Goal: Task Accomplishment & Management: Use online tool/utility

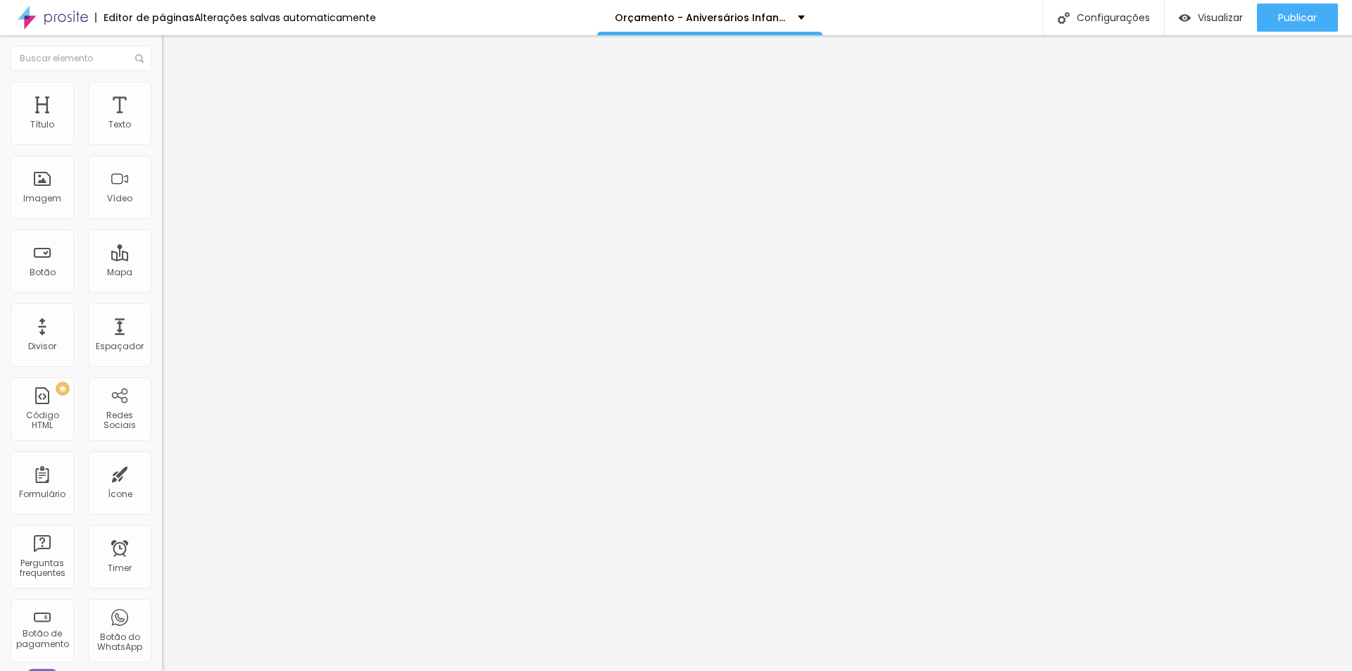
click at [162, 96] on li "Estilo" at bounding box center [243, 89] width 162 height 14
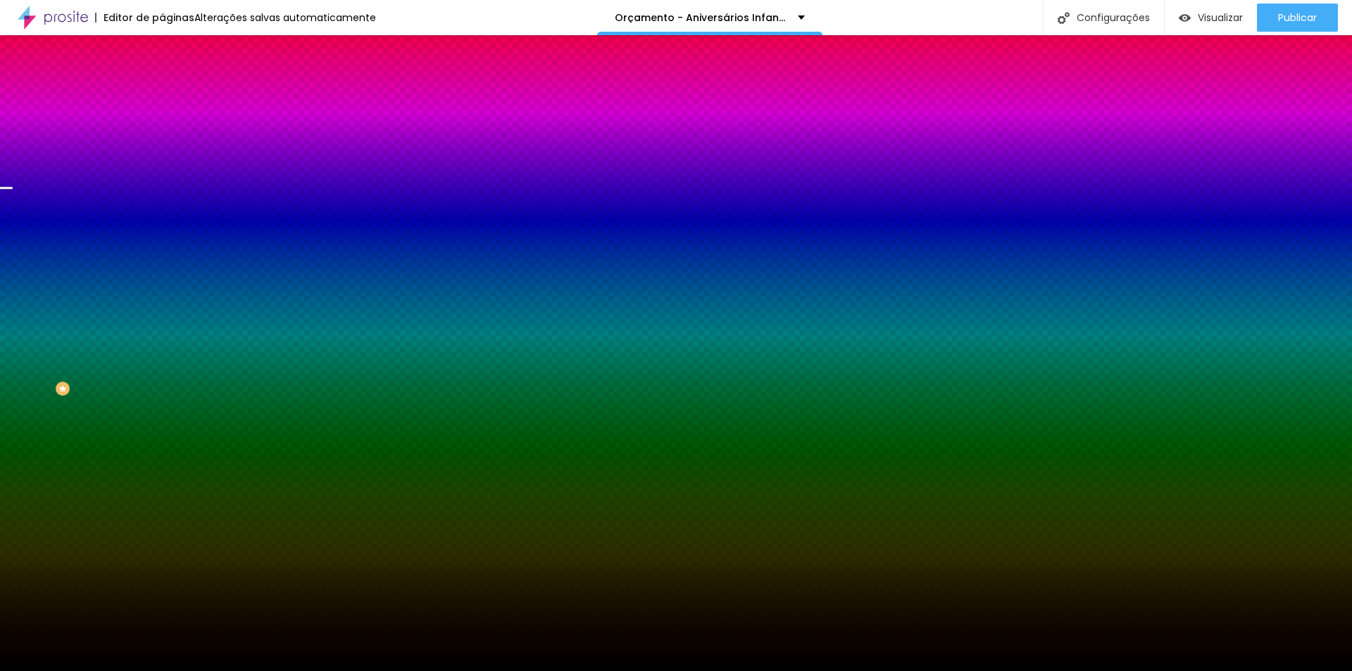
click at [162, 130] on span "Trocar imagem" at bounding box center [200, 124] width 77 height 12
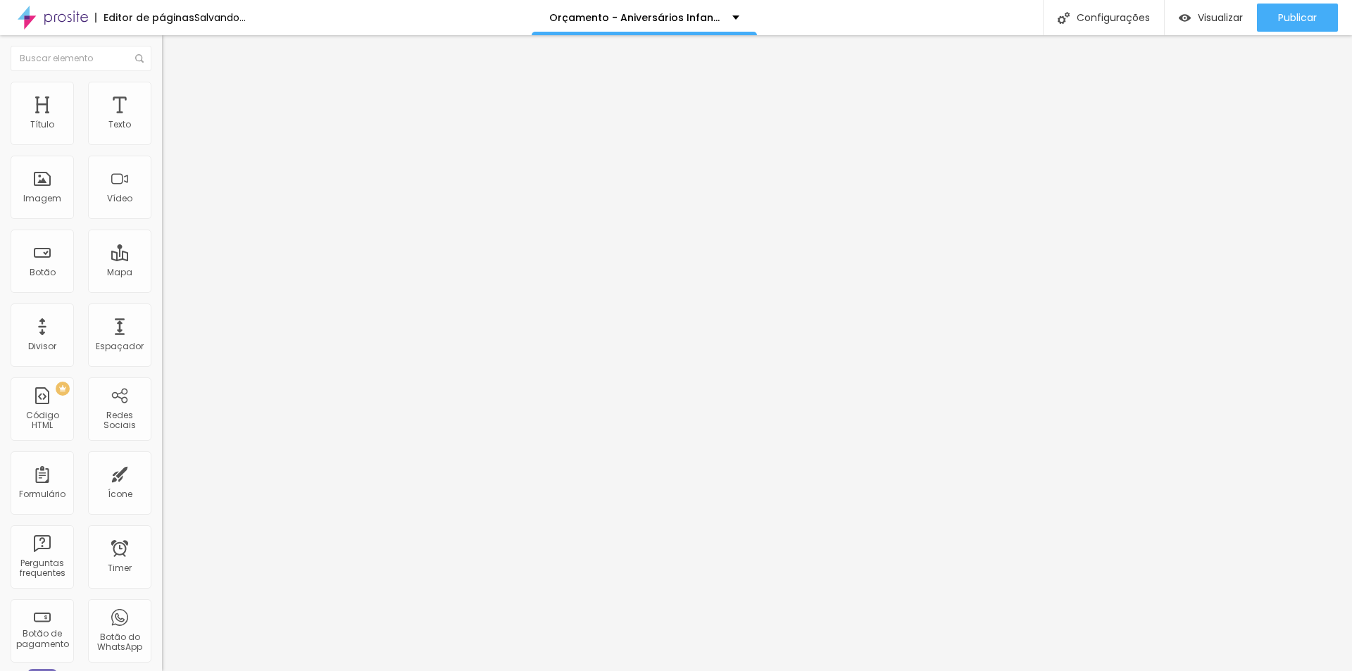
click at [162, 121] on span "Trocar imagem" at bounding box center [200, 115] width 77 height 12
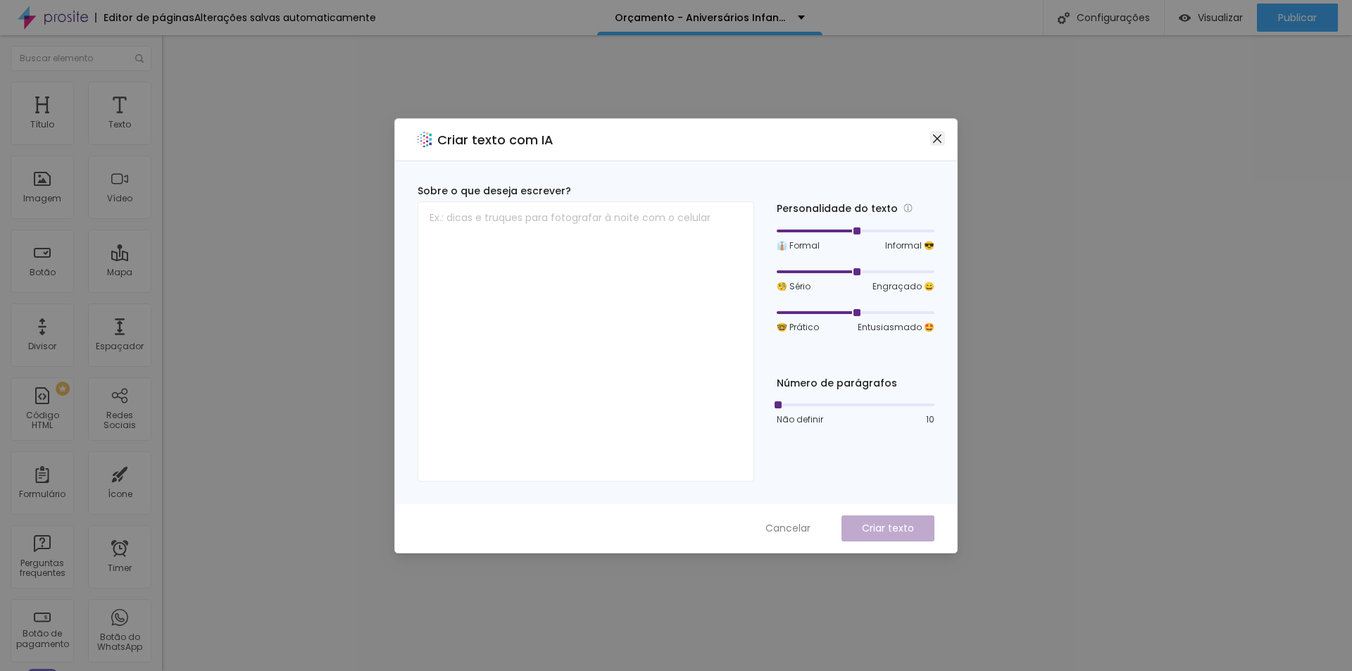
click at [944, 139] on span "Close" at bounding box center [937, 138] width 15 height 11
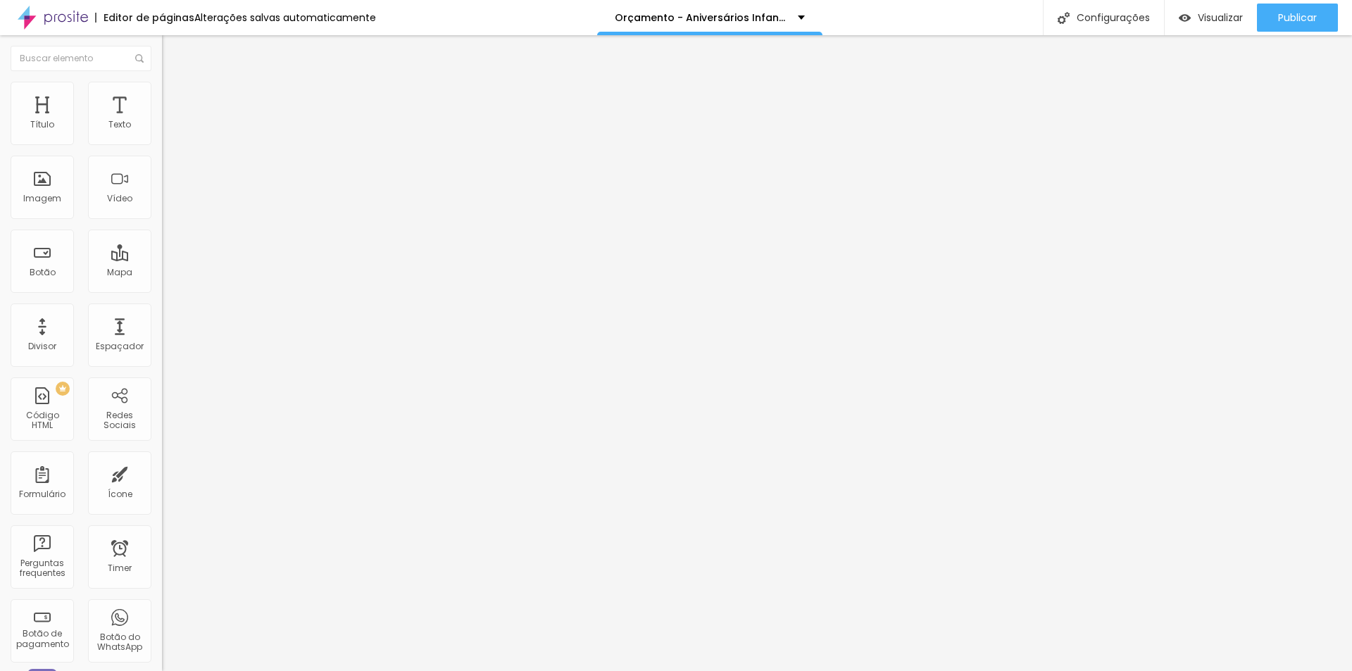
click at [162, 128] on span "Encaixotado" at bounding box center [189, 122] width 55 height 12
click at [162, 150] on span "Completo" at bounding box center [183, 144] width 43 height 12
click at [162, 137] on span "Encaixotado" at bounding box center [189, 131] width 55 height 12
click at [162, 150] on span "Completo" at bounding box center [183, 144] width 43 height 12
click at [175, 96] on span "Estilo" at bounding box center [186, 91] width 22 height 12
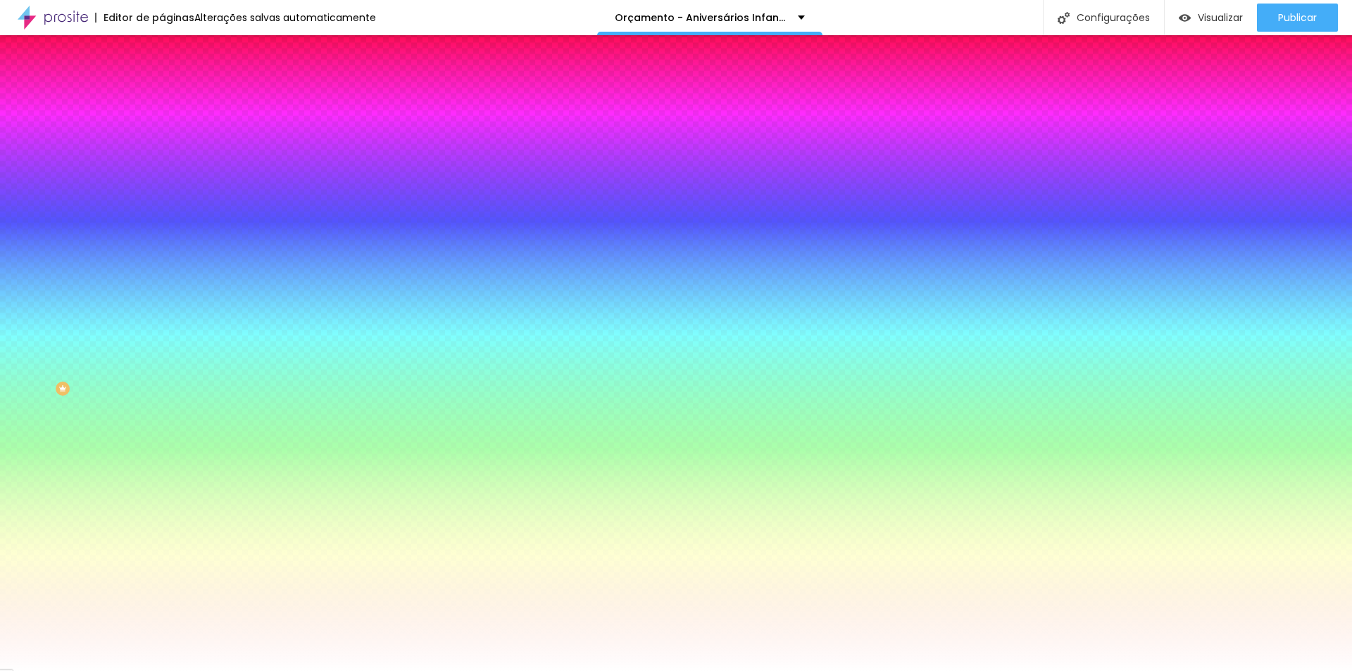
click at [162, 96] on img at bounding box center [168, 102] width 13 height 13
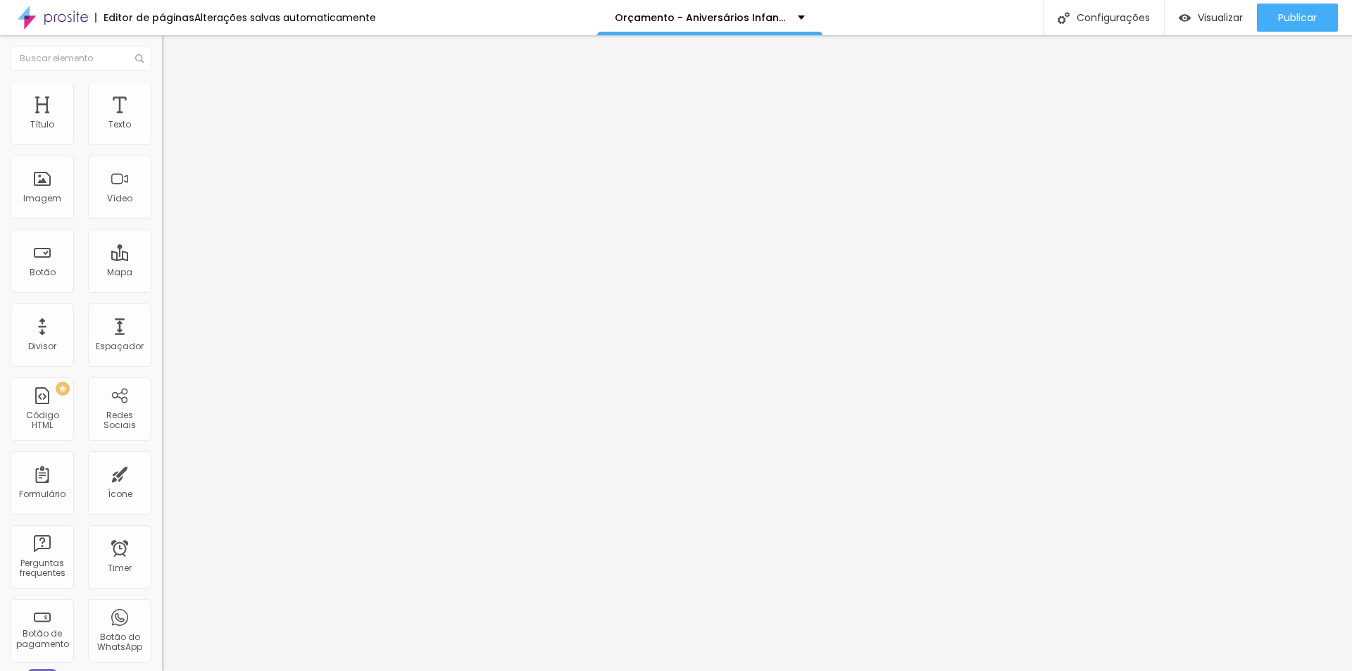
click at [175, 83] on span "Conteúdo" at bounding box center [197, 77] width 44 height 12
click at [162, 121] on span "Trocar imagem" at bounding box center [200, 115] width 77 height 12
click at [162, 132] on input "EU QUERO" at bounding box center [246, 125] width 169 height 14
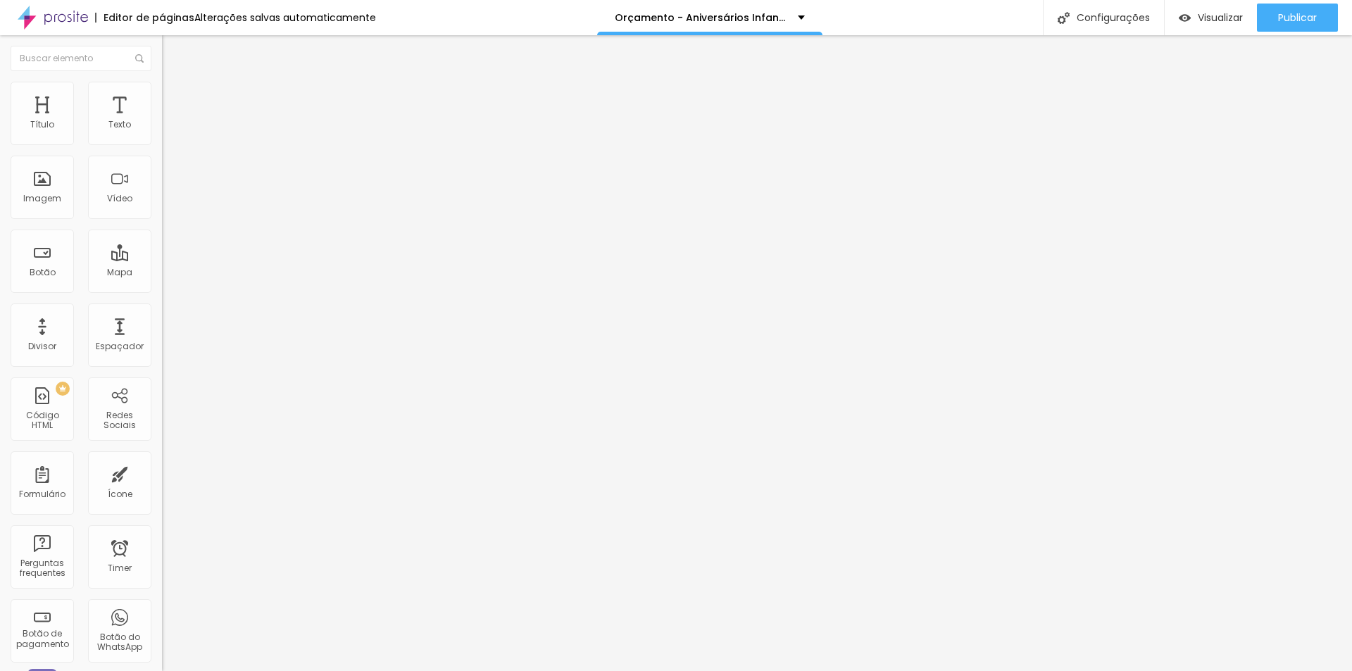
click at [162, 132] on input "EU QUERO" at bounding box center [246, 125] width 169 height 14
paste input "Perfeito para quem quer registrar cada detalhe sem perder nada"
type input "Perfeito para quem quer registrar cada detalhe sem perder nada"
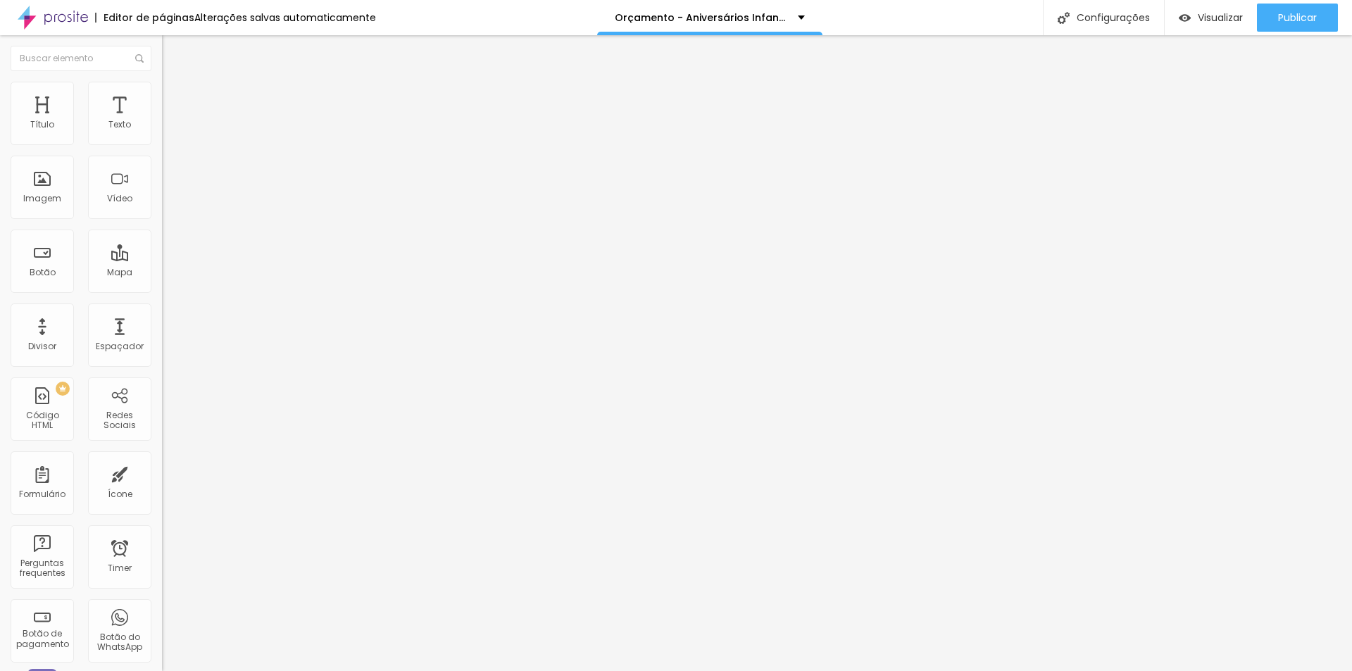
click at [175, 97] on span "Estilo" at bounding box center [186, 91] width 22 height 12
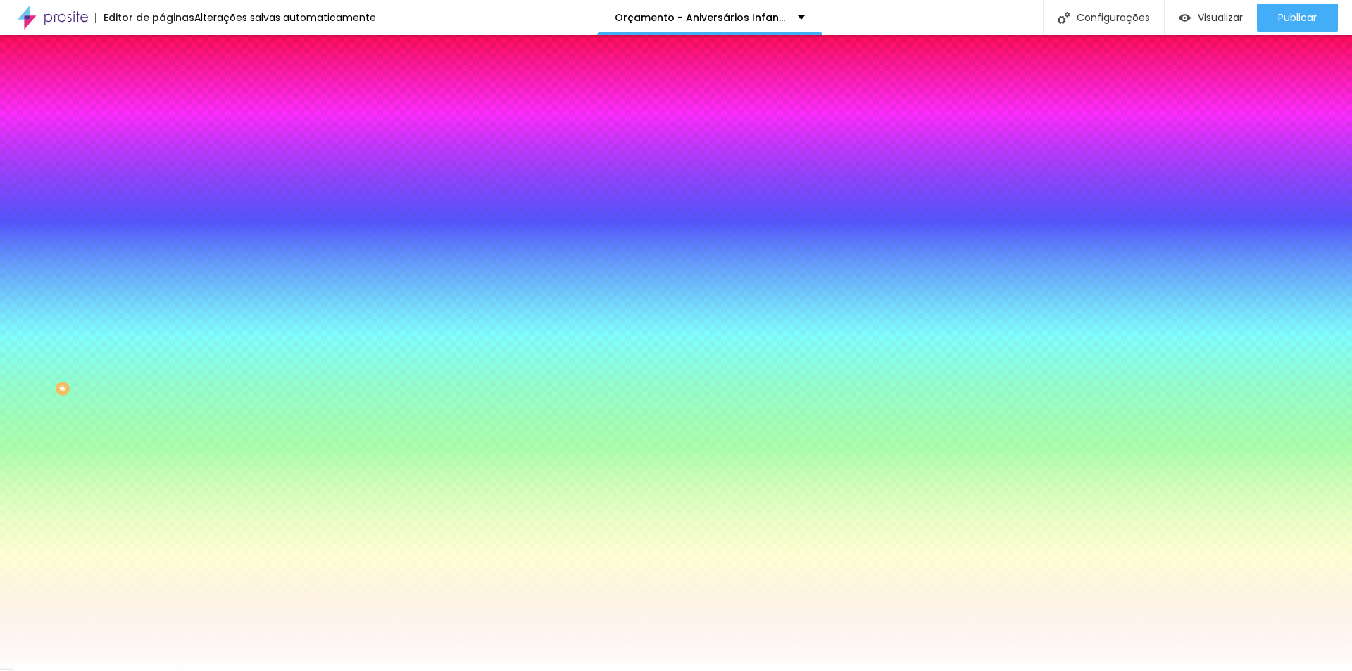
click at [162, 135] on div at bounding box center [243, 135] width 162 height 0
click at [162, 96] on img at bounding box center [168, 102] width 13 height 13
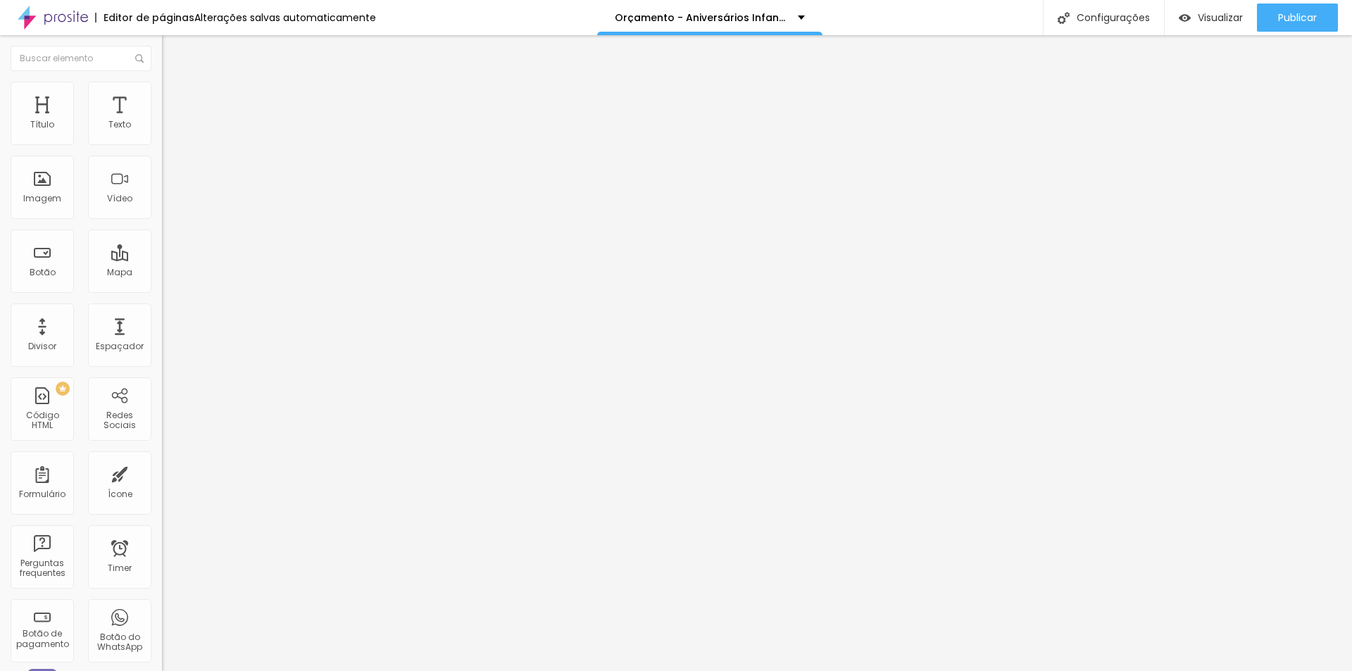
type input "39"
type input "43"
drag, startPoint x: 41, startPoint y: 139, endPoint x: 70, endPoint y: 139, distance: 28.9
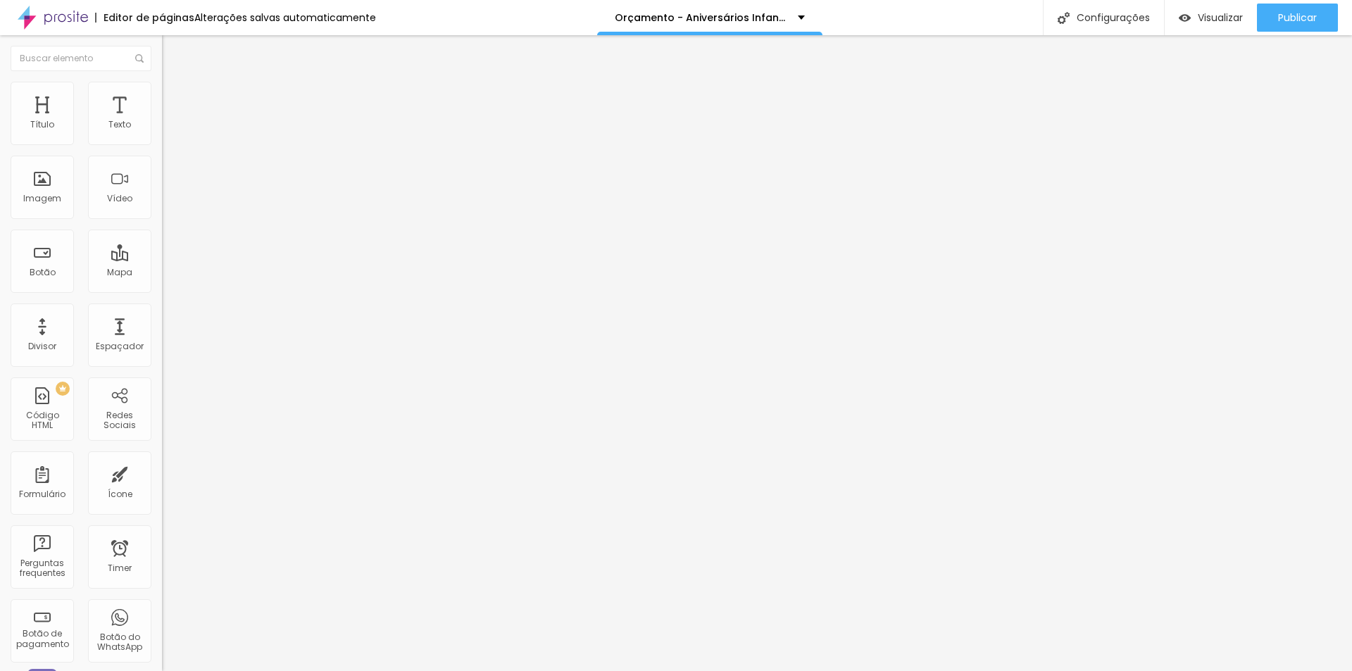
click at [162, 273] on input "range" at bounding box center [207, 278] width 91 height 11
type input "25"
type input "22"
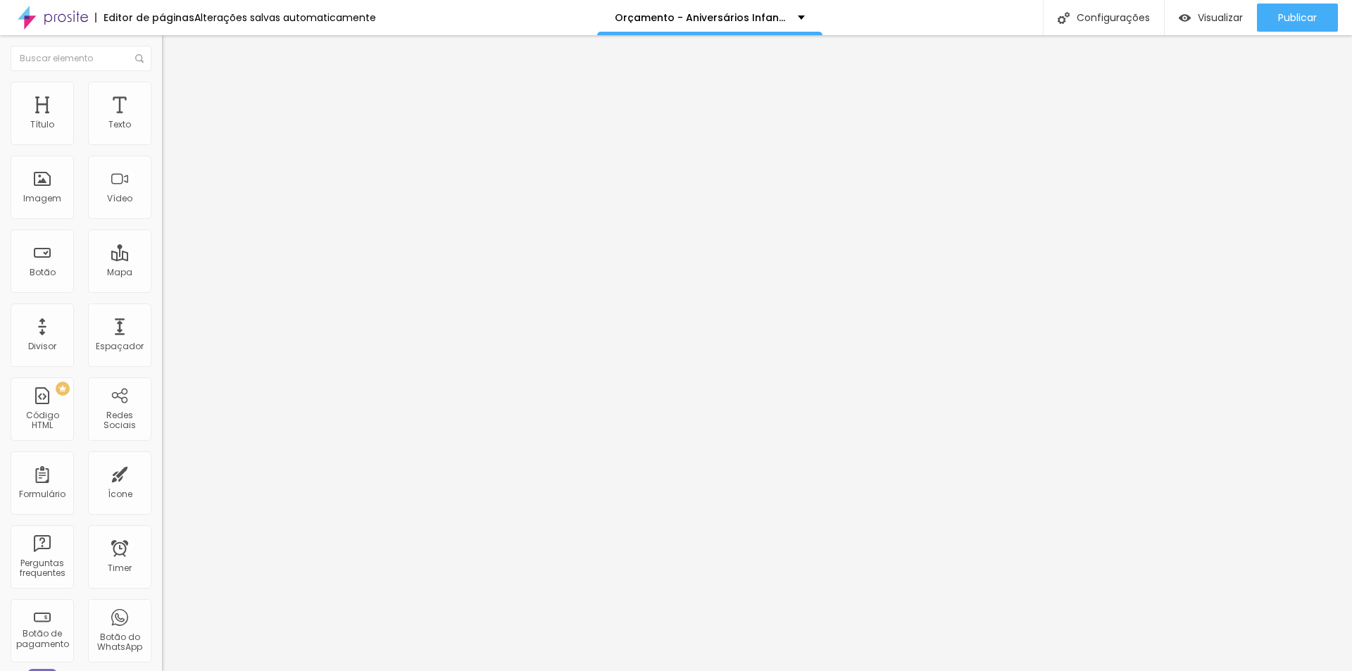
type input "22"
type input "28"
type input "29"
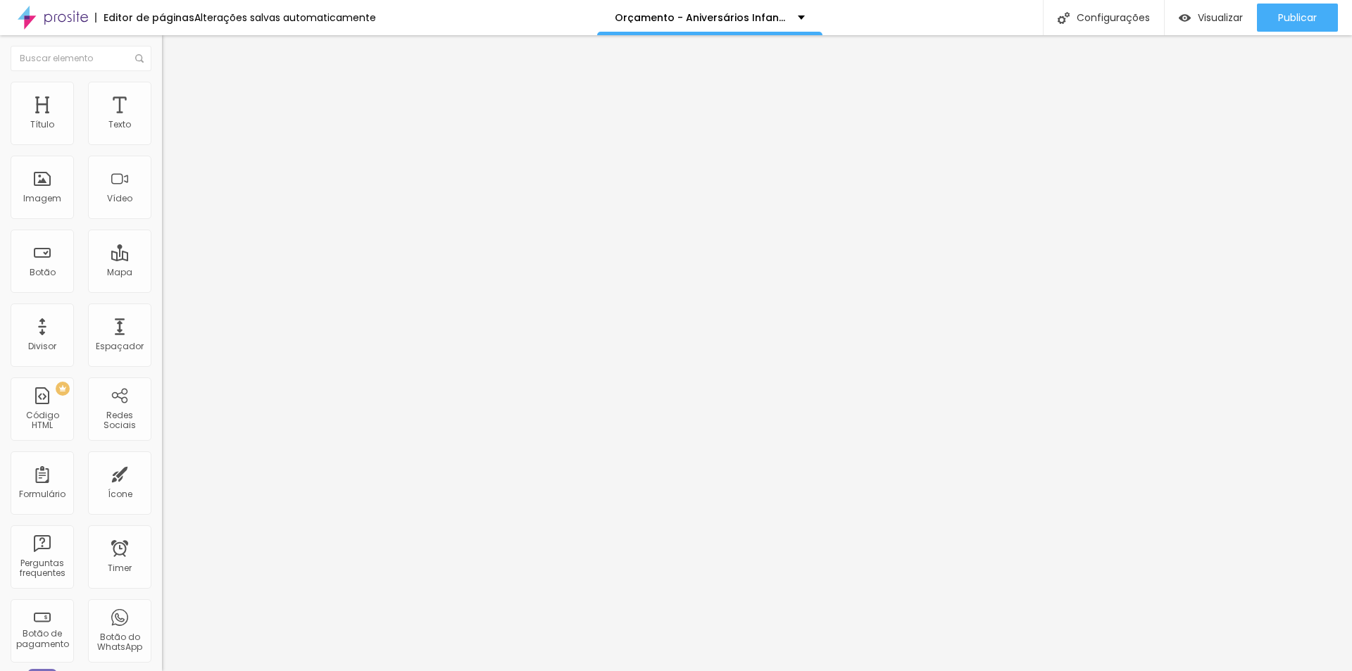
type input "30"
drag, startPoint x: 70, startPoint y: 139, endPoint x: 58, endPoint y: 140, distance: 11.3
type input "30"
click at [162, 273] on input "range" at bounding box center [207, 278] width 91 height 11
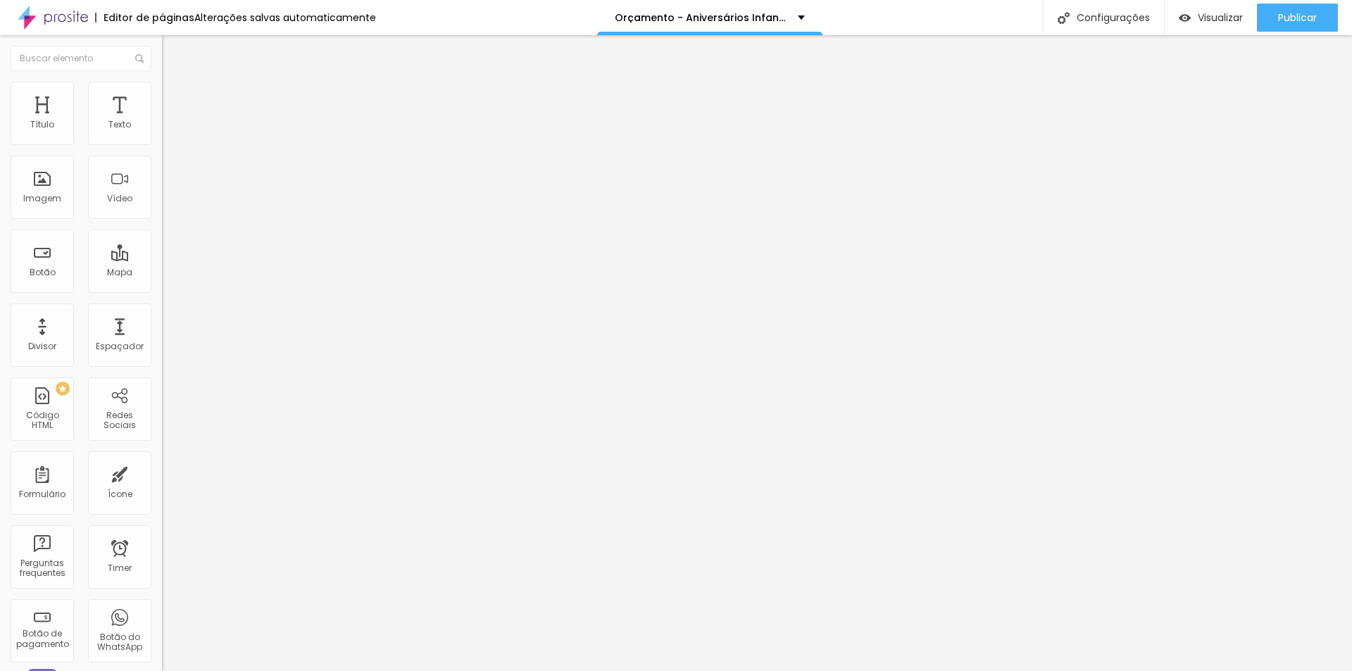
type input "27"
type input "38"
type input "44"
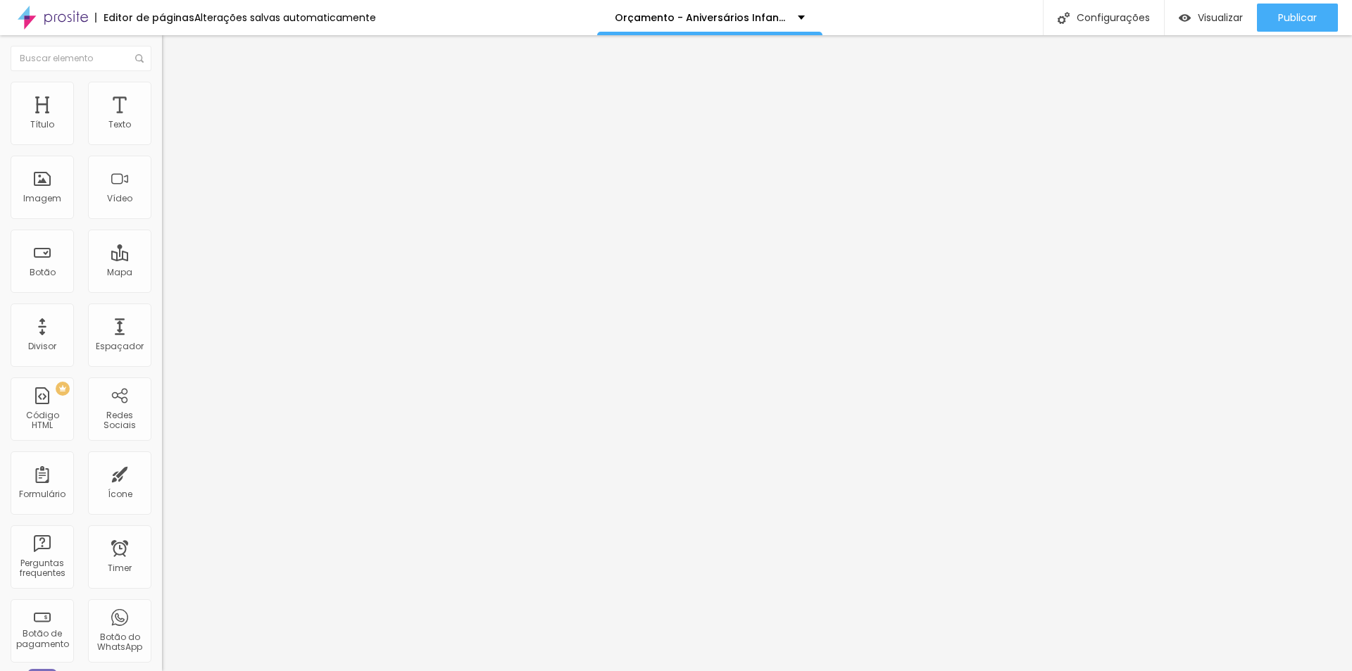
type input "44"
type input "46"
type input "33"
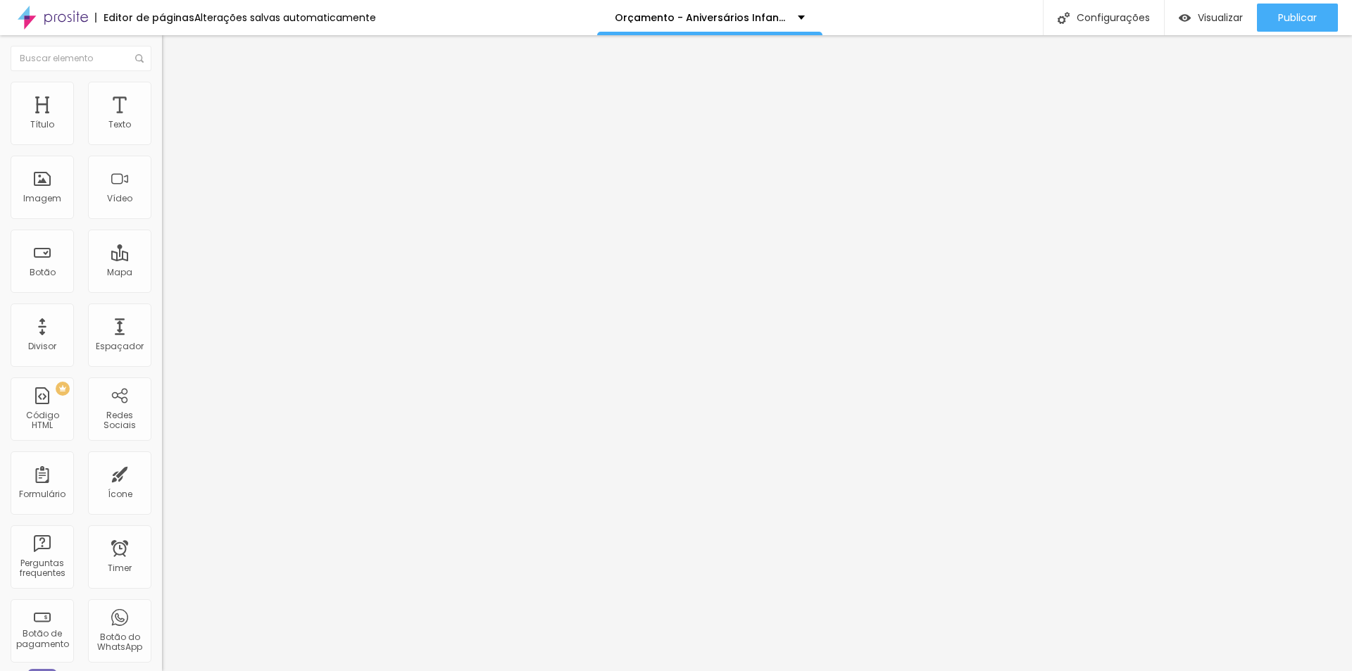
type input "80"
type input "87"
type input "64"
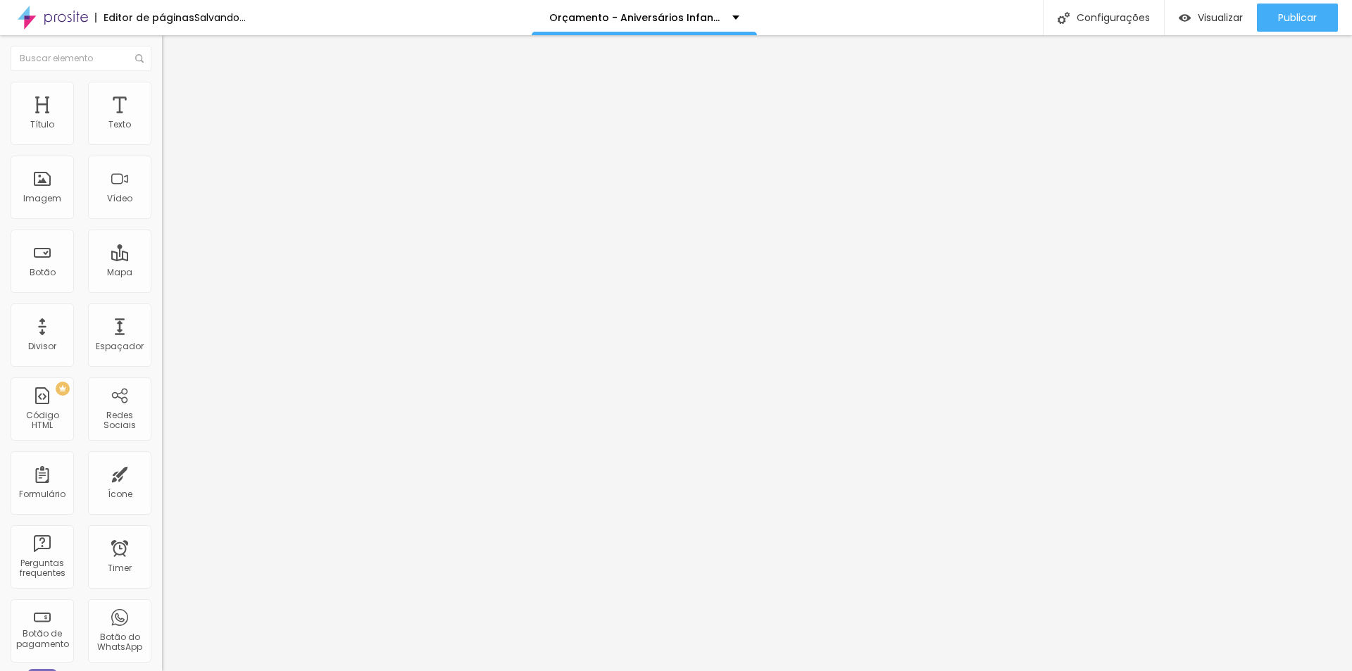
type input "64"
type input "57"
drag, startPoint x: 56, startPoint y: 165, endPoint x: 82, endPoint y: 170, distance: 25.8
type input "57"
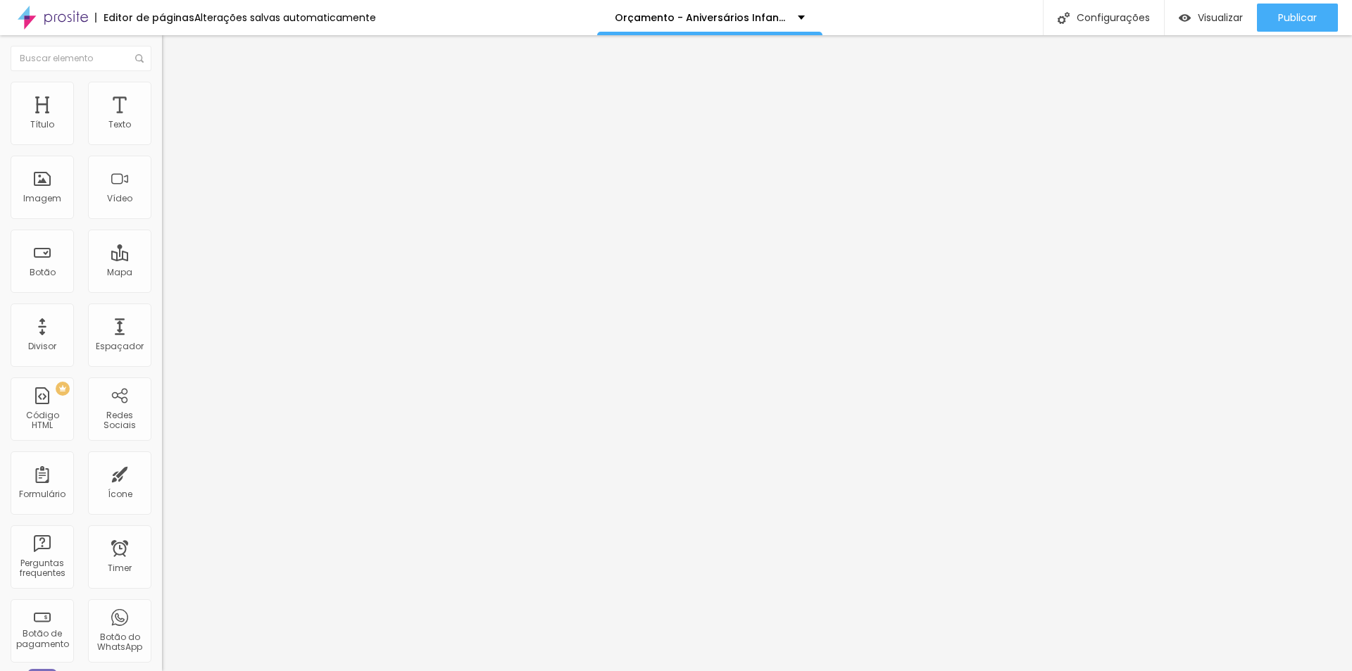
click at [162, 473] on input "range" at bounding box center [207, 478] width 91 height 11
click at [175, 97] on span "Estilo" at bounding box center [186, 91] width 22 height 12
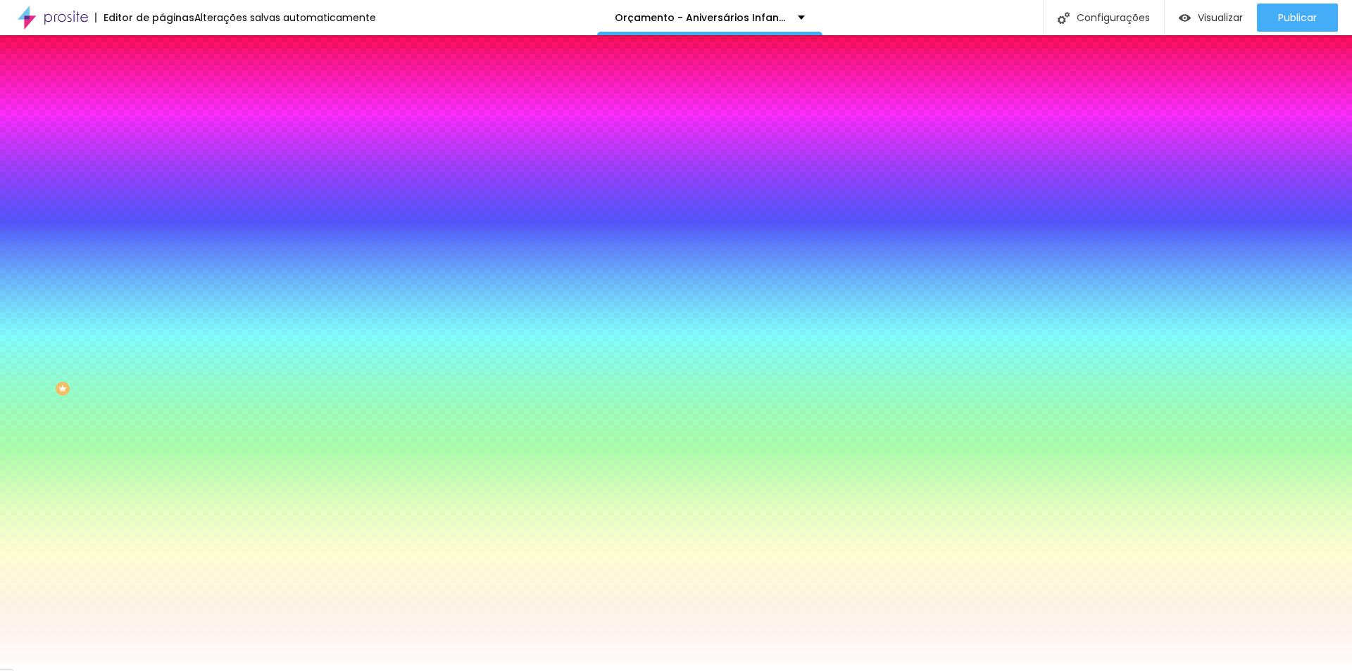
click at [175, 83] on span "Conteúdo" at bounding box center [197, 77] width 44 height 12
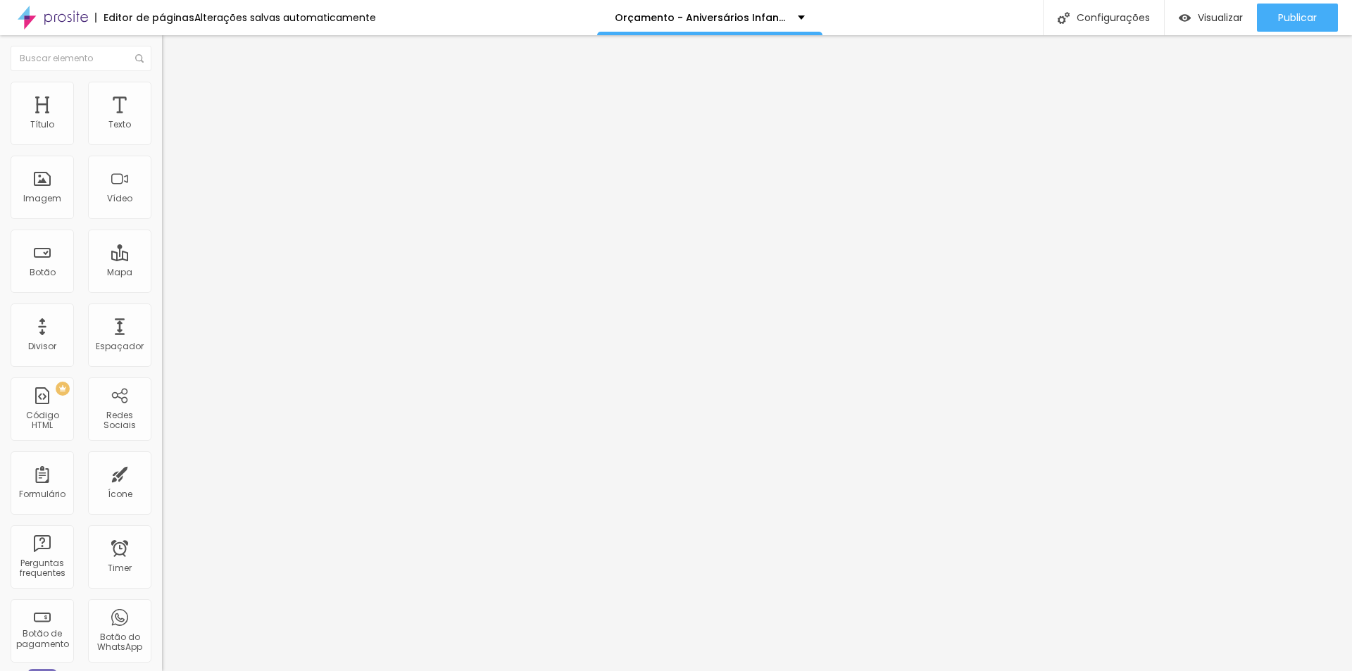
click at [162, 180] on img at bounding box center [167, 175] width 10 height 10
click at [162, 168] on img at bounding box center [167, 163] width 10 height 10
click at [162, 180] on img at bounding box center [167, 175] width 10 height 10
click at [162, 217] on span "Normal" at bounding box center [178, 216] width 32 height 12
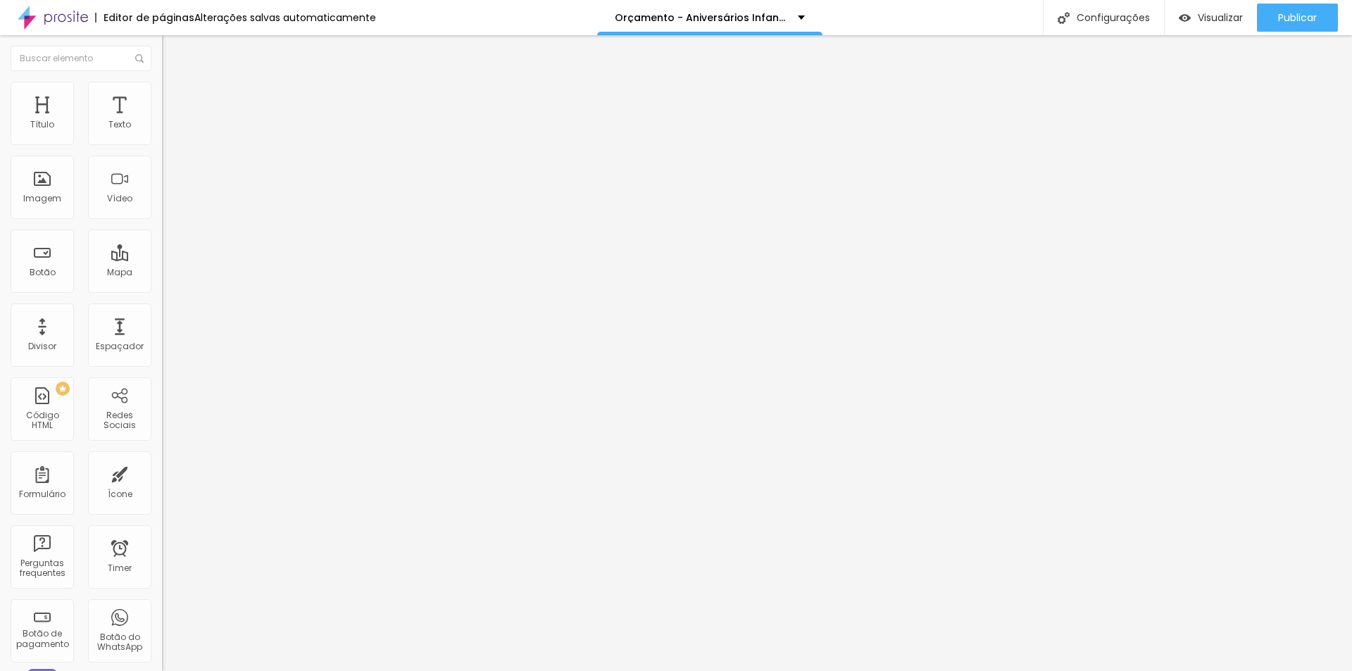
click at [162, 252] on span "Grande" at bounding box center [178, 246] width 33 height 12
click at [162, 251] on div "Grande" at bounding box center [243, 243] width 162 height 13
click at [162, 239] on span "Normal" at bounding box center [178, 233] width 32 height 12
click at [173, 57] on div "Editar Botão" at bounding box center [213, 51] width 81 height 11
click at [117, 494] on div "Ícone" at bounding box center [120, 494] width 25 height 10
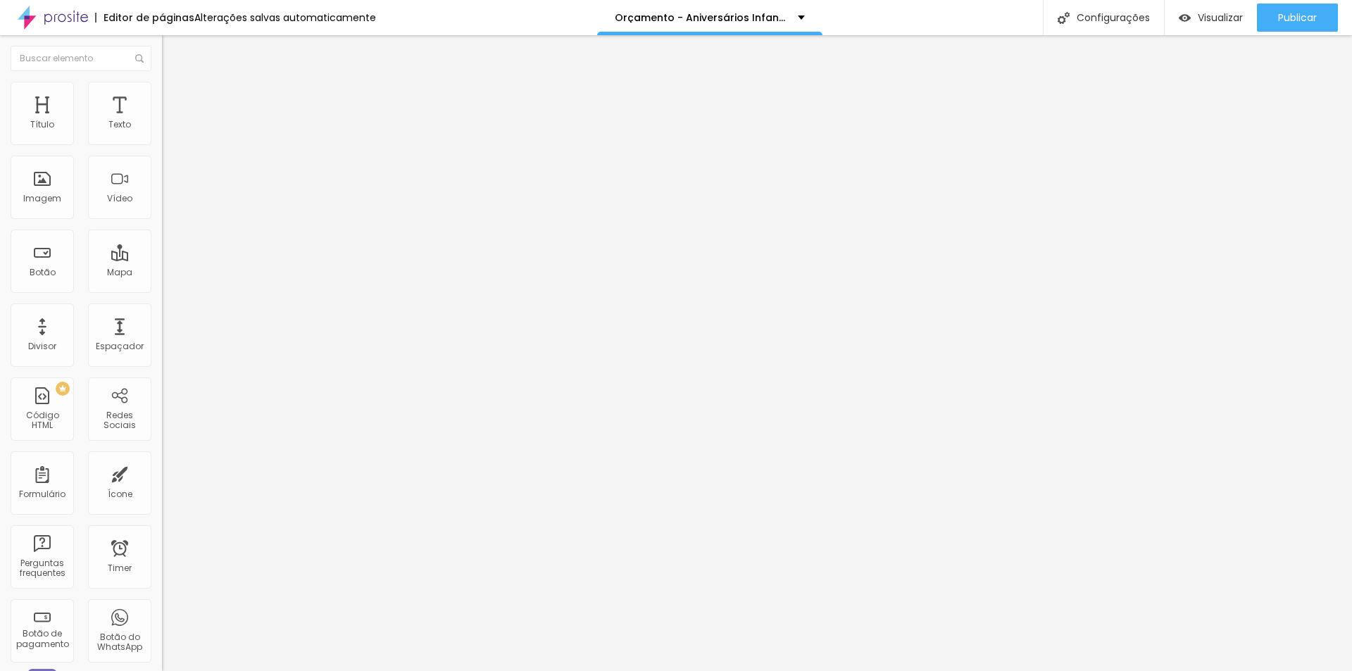
click at [162, 128] on div "Trocar icone" at bounding box center [243, 123] width 162 height 10
click at [170, 130] on span "Trocar icone" at bounding box center [201, 124] width 63 height 12
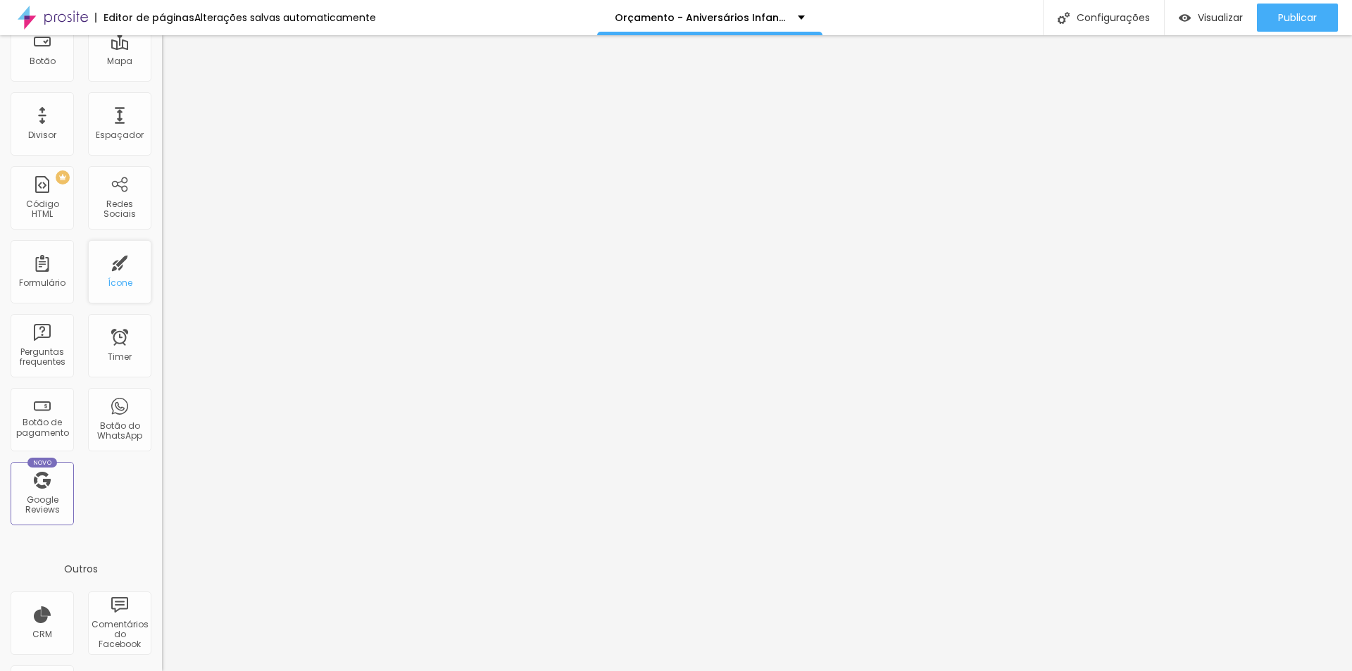
scroll to position [0, 0]
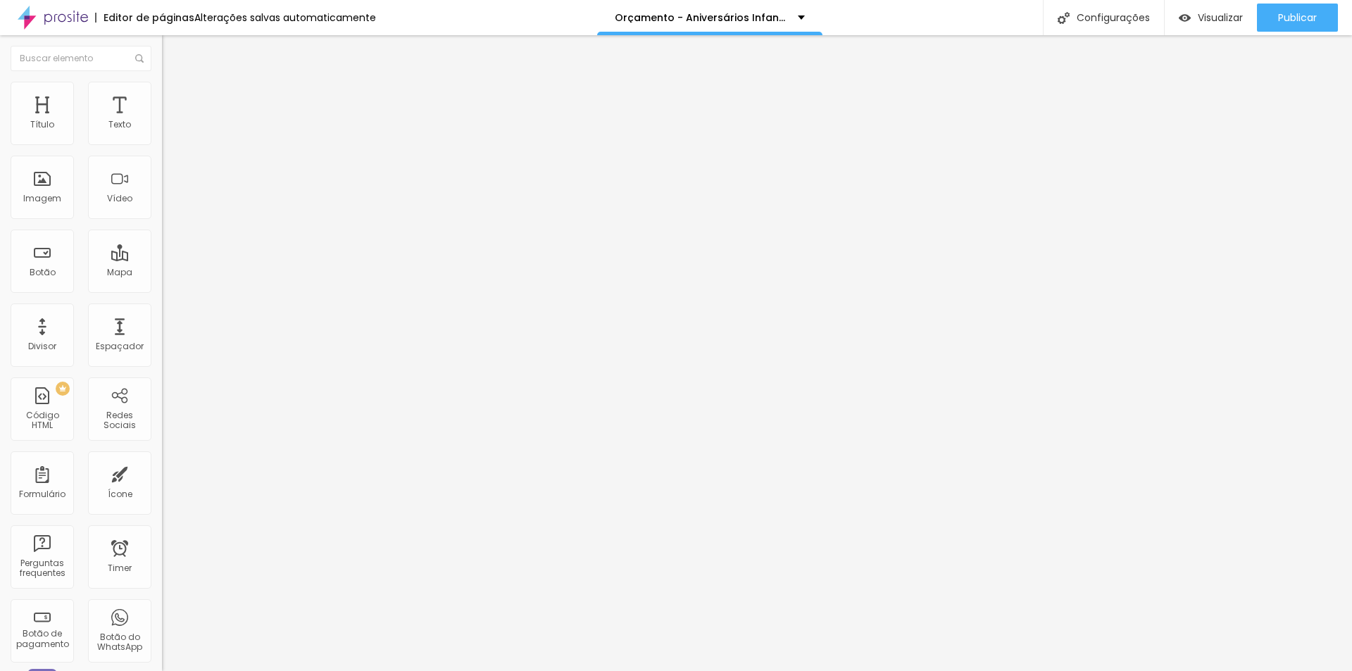
click at [170, 130] on span "Trocar icone" at bounding box center [201, 124] width 63 height 12
type input "pula"
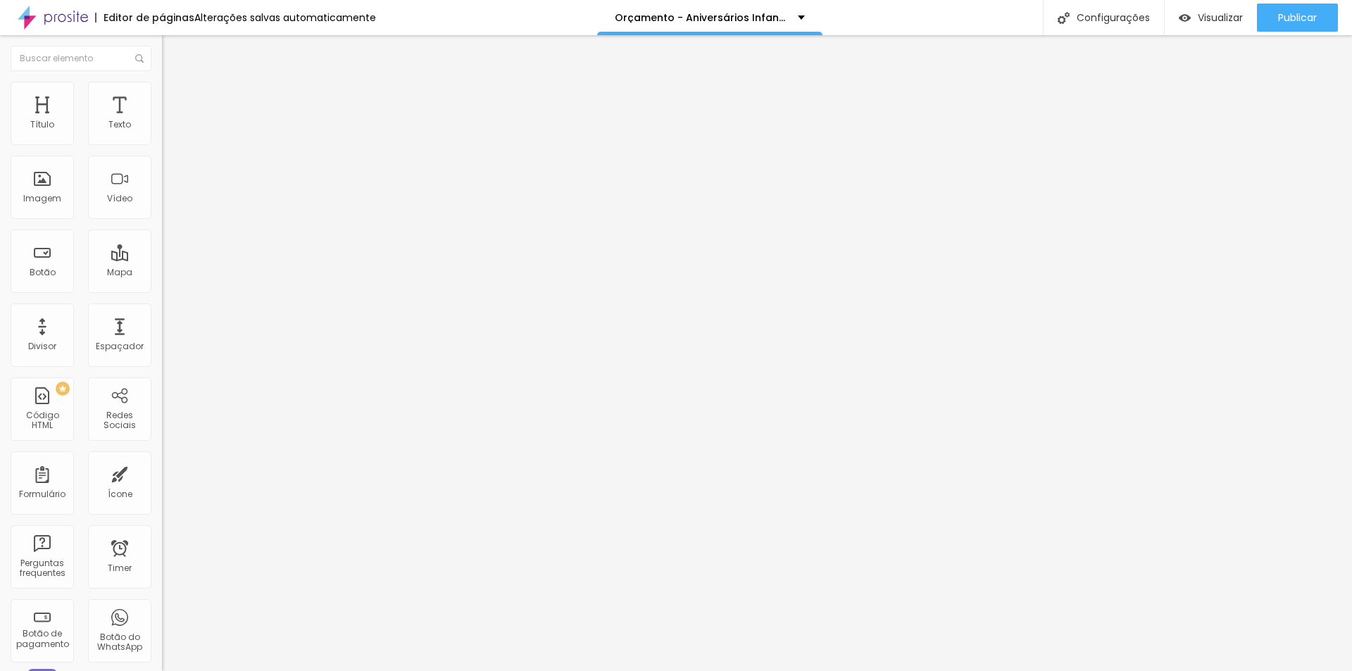
click at [162, 121] on span "Trocar imagem" at bounding box center [200, 115] width 77 height 12
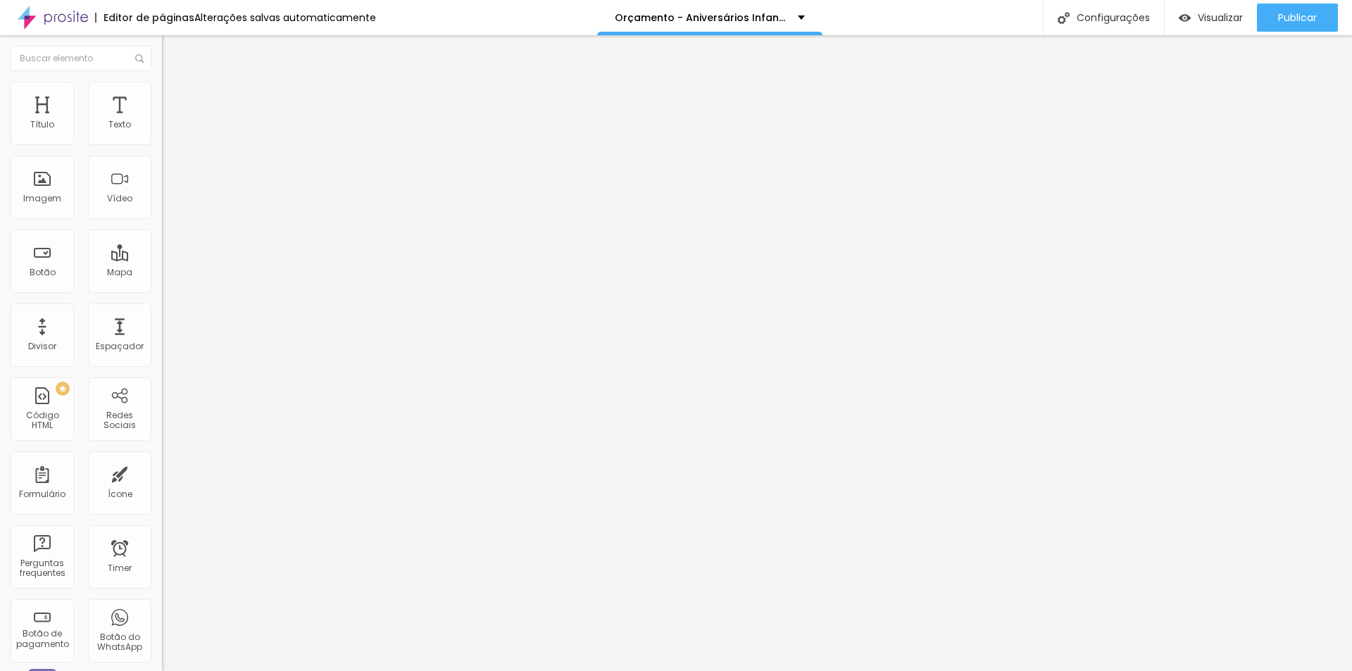
click at [162, 85] on img at bounding box center [168, 88] width 13 height 13
click at [162, 80] on img at bounding box center [168, 74] width 13 height 13
click at [168, 131] on icon "button" at bounding box center [172, 127] width 8 height 8
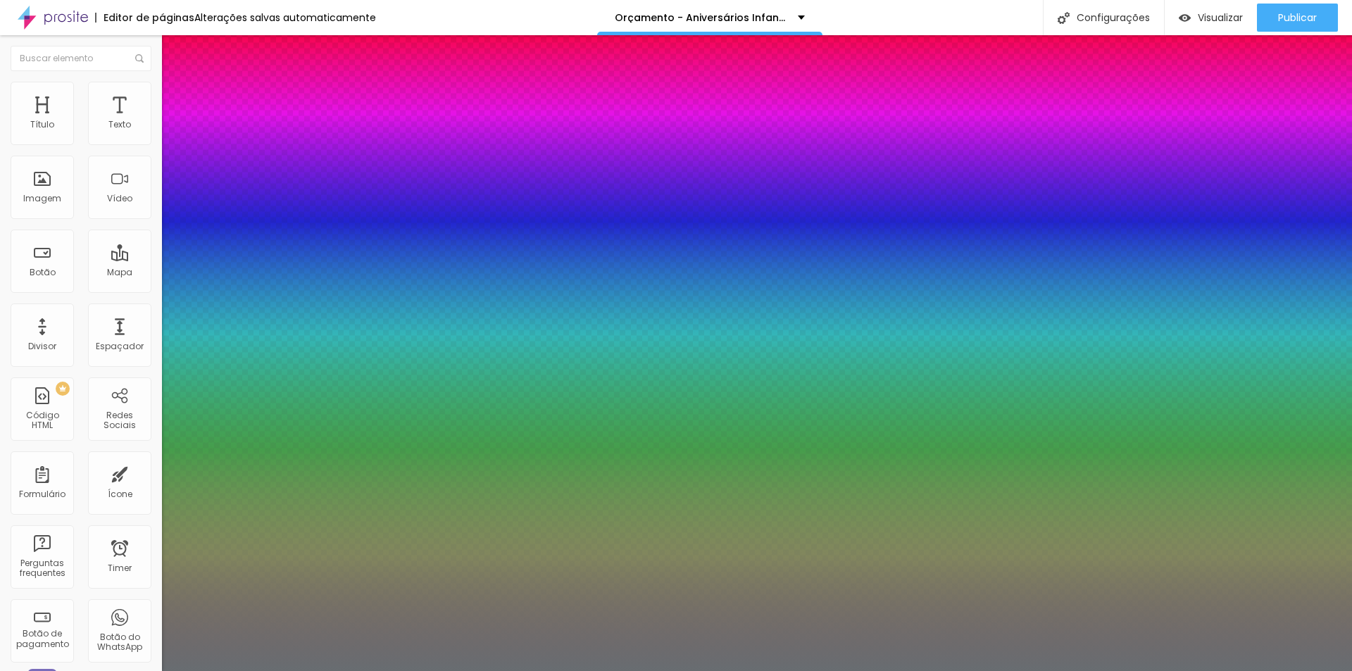
type input "1"
type input "1.7"
type input "1"
type input "1.5"
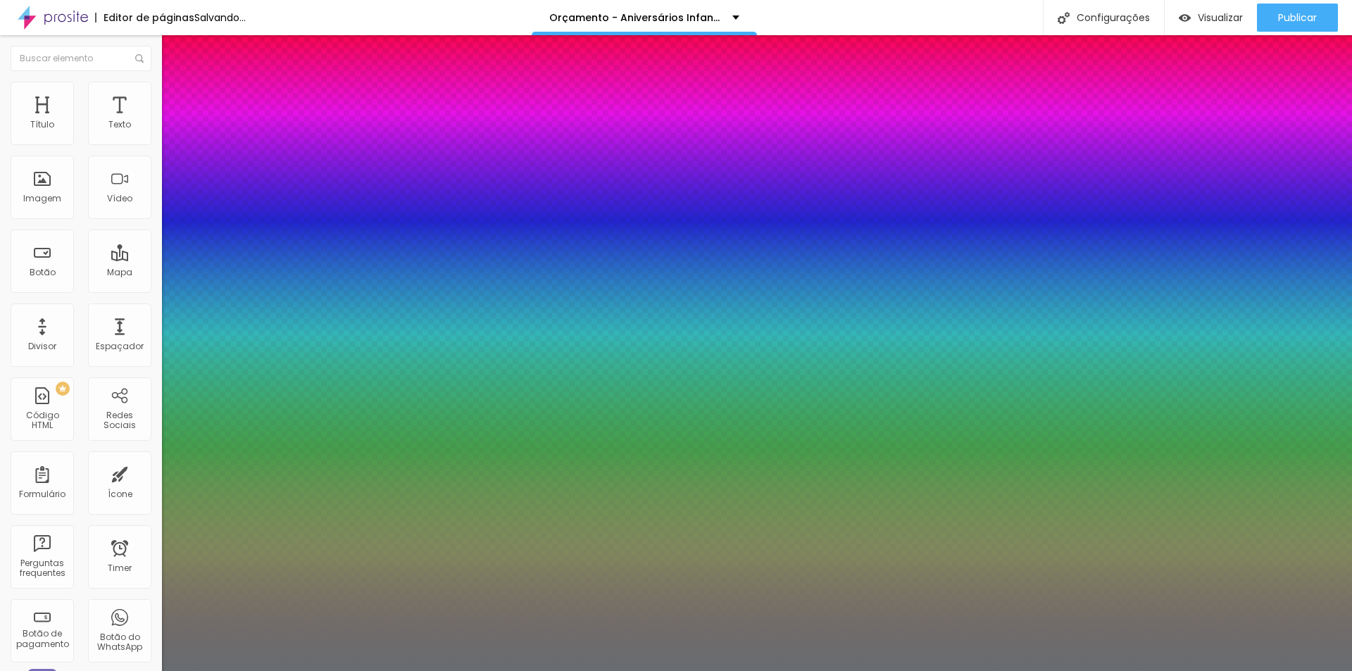
type input "1.5"
type input "1"
type input "1.4"
type input "1"
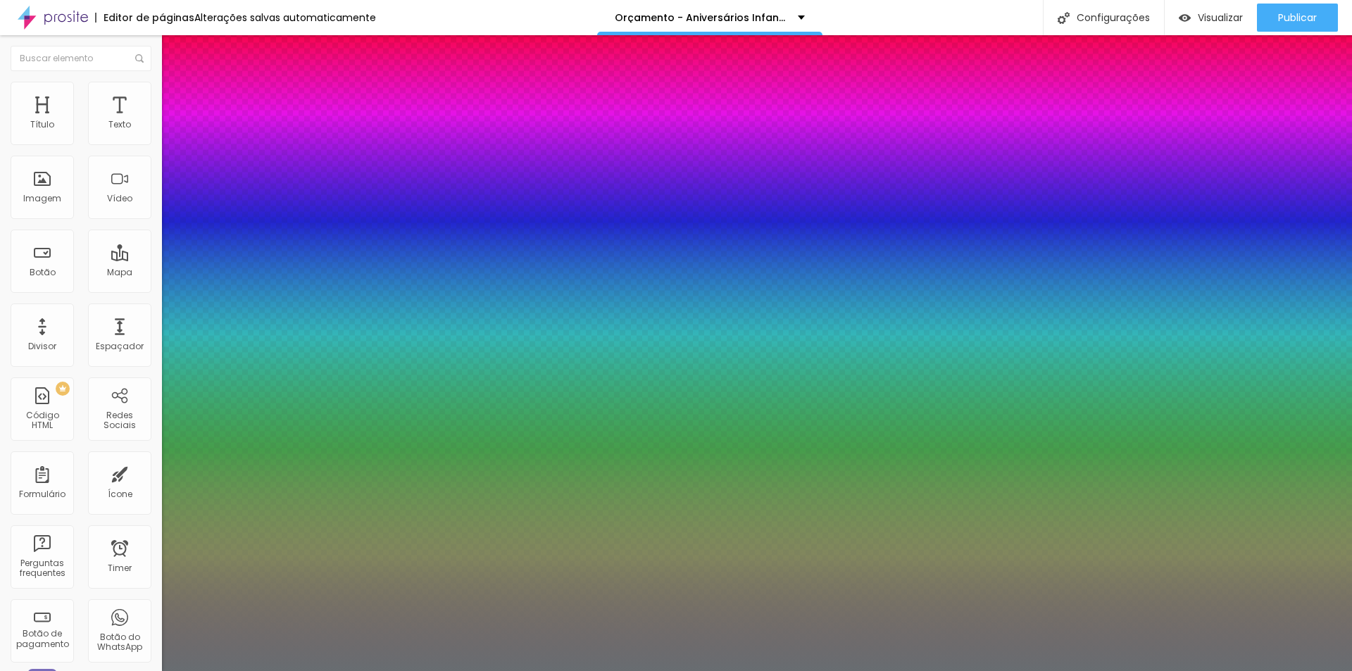
type input "1.4"
click at [237, 670] on div at bounding box center [676, 671] width 1352 height 0
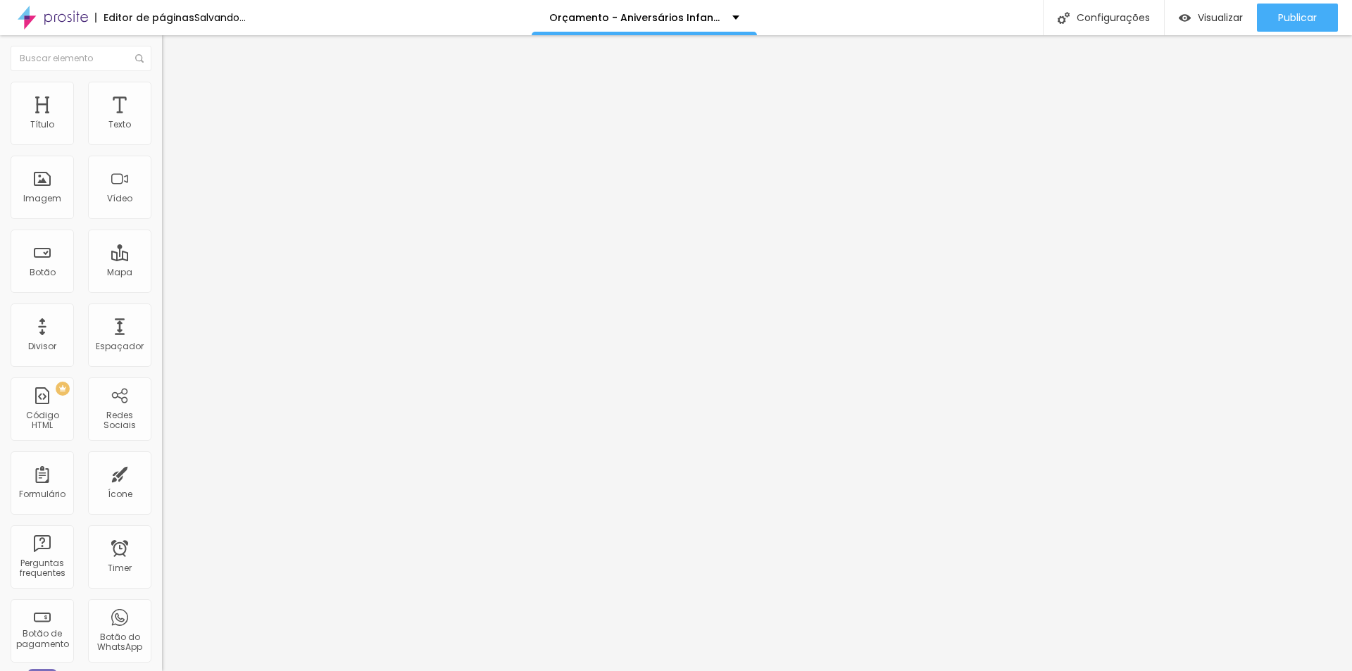
click at [162, 121] on span "Trocar imagem" at bounding box center [200, 115] width 77 height 12
click at [173, 49] on div "Editar Coluna" at bounding box center [216, 51] width 87 height 11
click at [162, 121] on span "Adicionar imagem" at bounding box center [207, 115] width 91 height 12
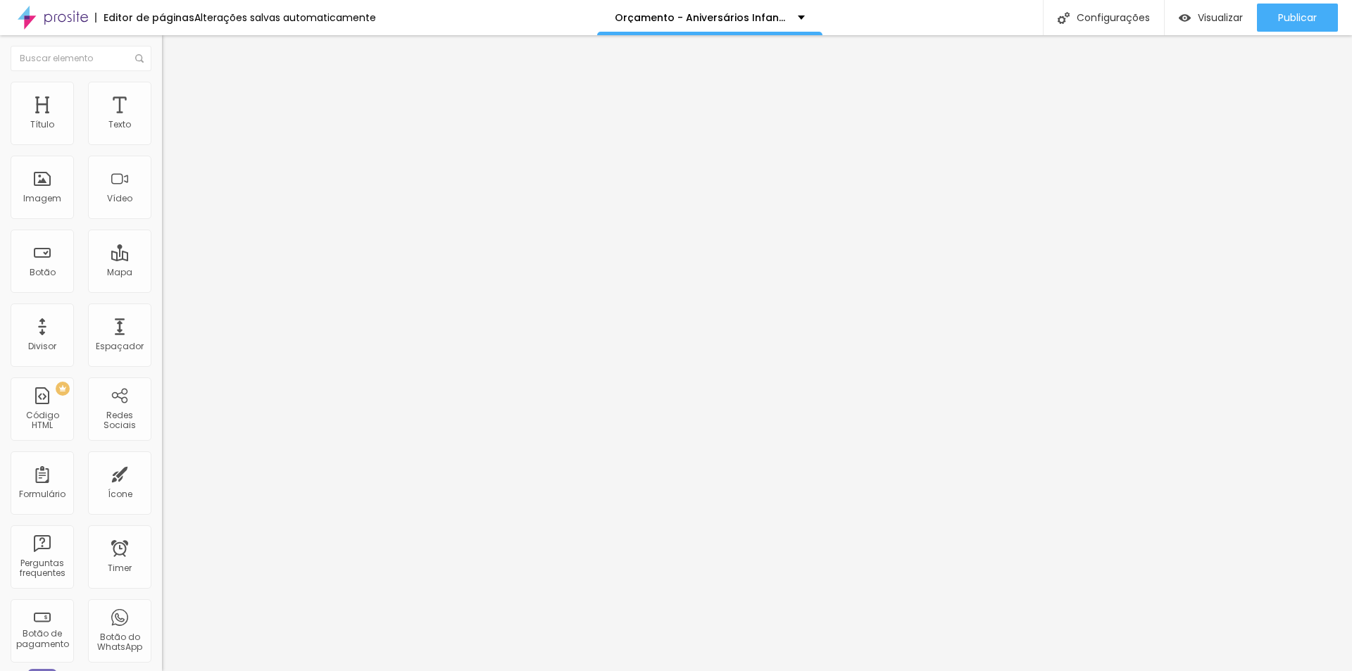
scroll to position [634, 0]
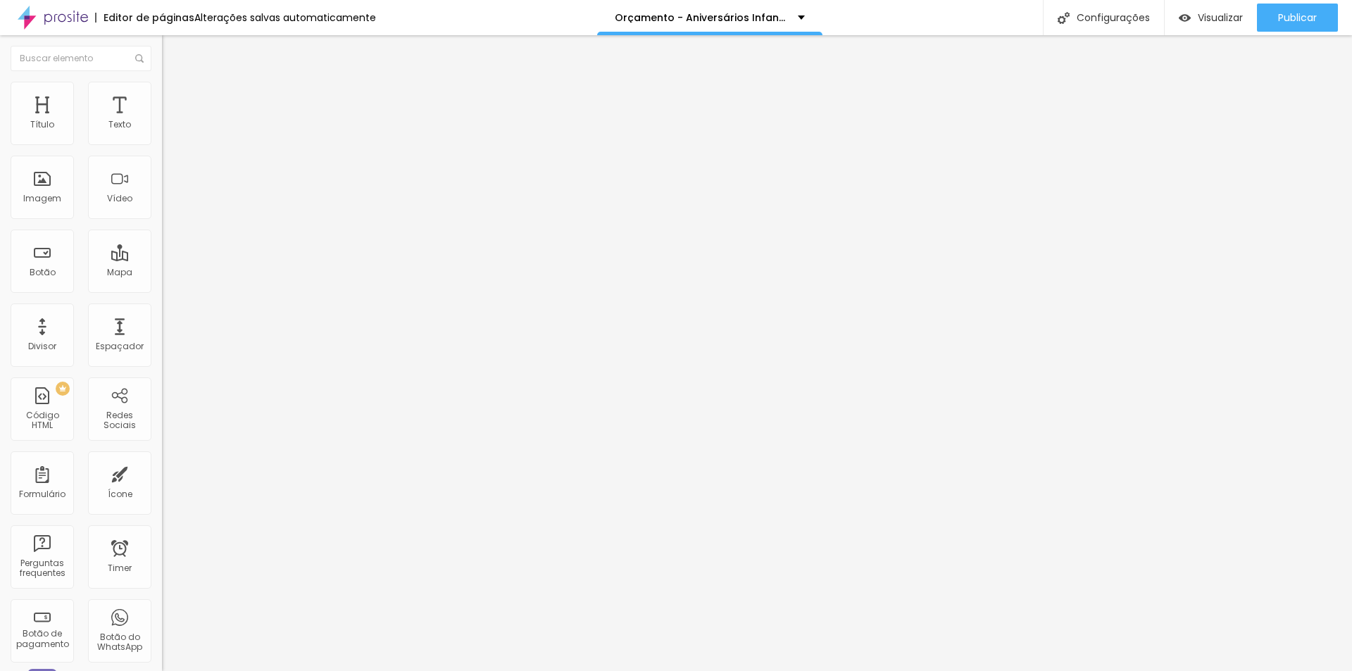
click at [162, 258] on div "Proporção Original Cinema 16:9 Padrão 4:3 Quadrado 1:1 Original" at bounding box center [243, 230] width 162 height 56
click at [162, 220] on span "Original" at bounding box center [179, 214] width 34 height 12
click at [162, 246] on span "Quadrado" at bounding box center [185, 240] width 46 height 12
click at [162, 92] on li "Estilo" at bounding box center [243, 89] width 162 height 14
type input "65"
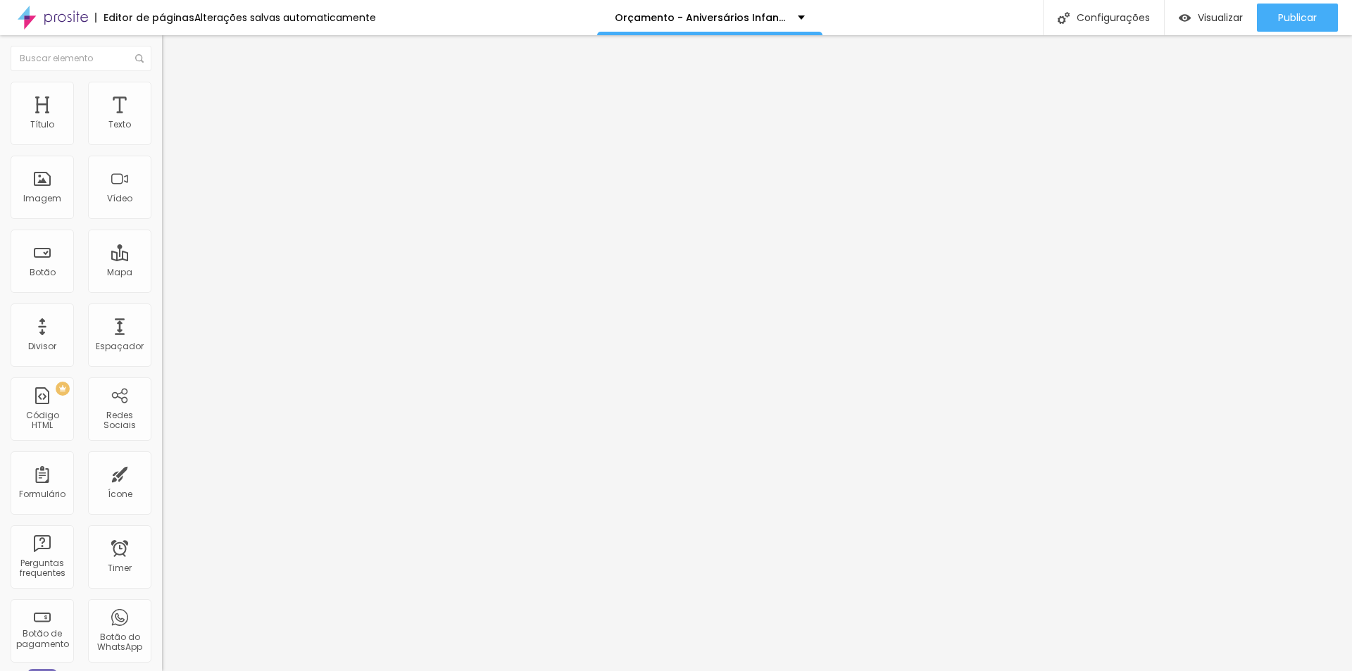
type input "65"
type input "45"
type input "40"
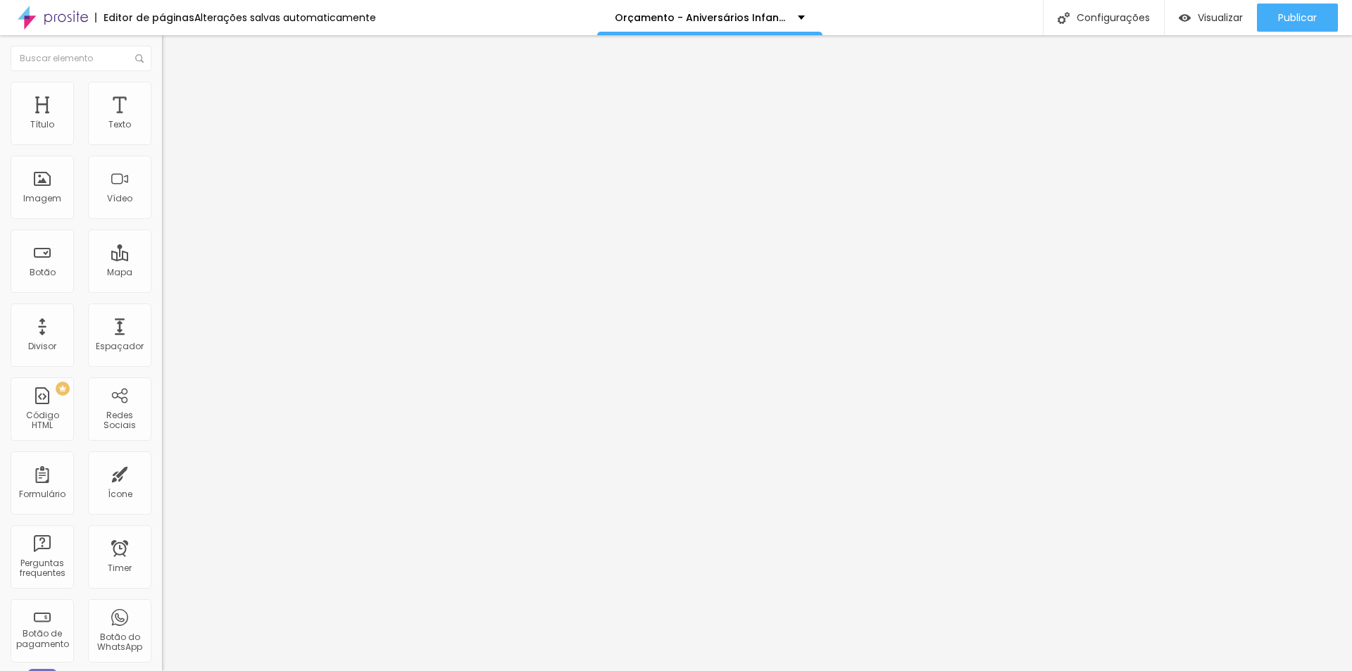
type input "35"
type input "40"
type input "45"
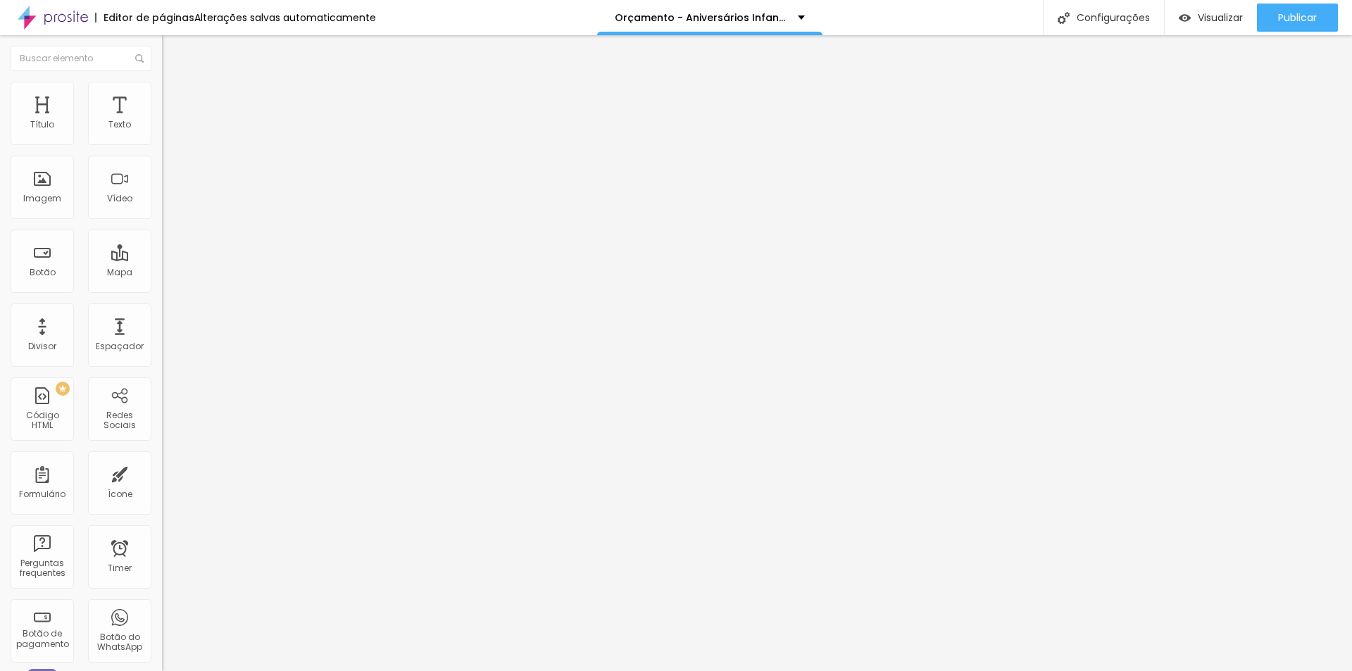
drag, startPoint x: 148, startPoint y: 154, endPoint x: 65, endPoint y: 161, distance: 83.4
type input "45"
click at [162, 144] on input "range" at bounding box center [207, 138] width 91 height 11
type input "2"
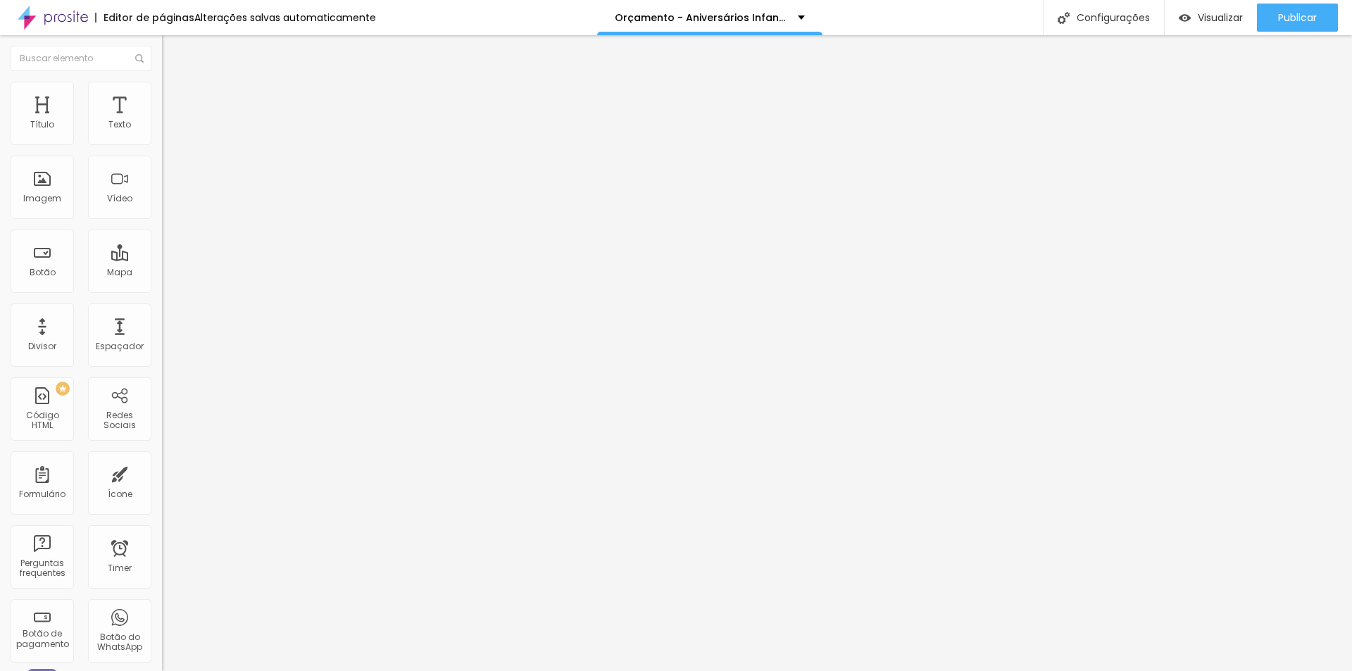
type input "39"
type input "59"
type input "0"
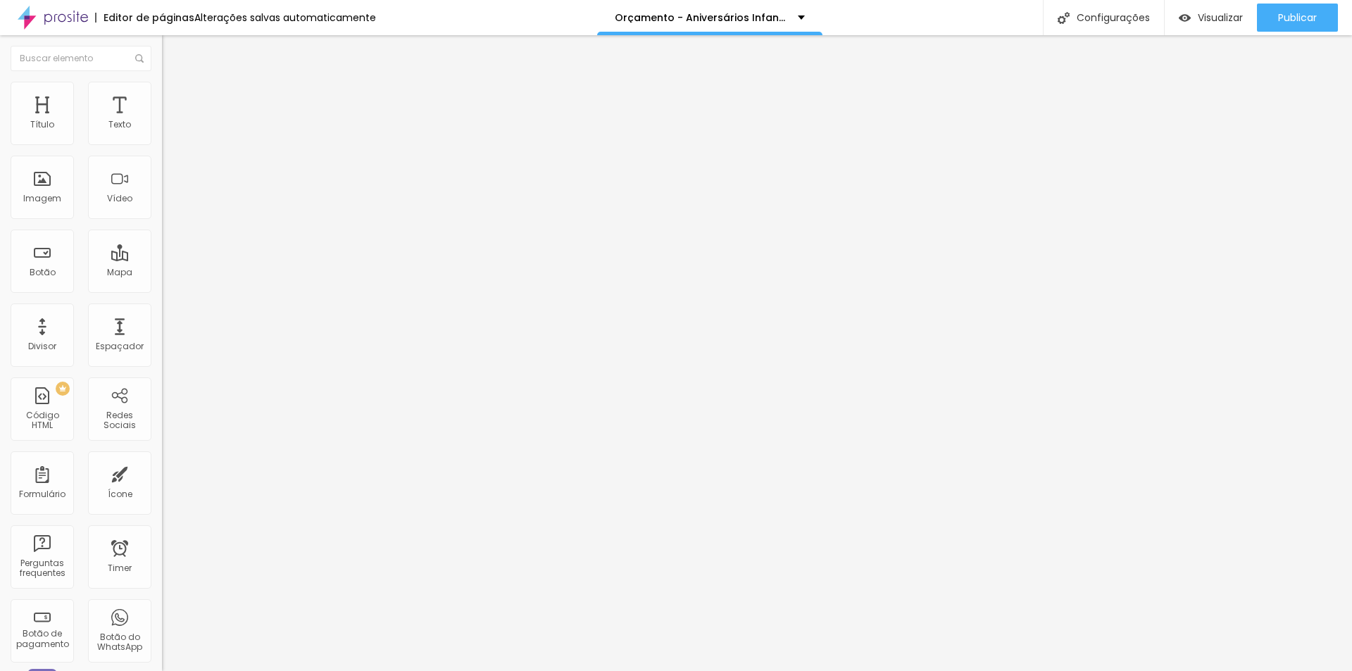
type input "0"
drag, startPoint x: 31, startPoint y: 177, endPoint x: 8, endPoint y: 181, distance: 22.9
click at [162, 309] on input "range" at bounding box center [207, 314] width 91 height 11
click at [175, 99] on span "Avançado" at bounding box center [198, 105] width 46 height 12
click at [175, 97] on span "Estilo" at bounding box center [186, 91] width 22 height 12
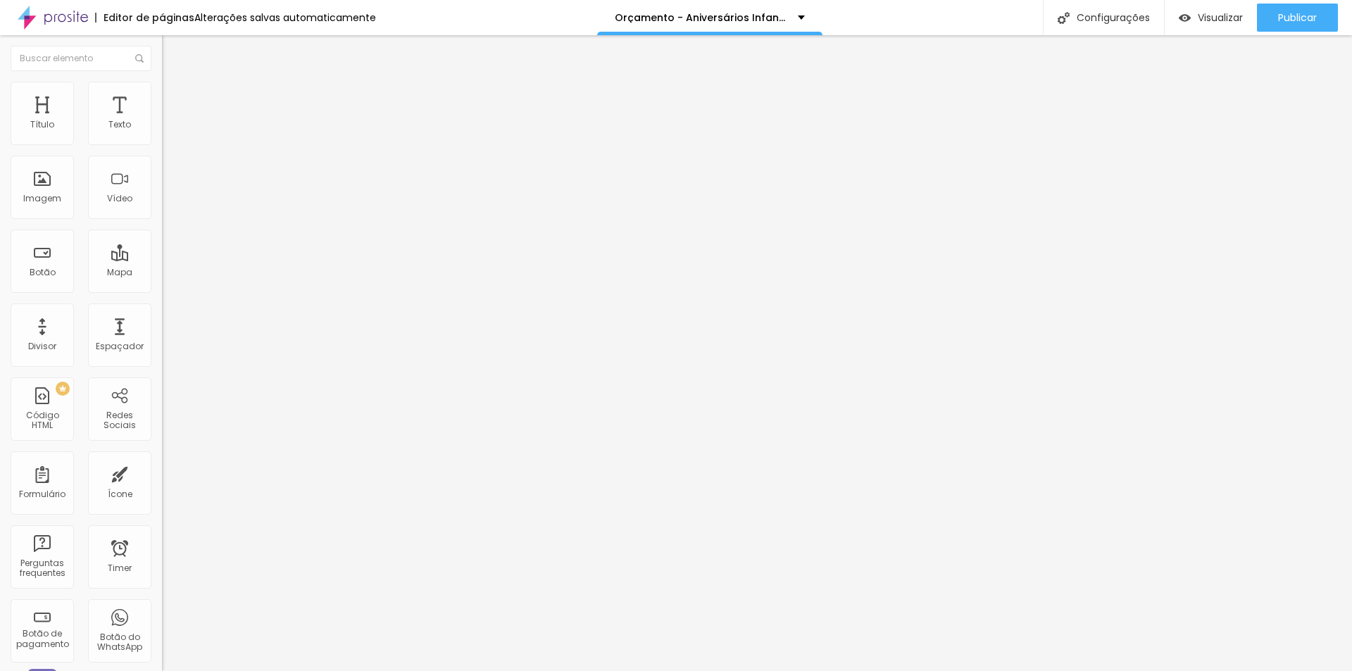
type input "40"
type input "35"
drag, startPoint x: 61, startPoint y: 151, endPoint x: 53, endPoint y: 154, distance: 8.7
type input "35"
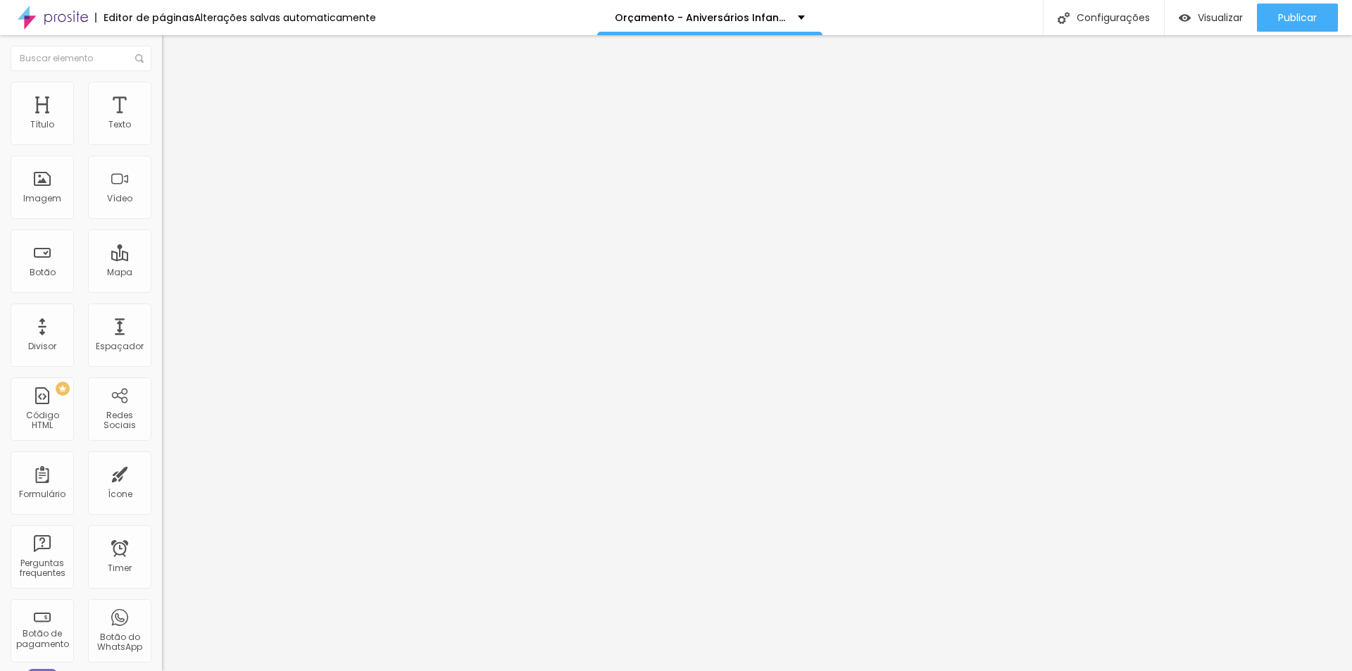
click at [162, 144] on input "range" at bounding box center [207, 138] width 91 height 11
click at [162, 96] on li "Avançado" at bounding box center [243, 103] width 162 height 14
click at [162, 77] on li "Conteúdo" at bounding box center [243, 75] width 162 height 14
click at [162, 121] on span "Trocar imagem" at bounding box center [200, 115] width 77 height 12
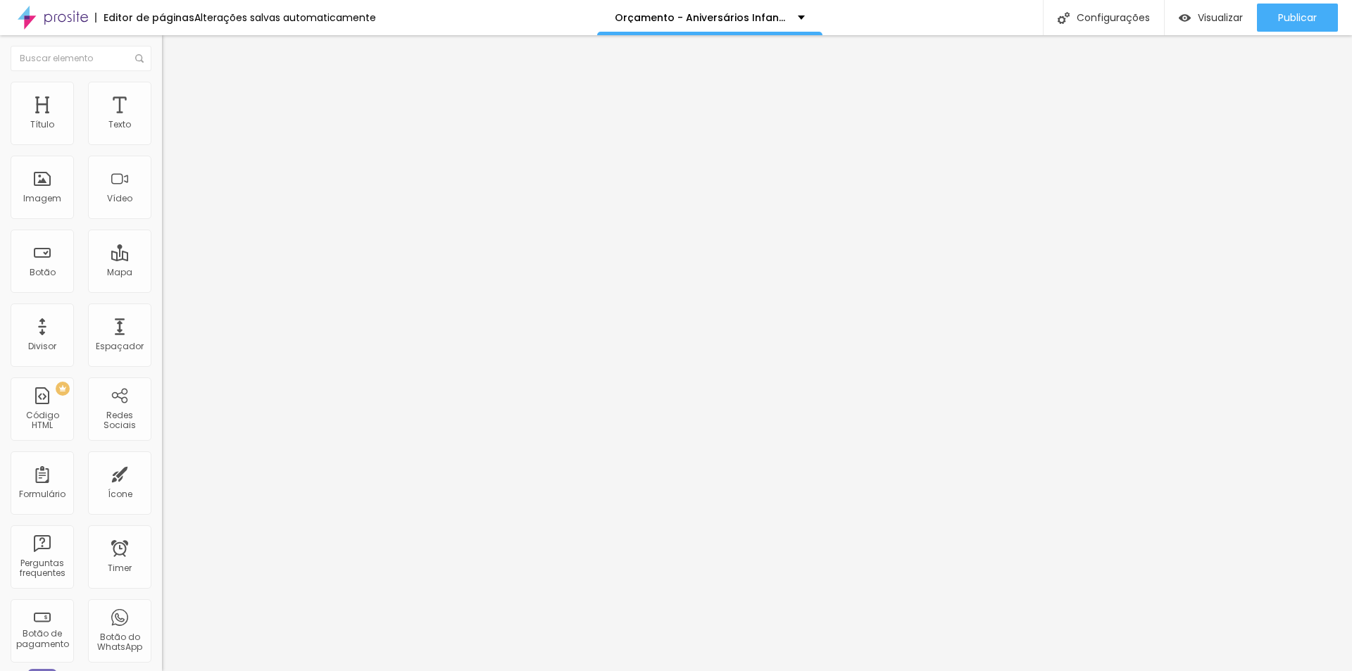
click at [162, 128] on span "Completo" at bounding box center [183, 122] width 43 height 12
click at [162, 137] on span "Encaixotado" at bounding box center [189, 131] width 55 height 12
click at [162, 150] on span "Completo" at bounding box center [183, 144] width 43 height 12
click at [173, 51] on img "button" at bounding box center [178, 51] width 11 height 11
click at [175, 94] on span "Estilo" at bounding box center [186, 91] width 22 height 12
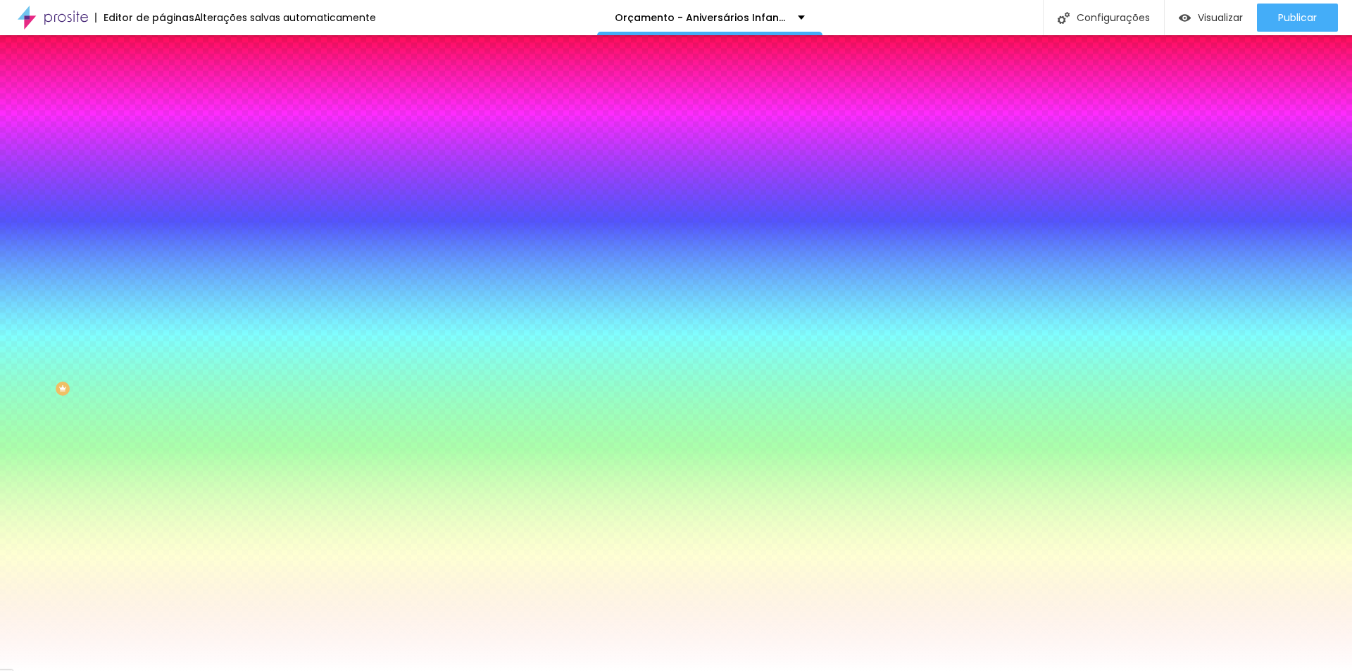
click at [175, 101] on span "Avançado" at bounding box center [198, 105] width 46 height 12
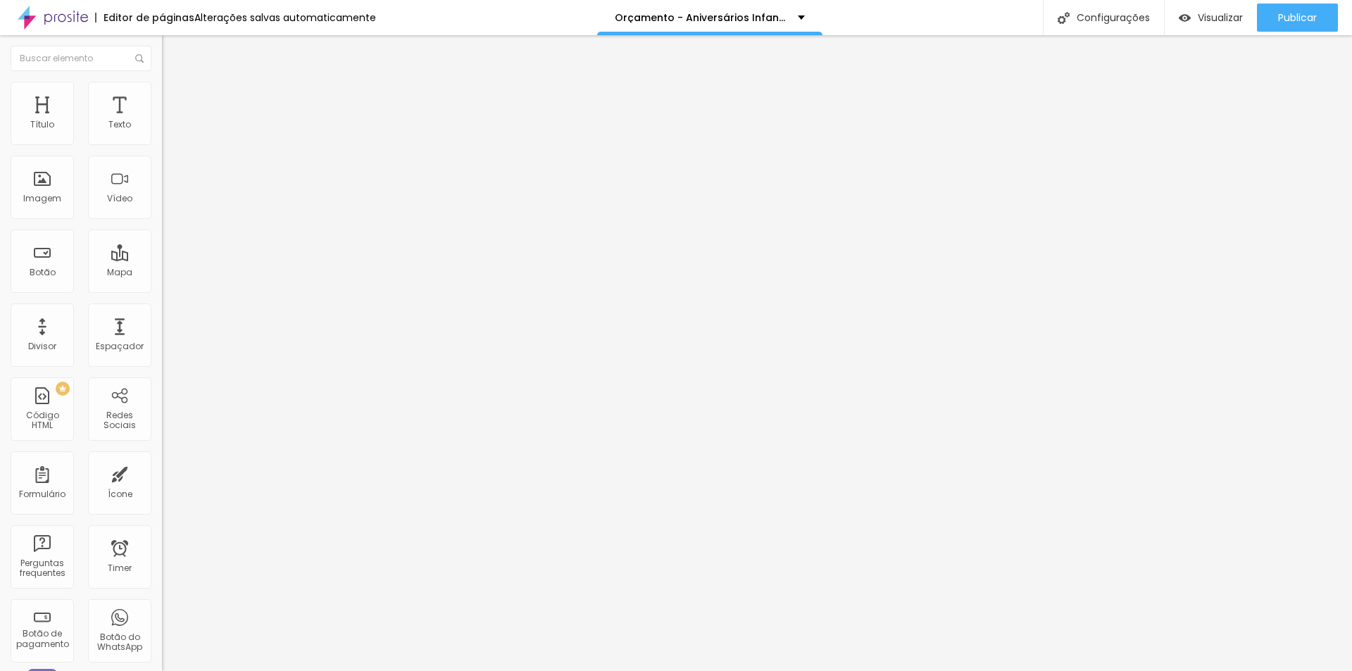
type input "7"
type input "20"
type input "23"
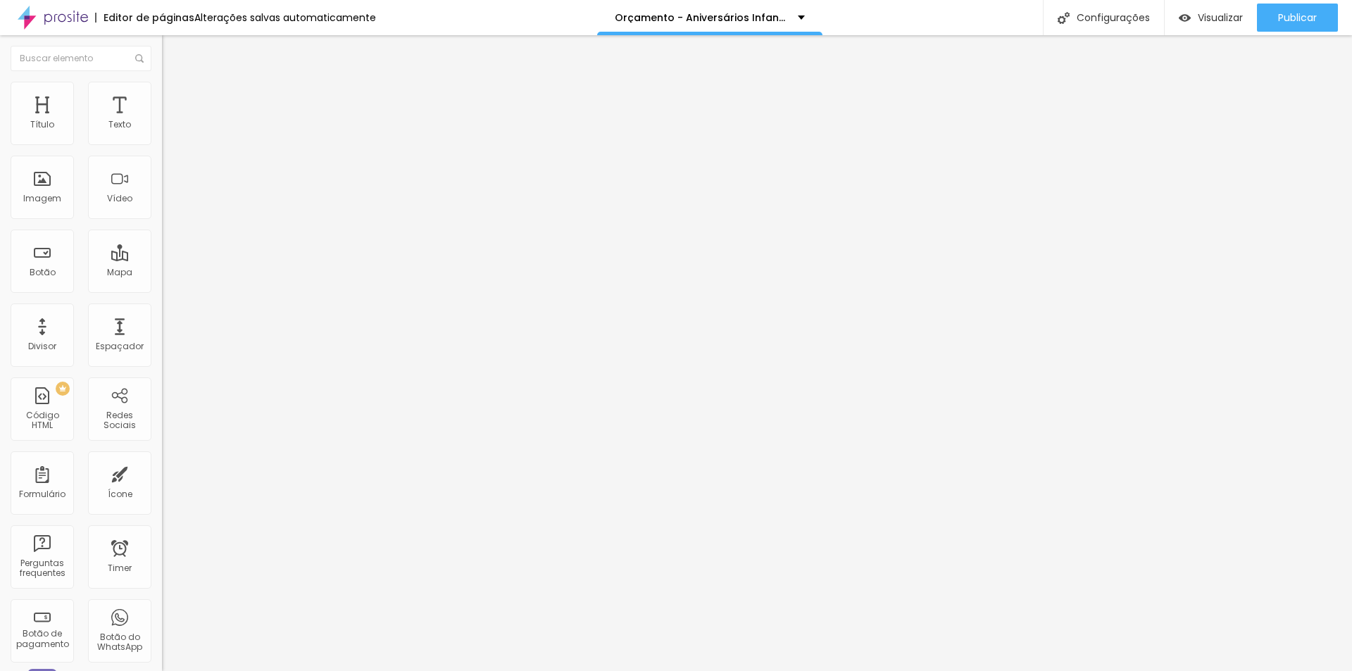
type input "23"
type input "25"
type input "26"
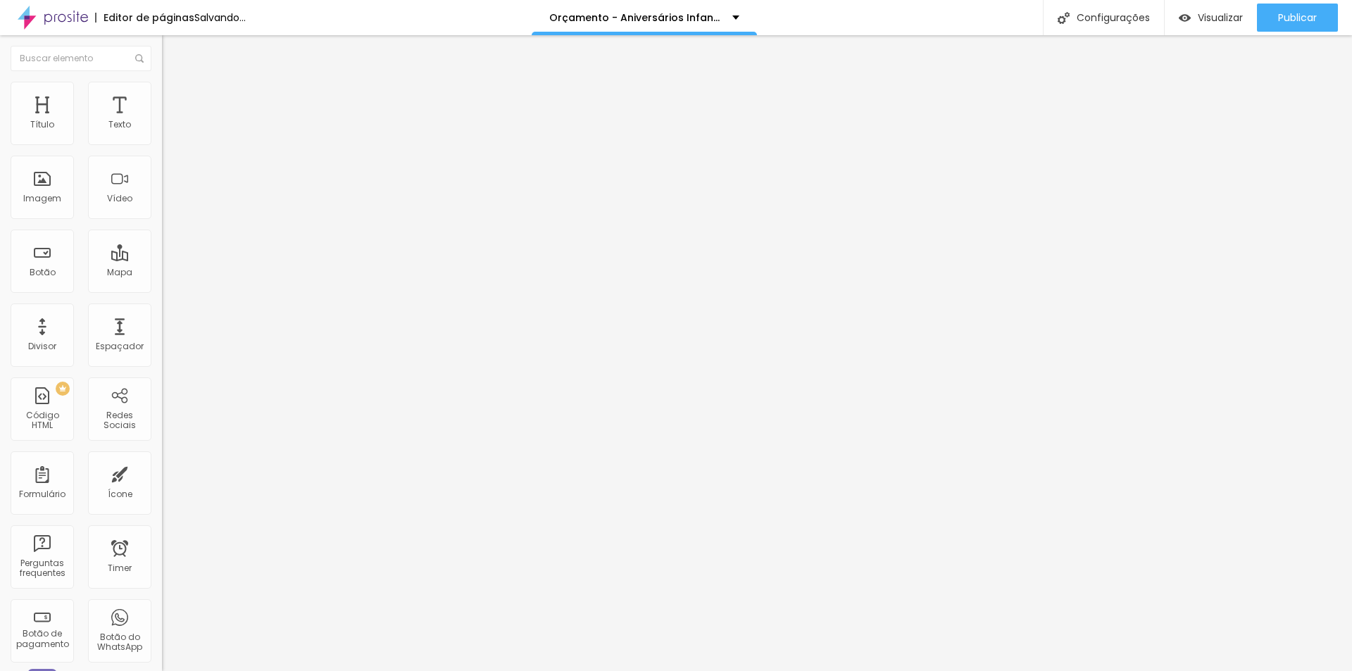
type input "36"
drag, startPoint x: 39, startPoint y: 142, endPoint x: 64, endPoint y: 146, distance: 25.0
type input "36"
click at [162, 273] on input "range" at bounding box center [207, 278] width 91 height 11
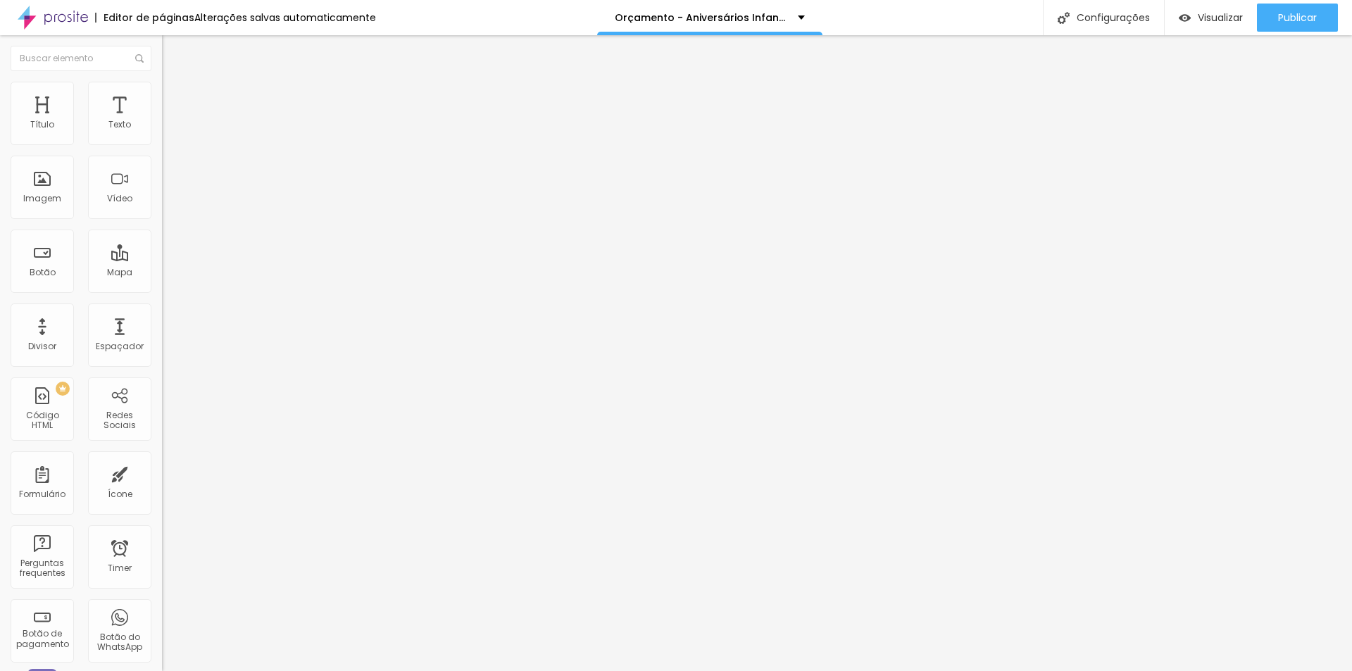
type input "18"
type input "23"
type input "25"
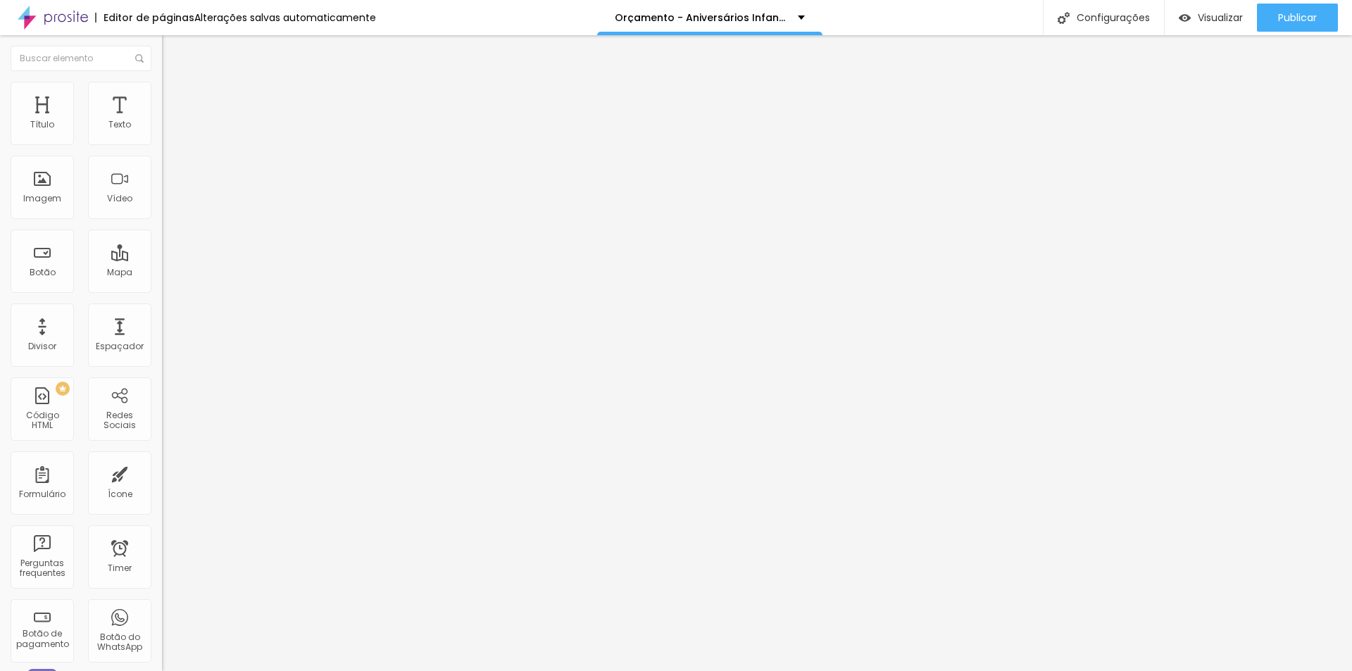
type input "25"
type input "26"
type input "30"
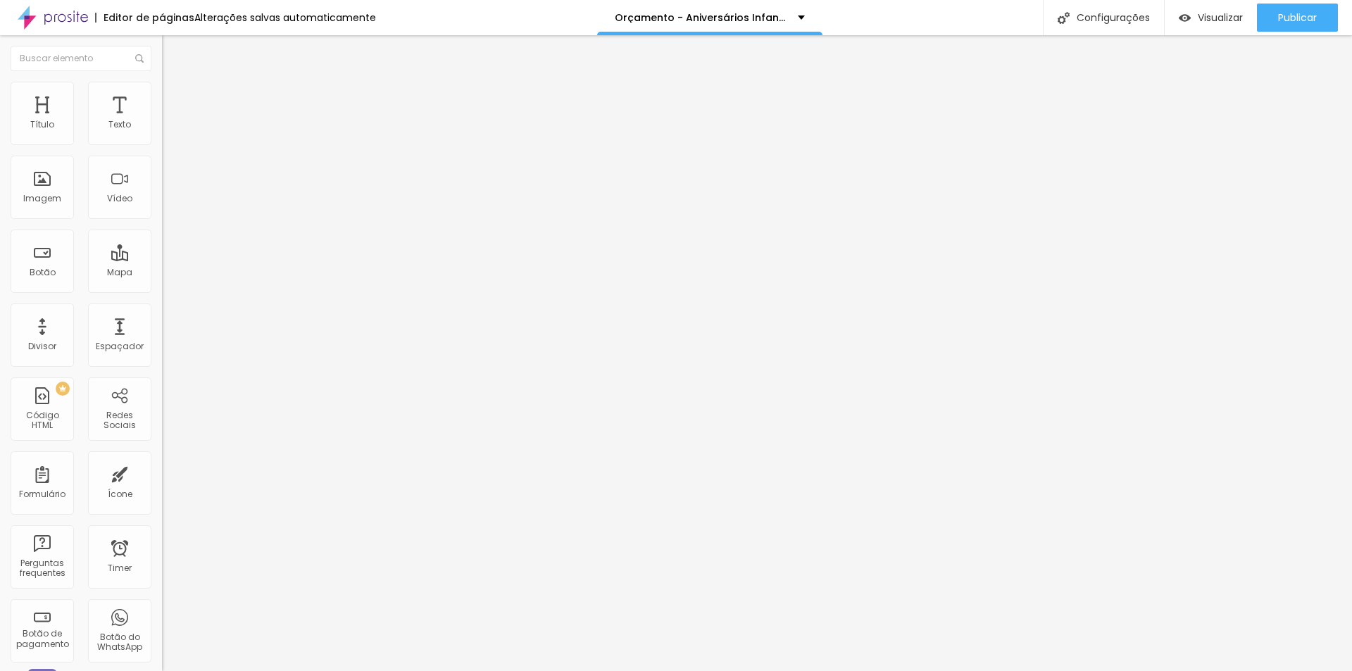
drag, startPoint x: 39, startPoint y: 164, endPoint x: 58, endPoint y: 170, distance: 20.5
type input "30"
click at [162, 473] on input "range" at bounding box center [207, 478] width 91 height 11
click at [175, 97] on span "Estilo" at bounding box center [186, 91] width 22 height 12
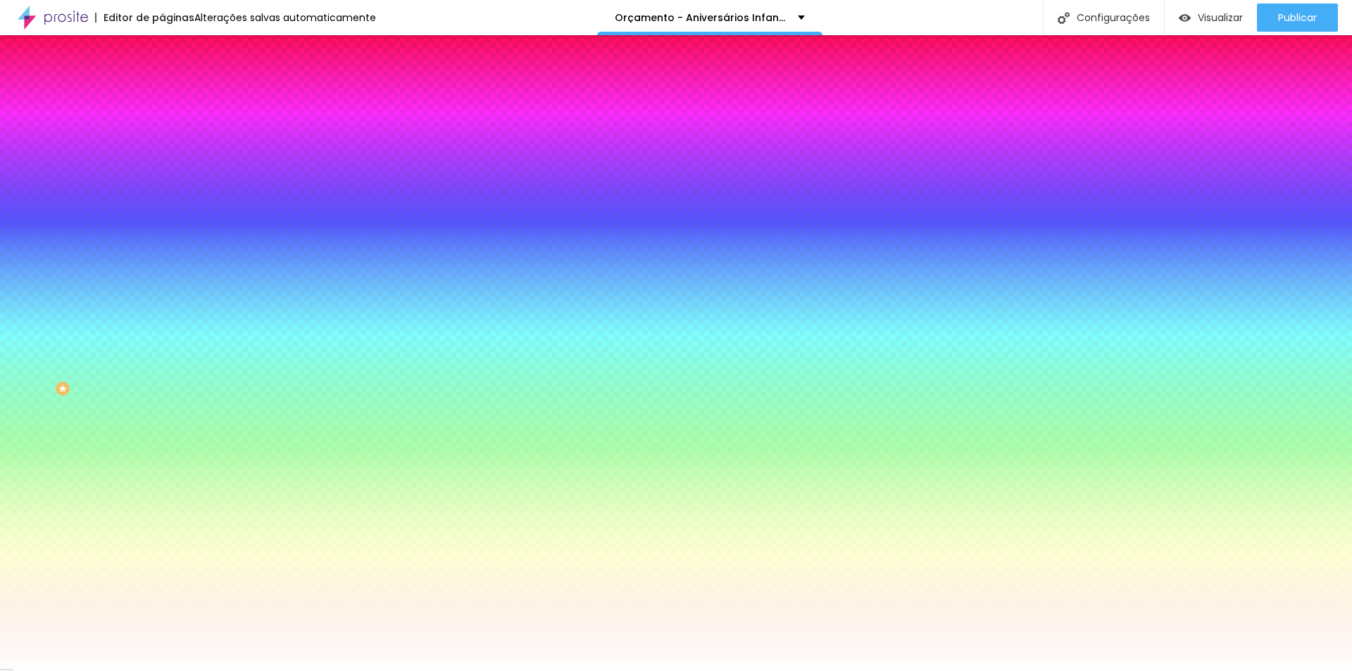
click at [175, 83] on span "Conteúdo" at bounding box center [197, 77] width 44 height 12
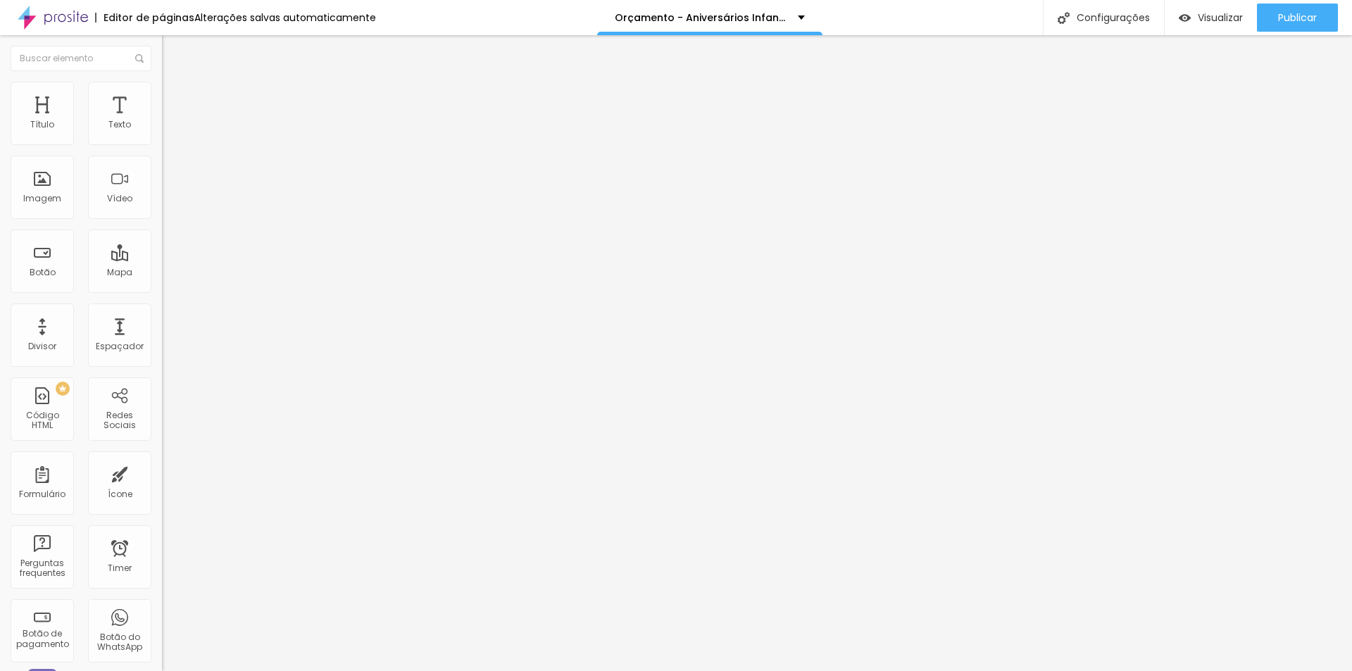
click at [162, 132] on input "Click me" at bounding box center [246, 125] width 169 height 14
paste input "Perfeito para quem quer registrar cada detalhe sem perder nada"
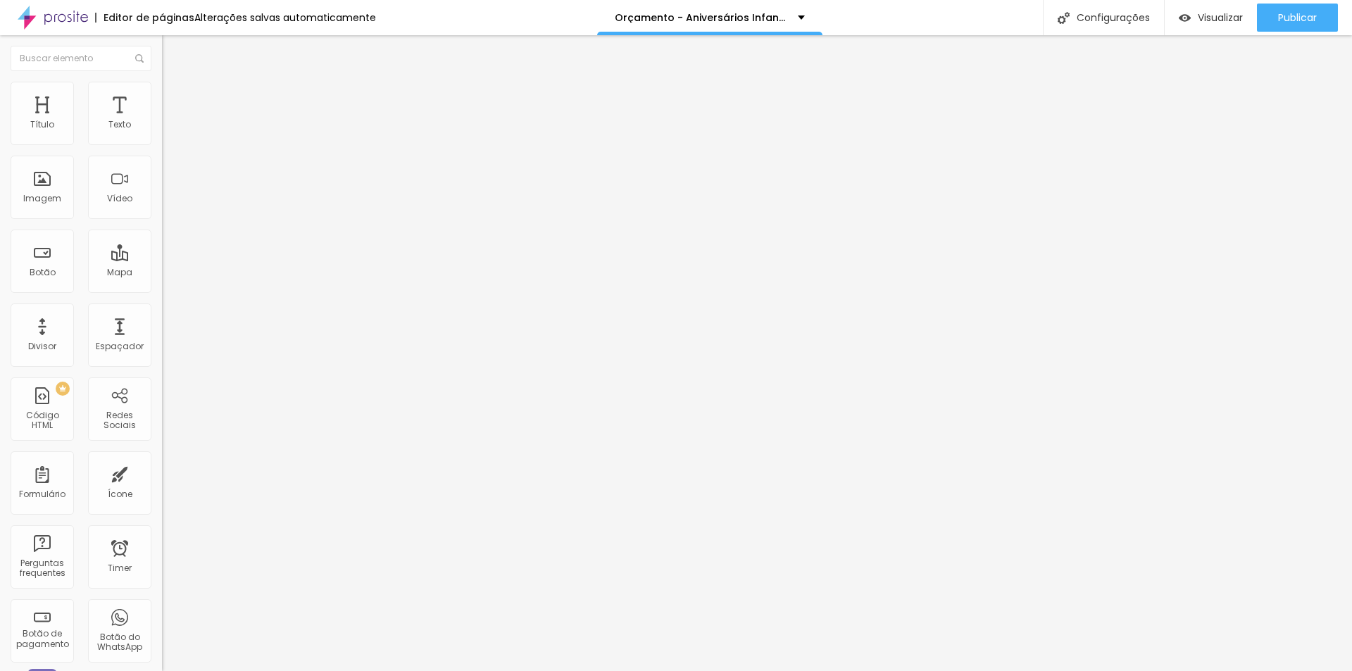
click at [162, 132] on input "Perfeito para quem quer registrar cada detalhe sem perder nada" at bounding box center [246, 125] width 169 height 14
click at [162, 222] on span "Normal" at bounding box center [178, 216] width 32 height 12
click at [162, 230] on span "Pequeno" at bounding box center [180, 224] width 37 height 12
click at [162, 132] on input "Perfeito para quem quer registrar cada detalhe sem perder nada" at bounding box center [246, 125] width 169 height 14
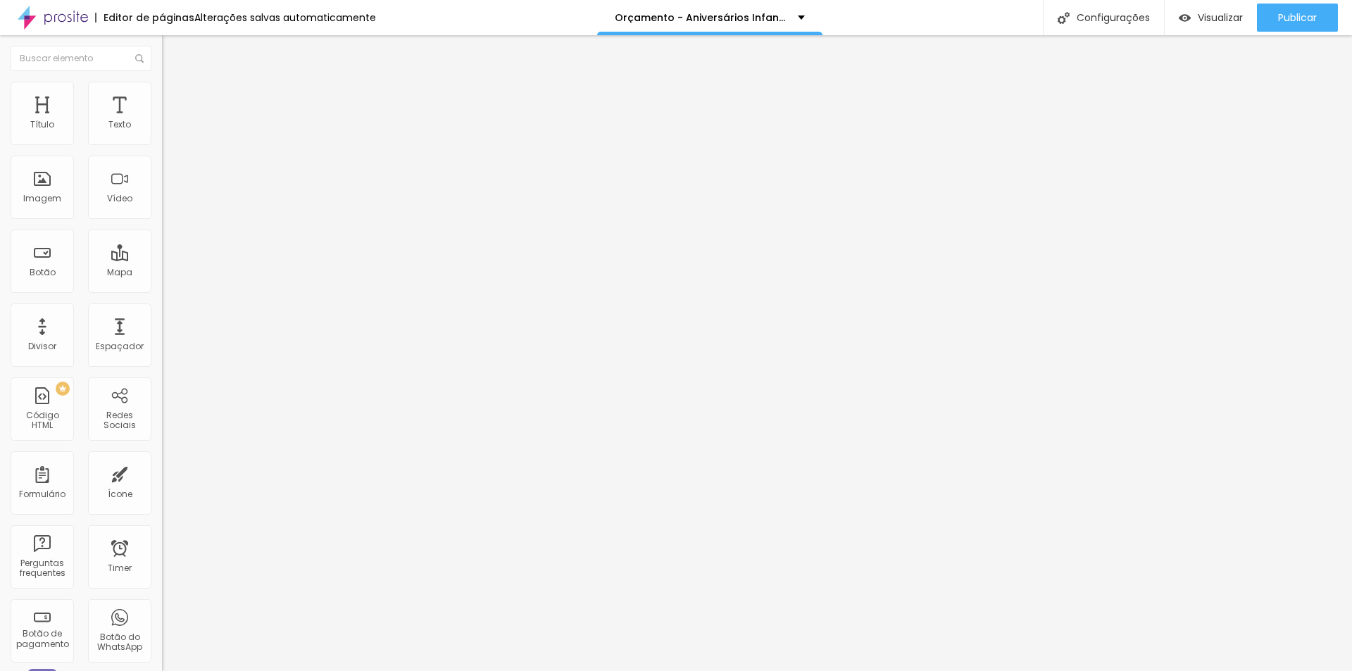
click at [162, 132] on input "Perfeito para quem quer registrar cada detalhe sem perder nada" at bounding box center [246, 125] width 169 height 14
type input "Perfeito para registrar cada detalhe sem perder nada!"
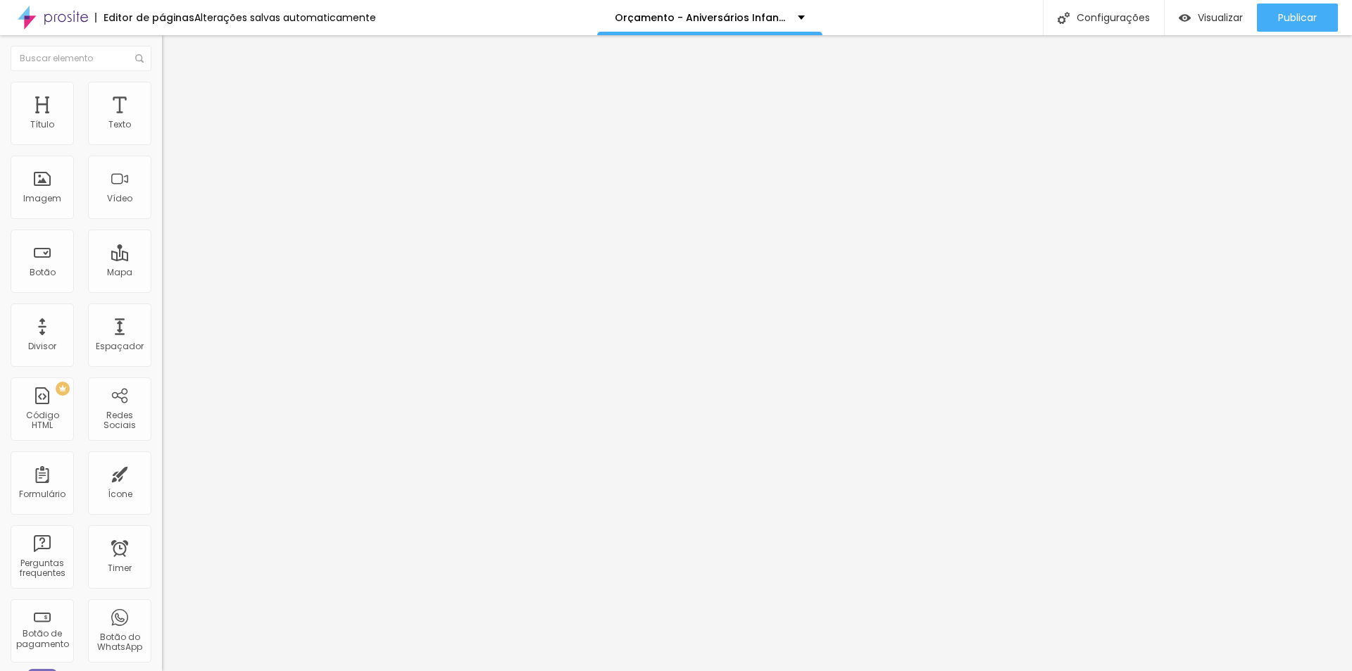
click at [175, 97] on span "Estilo" at bounding box center [186, 91] width 22 height 12
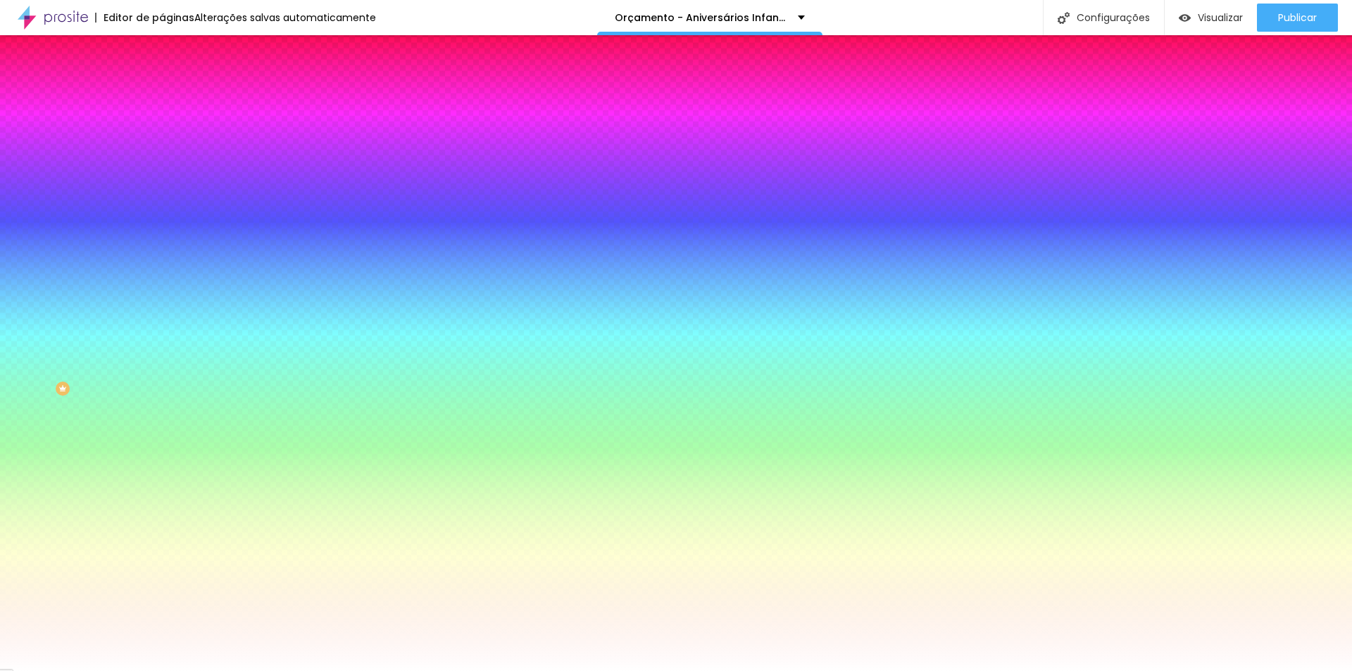
click at [162, 135] on div at bounding box center [243, 135] width 162 height 0
click at [162, 122] on div "Cor de fundo Voltar ao padrão #FFFFFF Tipografia Voltar ao padrão Borda Voltar …" at bounding box center [243, 340] width 162 height 461
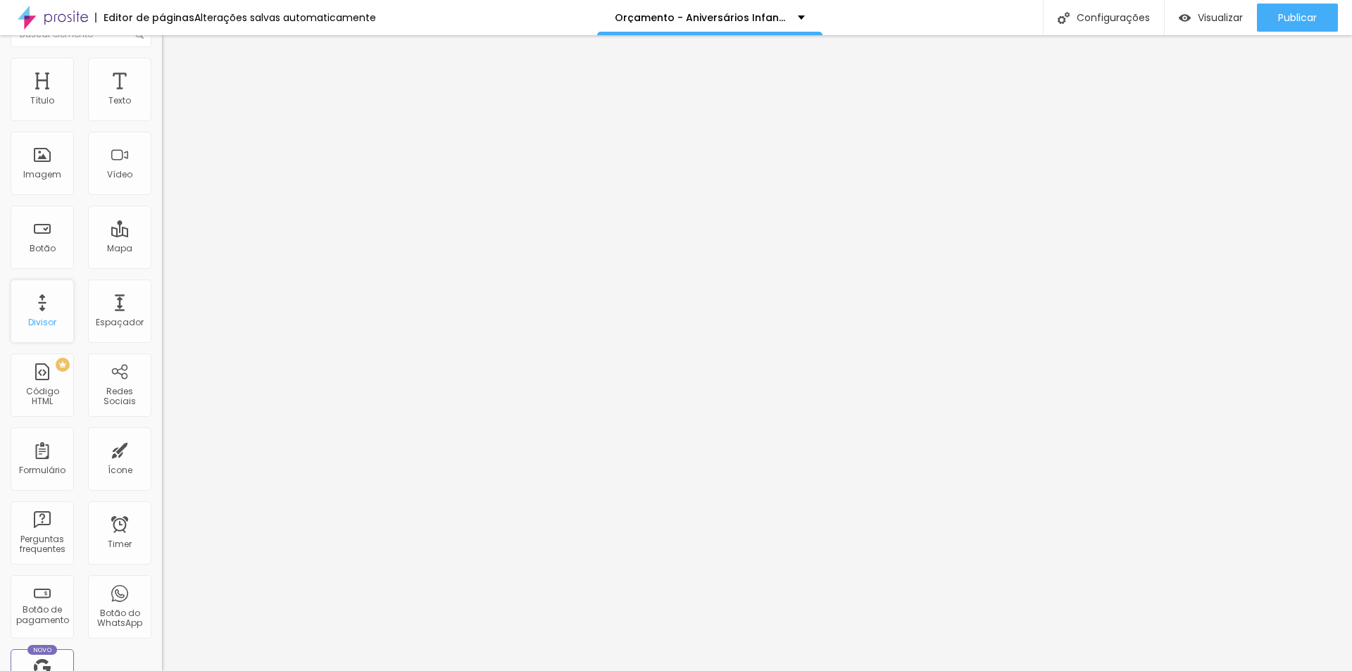
scroll to position [0, 0]
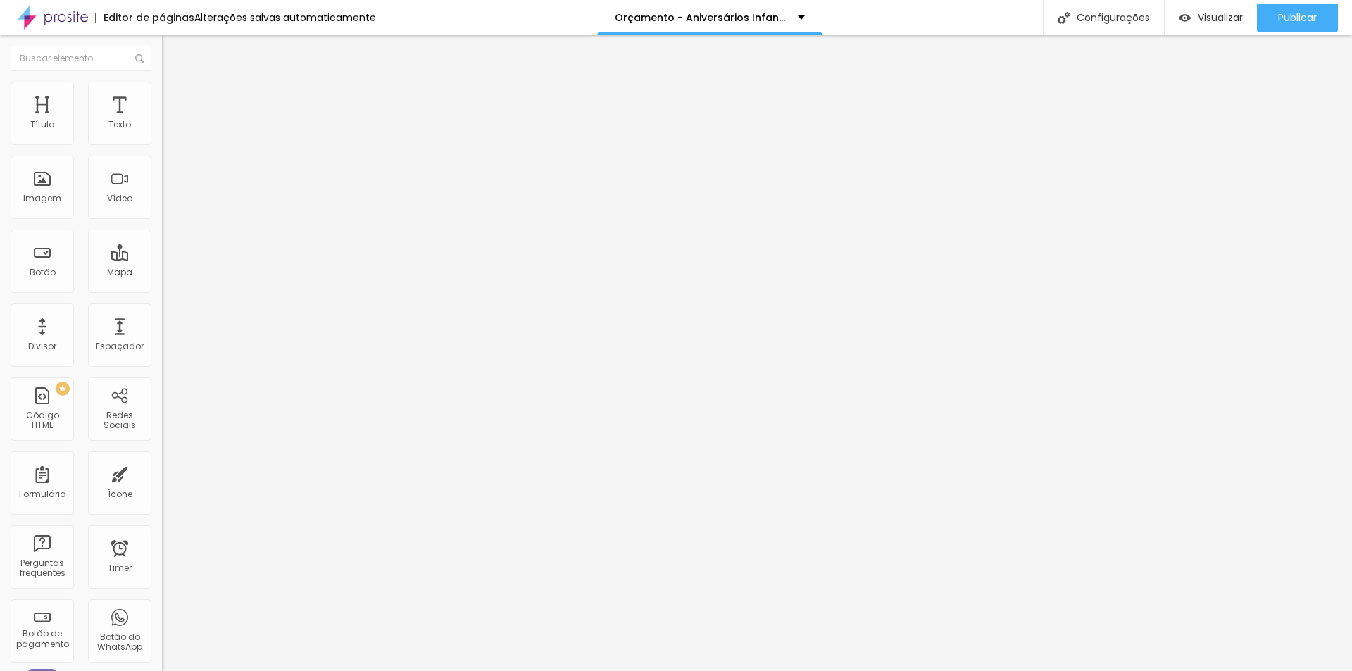
click at [162, 132] on input "Perfeito para registrar cada detalhe sem perder nada!" at bounding box center [246, 125] width 169 height 14
paste input "O preferido das famílias que valorizam memórias"
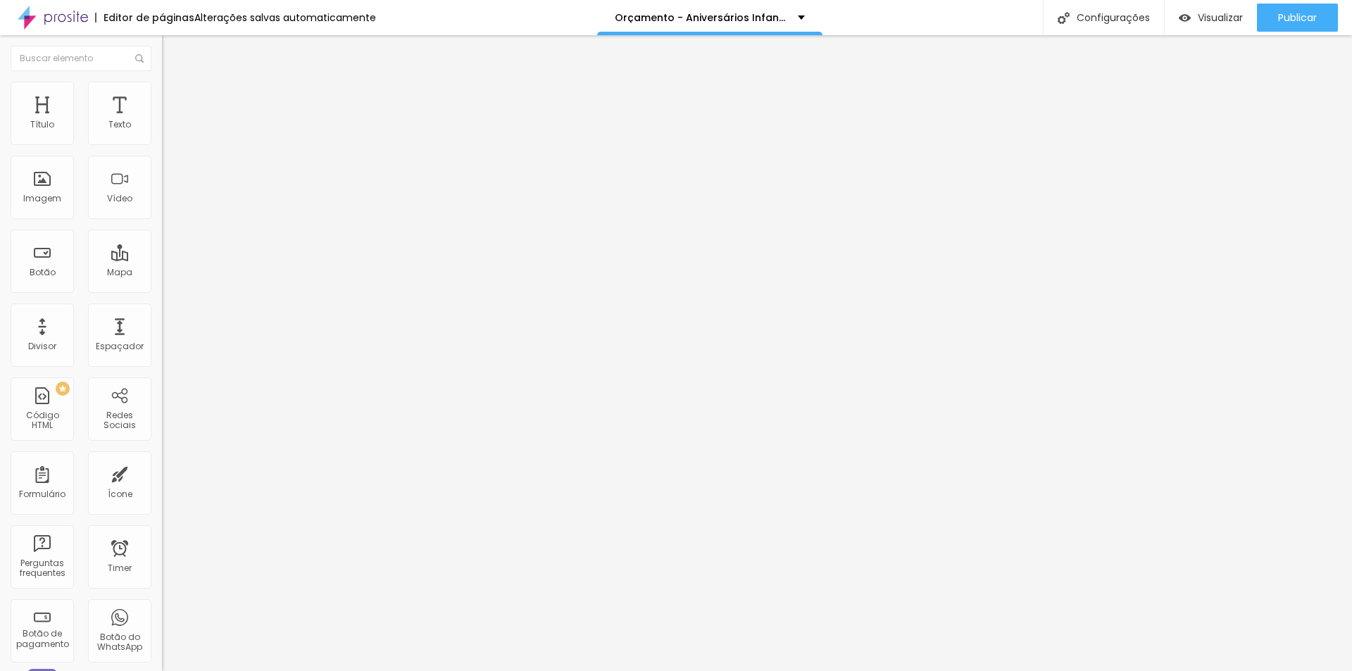
click at [162, 132] on input "O preferido das famílias que valorizam memórias" at bounding box center [246, 125] width 169 height 14
click at [162, 132] on input "O preferido de quem valorizam memórias" at bounding box center [246, 125] width 169 height 14
paste input "as famílias que"
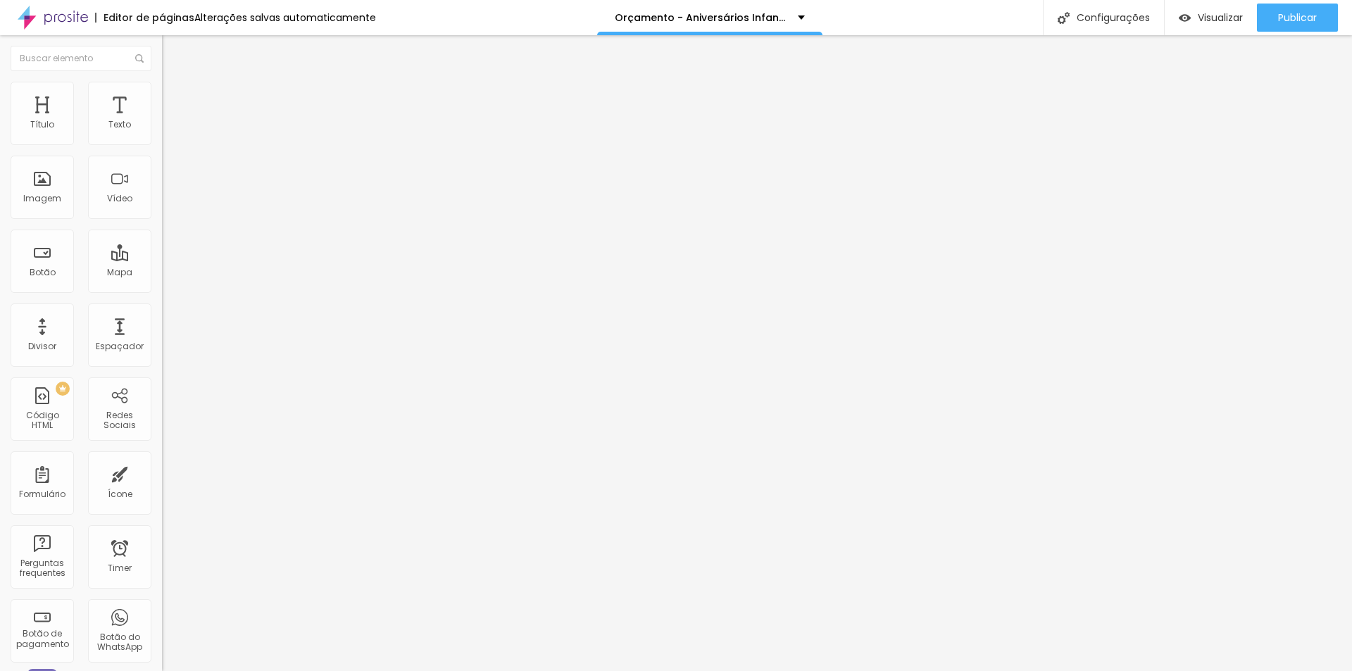
scroll to position [0, 84]
type input "O preferido das famílias que valorizam memórias"
click at [162, 132] on input "O preferido das famílias que valorizam memórias" at bounding box center [246, 125] width 169 height 14
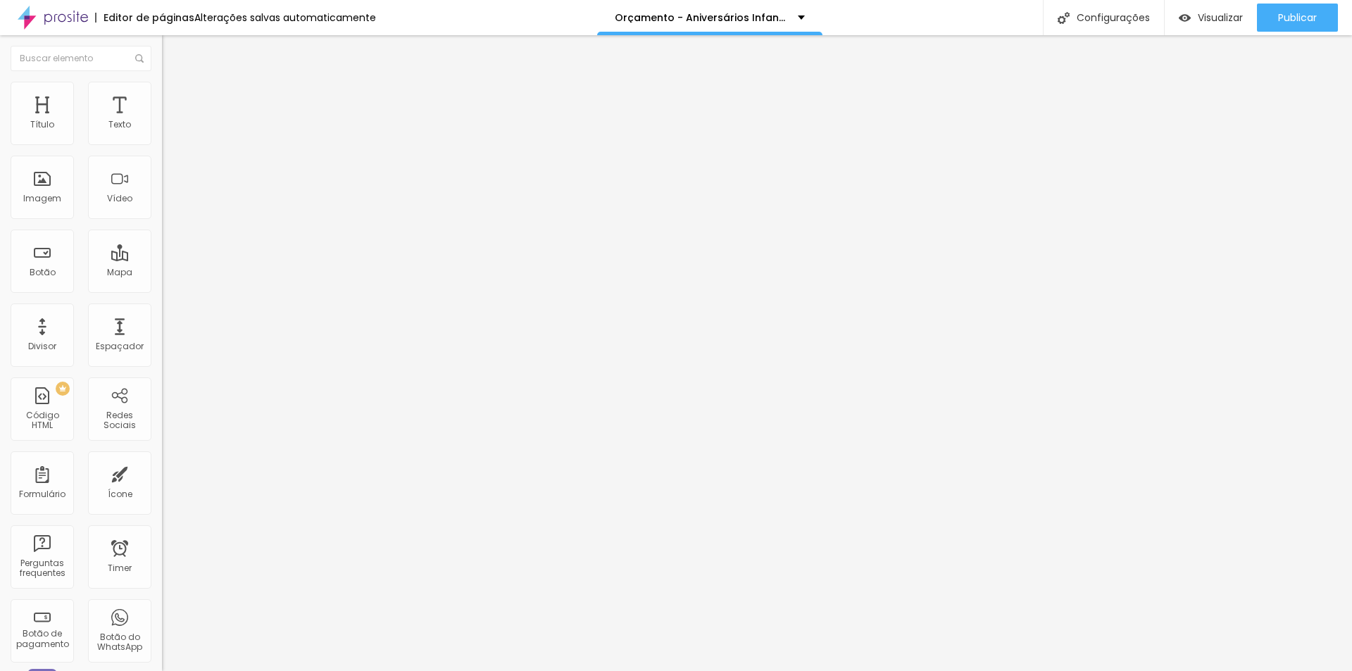
click at [162, 132] on input "O preferido das famílias que valorizam memórias" at bounding box center [246, 125] width 169 height 14
type input "o"
type input "O mais vendido !"
click at [162, 220] on span "Pequeno" at bounding box center [180, 216] width 37 height 12
click at [162, 244] on span "Normal" at bounding box center [178, 238] width 32 height 12
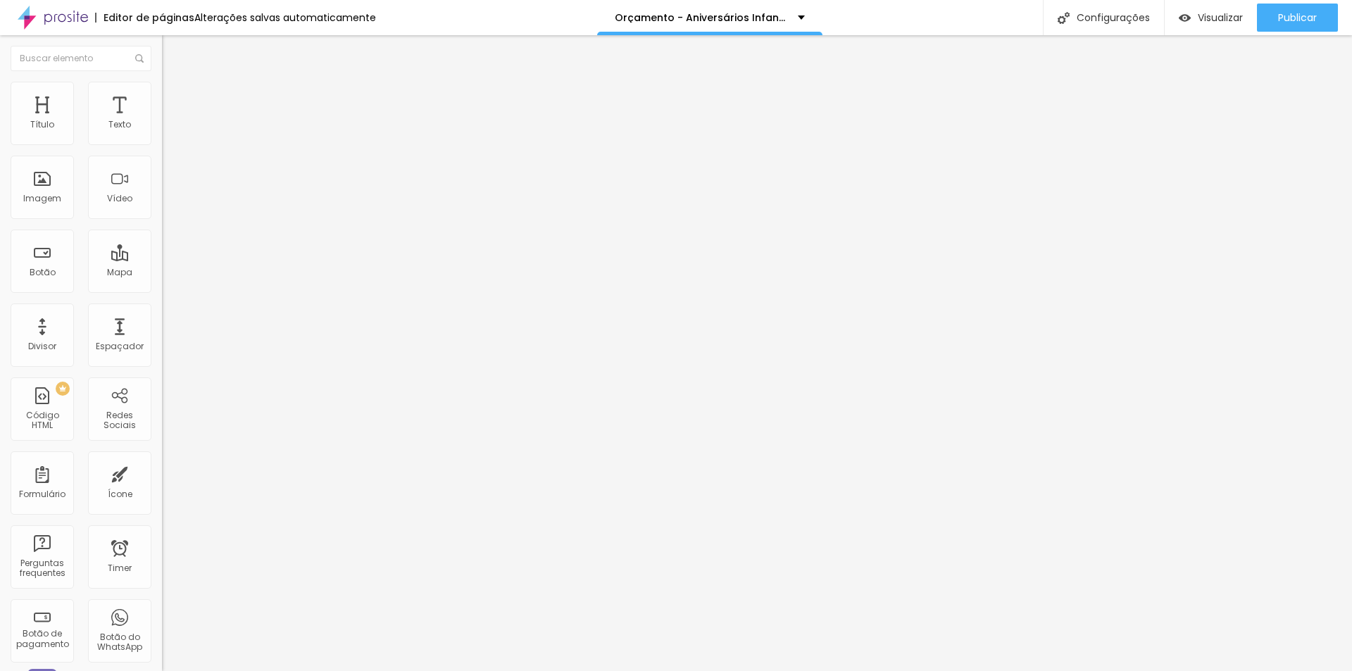
click at [162, 252] on span "Grande" at bounding box center [178, 246] width 33 height 12
click at [162, 96] on li "Avançado" at bounding box center [243, 103] width 162 height 14
type input "28"
type input "8"
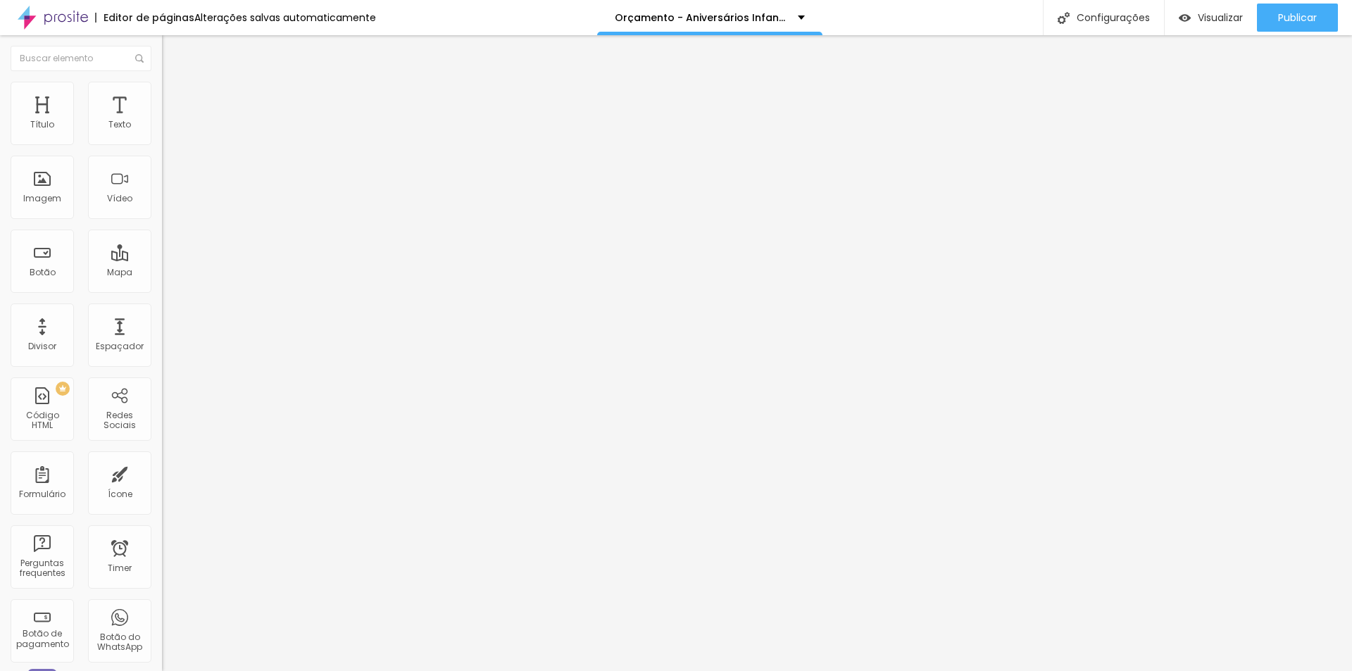
type input "8"
type input "1"
type input "0"
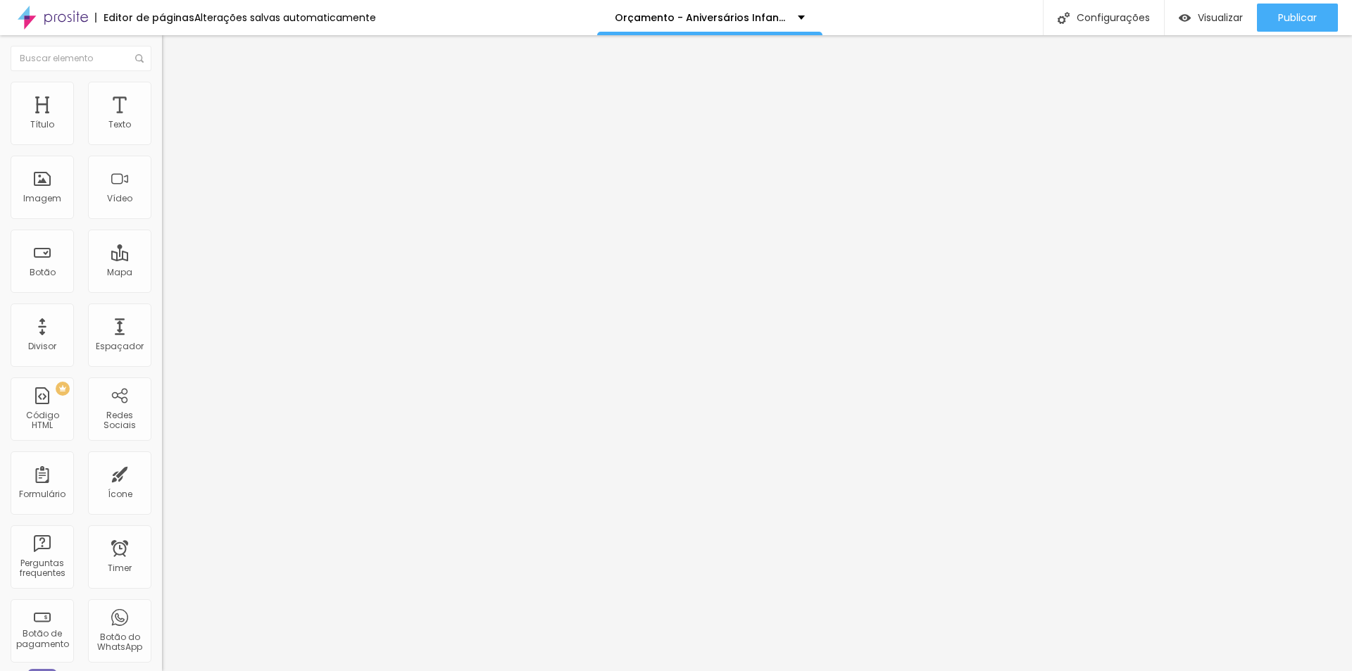
drag, startPoint x: 56, startPoint y: 138, endPoint x: 33, endPoint y: 140, distance: 23.3
type input "0"
click at [162, 273] on input "range" at bounding box center [207, 278] width 91 height 11
type input "16"
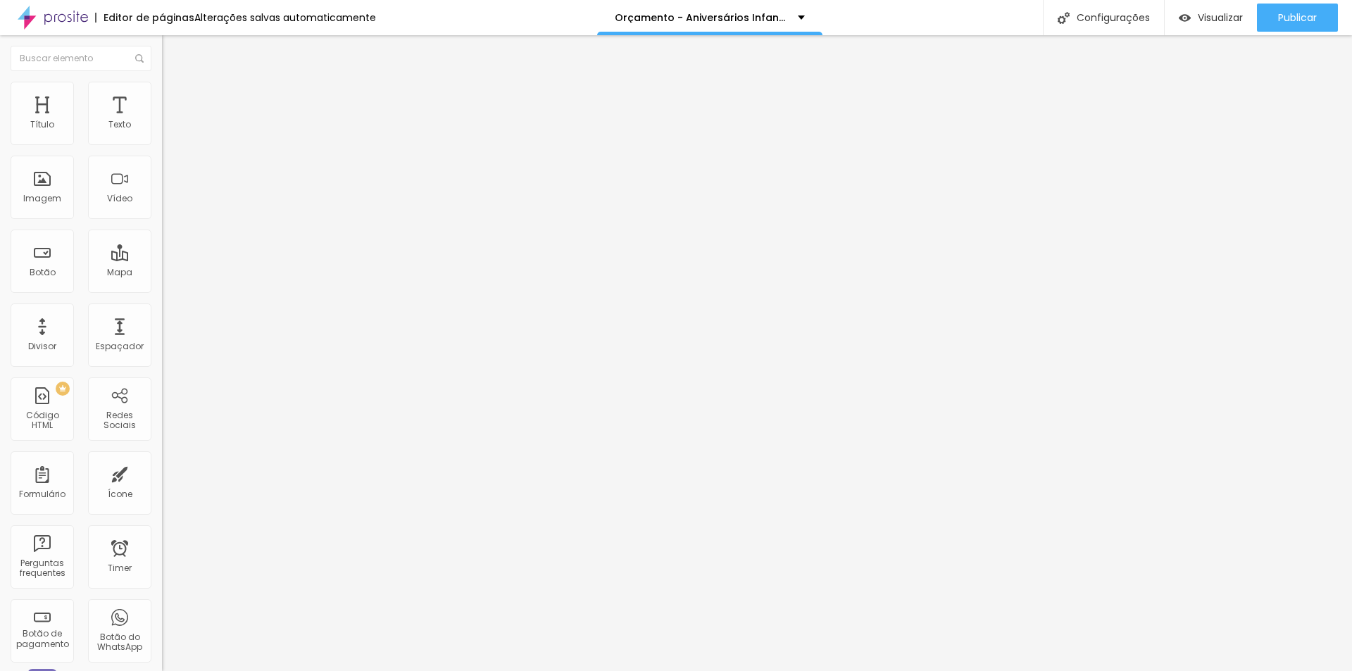
type input "9"
type input "3"
drag, startPoint x: 59, startPoint y: 167, endPoint x: 36, endPoint y: 165, distance: 23.3
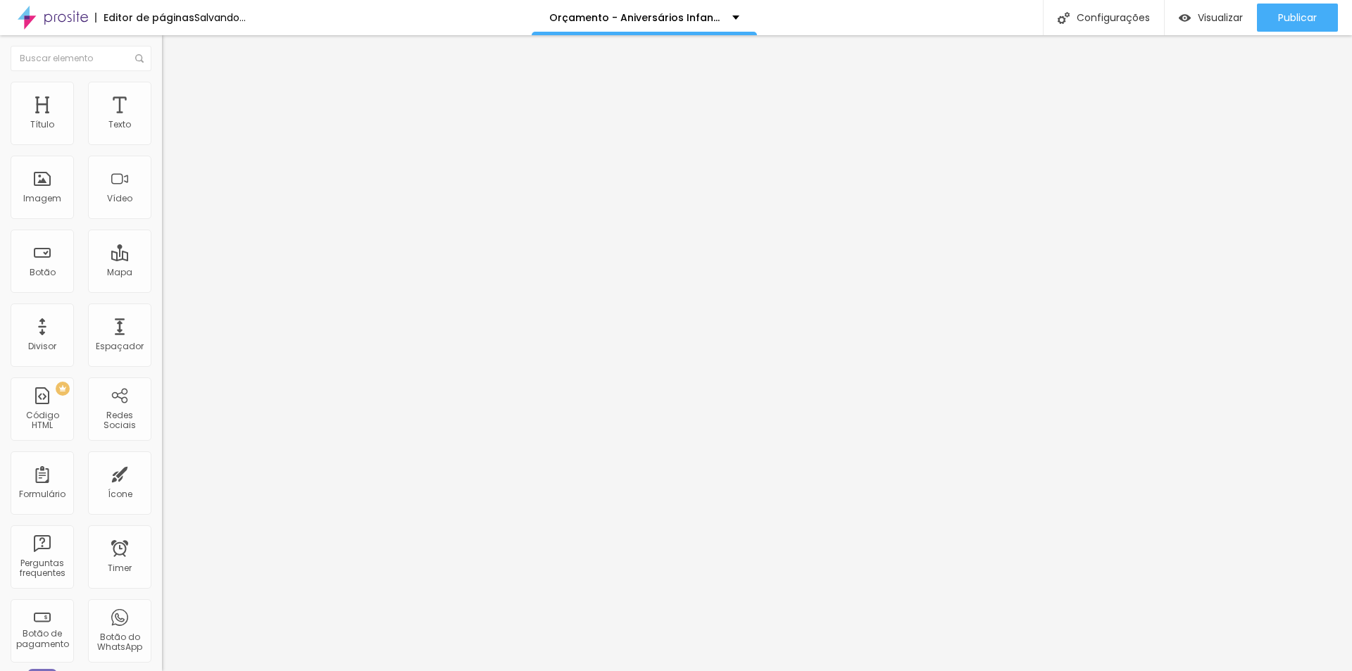
type input "3"
click at [162, 473] on input "range" at bounding box center [207, 478] width 91 height 11
click at [162, 132] on input "O mais vendido !" at bounding box center [246, 125] width 169 height 14
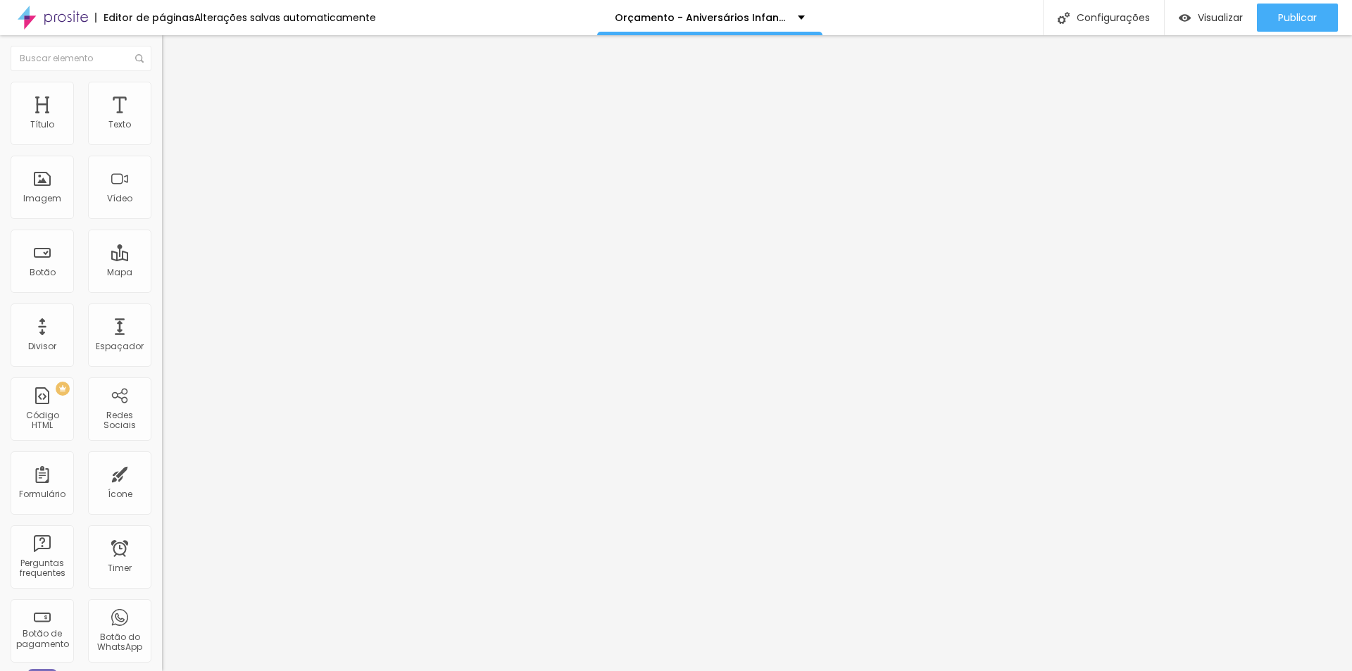
paste input "completo e vantajoso"
type input "O mais completo e vantajoso"
click at [162, 456] on div "Editar Botão Conteúdo Estilo Avançado Texto O mais completo e vantajoso Alinham…" at bounding box center [243, 353] width 162 height 636
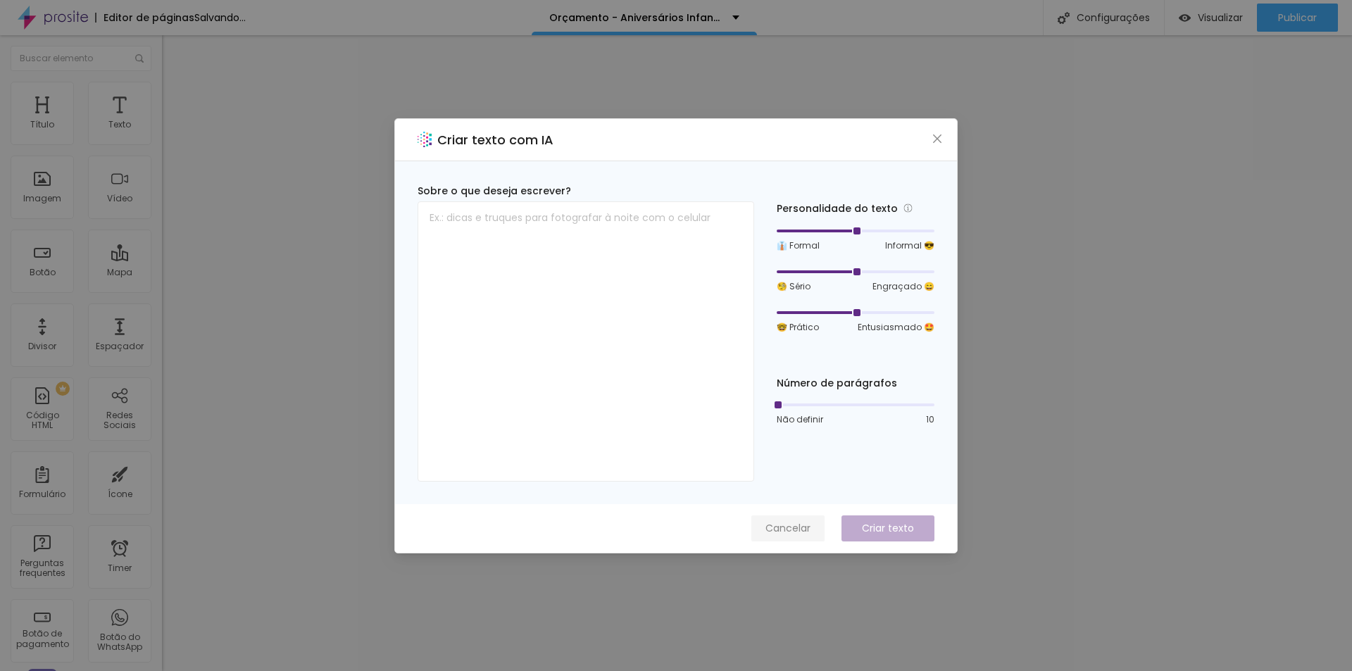
click at [771, 534] on span "Cancelar" at bounding box center [787, 528] width 45 height 15
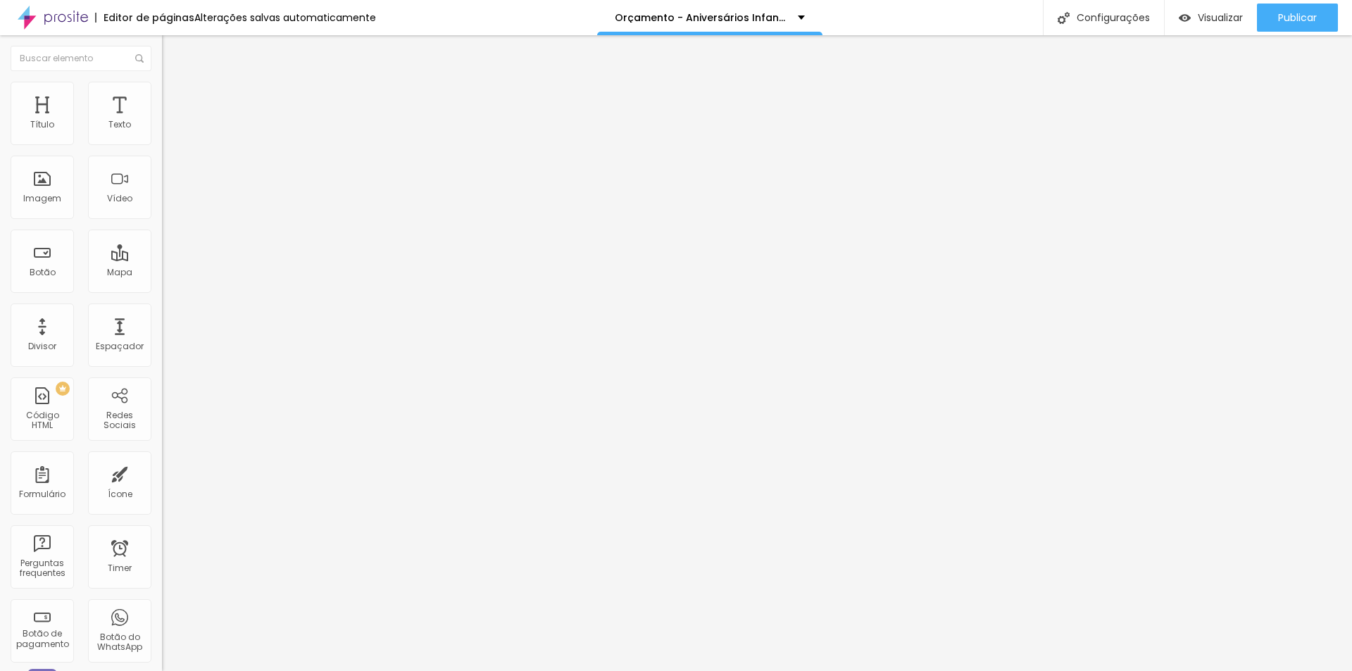
click at [162, 128] on span "Encaixotado" at bounding box center [189, 122] width 55 height 12
click at [175, 96] on span "Estilo" at bounding box center [186, 91] width 22 height 12
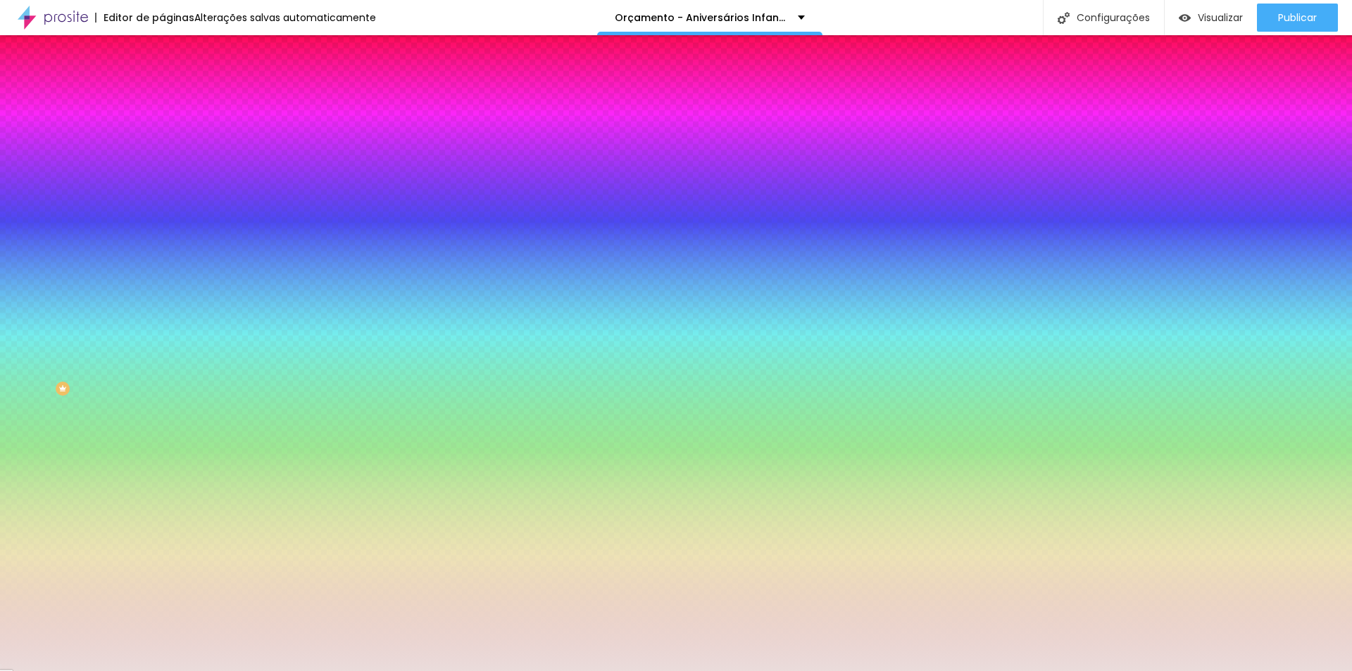
click at [162, 192] on div at bounding box center [243, 192] width 162 height 0
click at [162, 167] on div "Efeito da Imagem Nenhum Nenhum Parallax" at bounding box center [243, 147] width 162 height 39
click at [162, 146] on span "Nenhum" at bounding box center [180, 141] width 37 height 12
click at [162, 167] on div "Parallax" at bounding box center [243, 162] width 162 height 8
click at [162, 154] on div "Nenhum" at bounding box center [243, 149] width 162 height 8
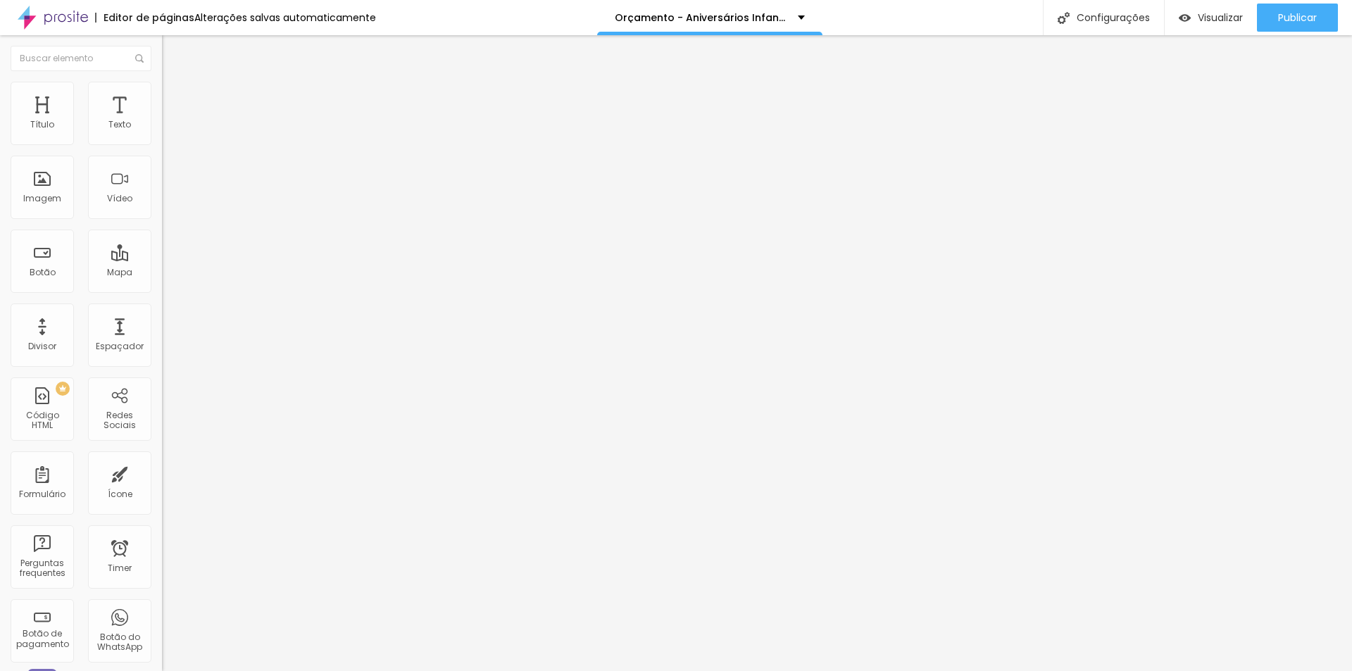
click at [173, 52] on img "button" at bounding box center [178, 51] width 11 height 11
click at [162, 121] on span "Adicionar imagem" at bounding box center [207, 115] width 91 height 12
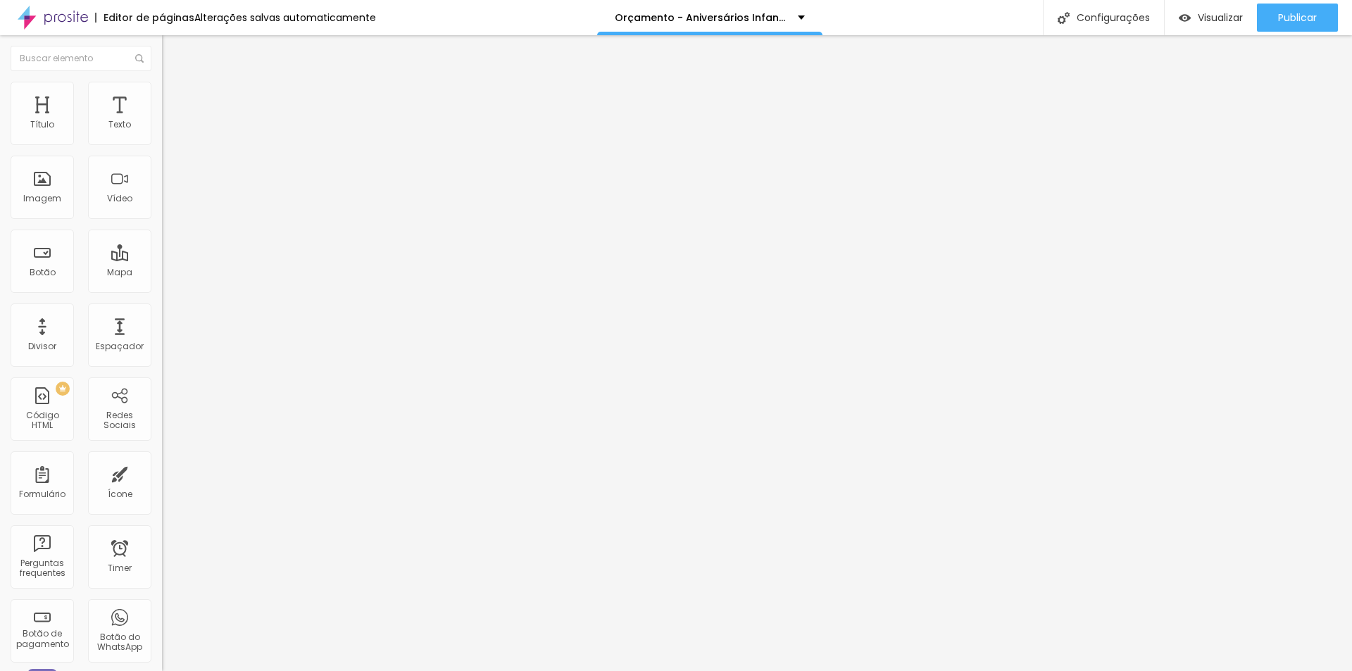
click at [162, 220] on span "Original" at bounding box center [179, 214] width 34 height 12
click at [162, 229] on span "Cinema" at bounding box center [179, 223] width 35 height 12
click at [175, 96] on span "Estilo" at bounding box center [186, 91] width 22 height 12
click at [175, 100] on span "Avançado" at bounding box center [198, 105] width 46 height 12
type input "21"
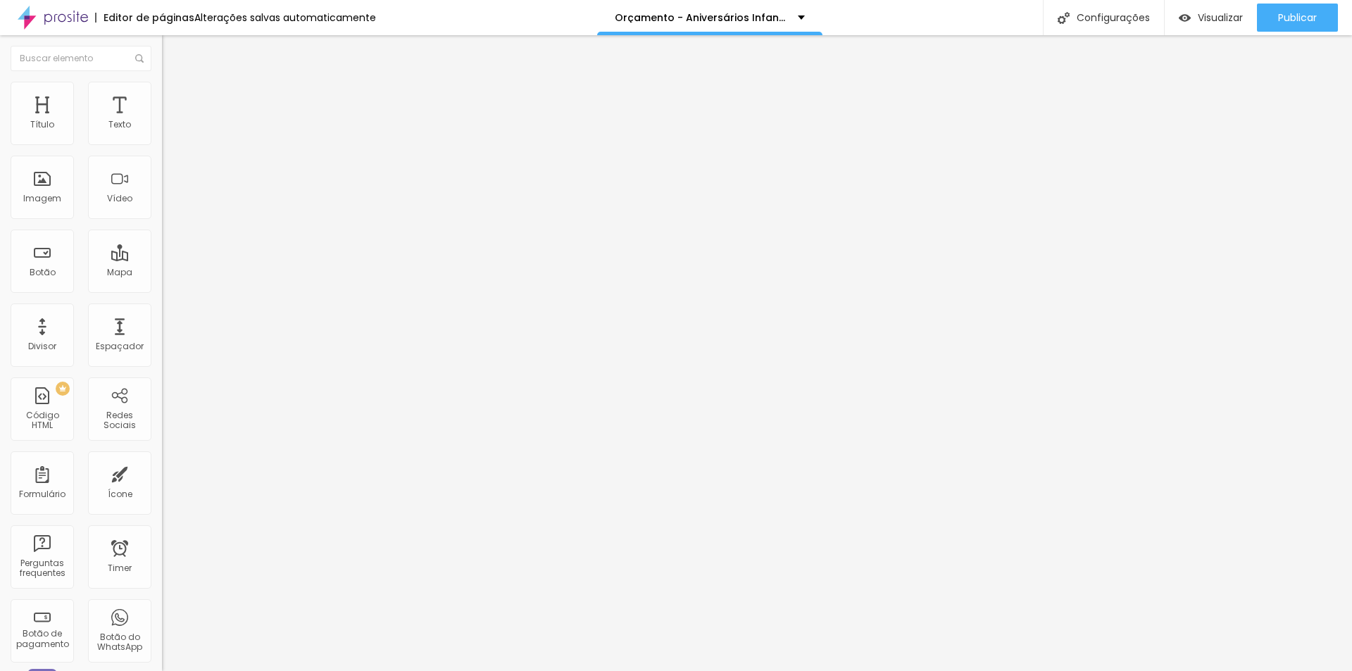
type input "21"
type input "25"
type input "13"
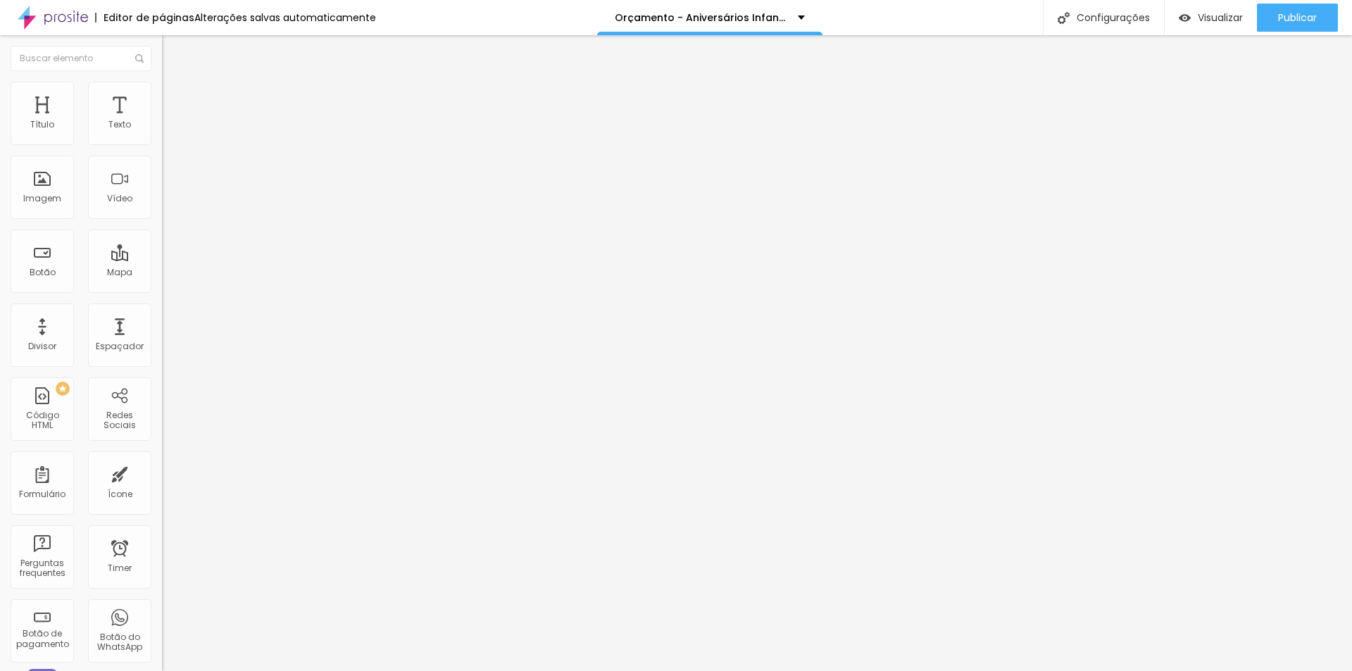
type input "3"
type input "1"
type input "0"
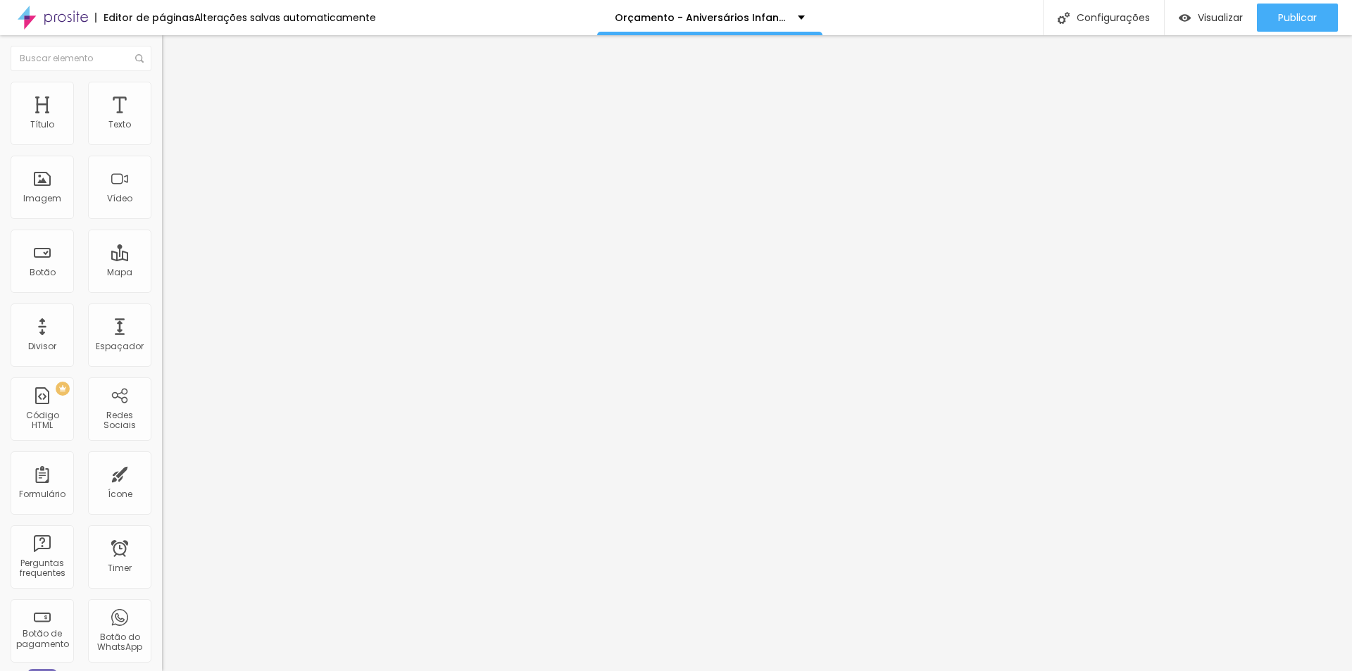
type input "0"
drag, startPoint x: 36, startPoint y: 139, endPoint x: 27, endPoint y: 139, distance: 8.5
type input "0"
click at [162, 273] on input "range" at bounding box center [207, 278] width 91 height 11
type input "31"
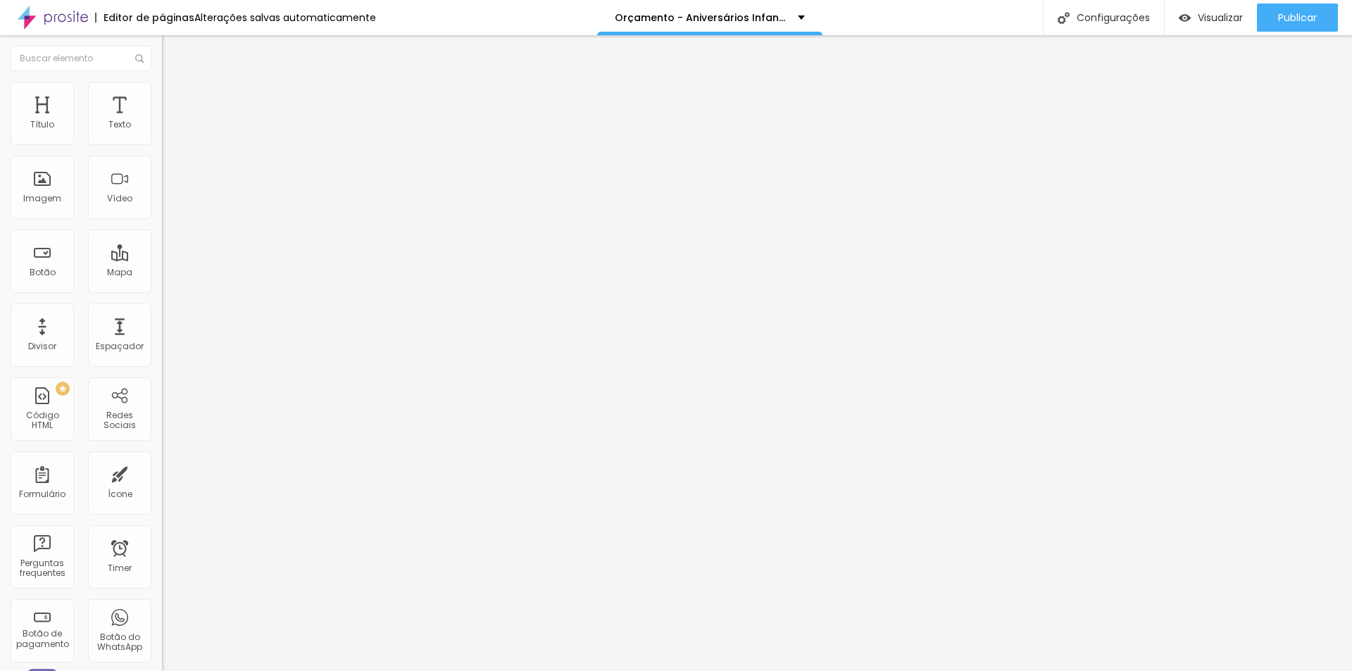
type input "31"
type input "36"
type input "0"
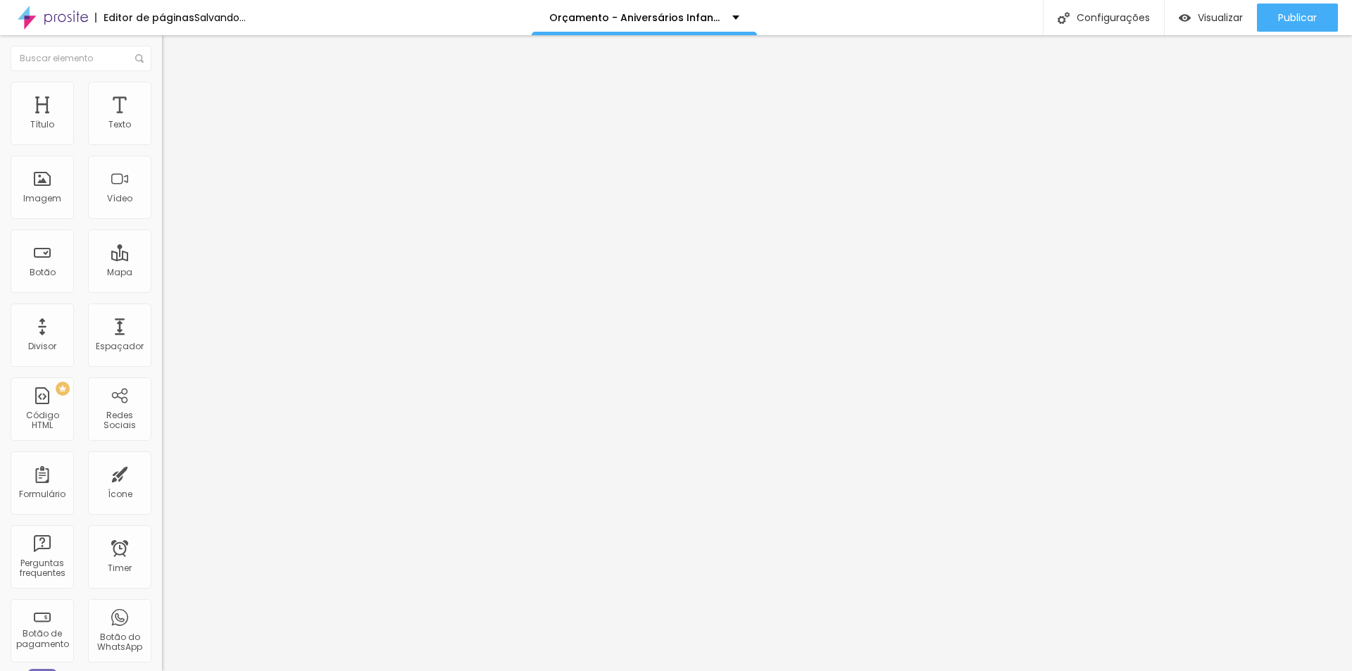
drag, startPoint x: 42, startPoint y: 164, endPoint x: 18, endPoint y: 175, distance: 26.5
type input "0"
click at [162, 473] on input "range" at bounding box center [207, 478] width 91 height 11
click at [1217, 18] on span "Visualizar" at bounding box center [1220, 17] width 45 height 11
click at [162, 92] on li "Estilo" at bounding box center [243, 89] width 162 height 14
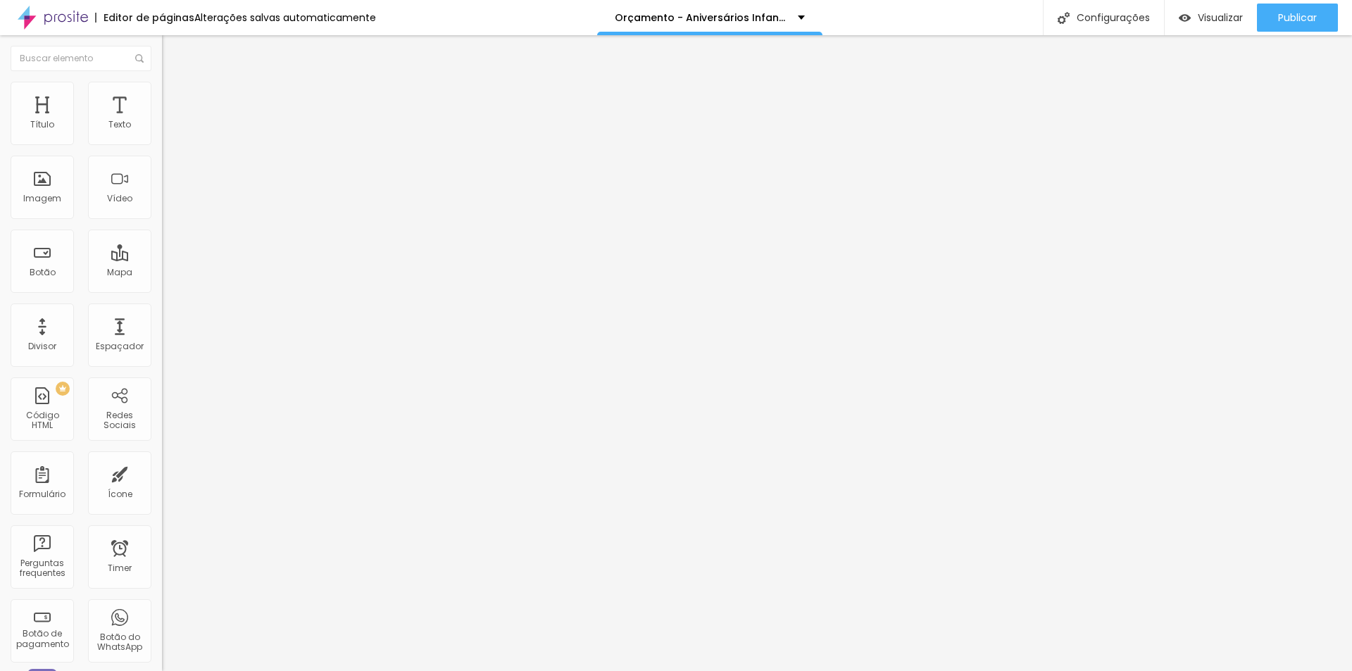
click at [162, 351] on span "DESATIVADO" at bounding box center [187, 357] width 51 height 12
click at [168, 364] on icon "button" at bounding box center [173, 369] width 10 height 10
click at [162, 96] on li "Avançado" at bounding box center [243, 103] width 162 height 14
click at [162, 121] on span "Trocar imagem" at bounding box center [200, 115] width 77 height 12
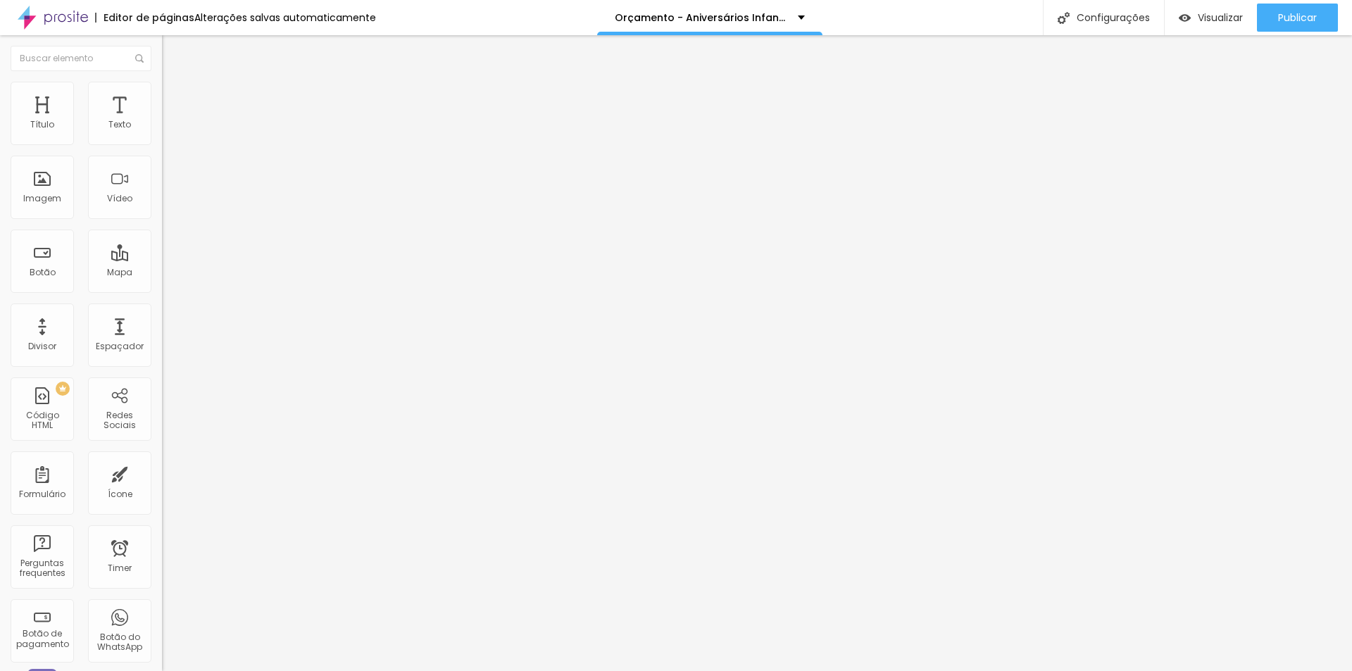
click at [769, 9] on div "Orçamento - Aniversários Infantis" at bounding box center [709, 17] width 225 height 35
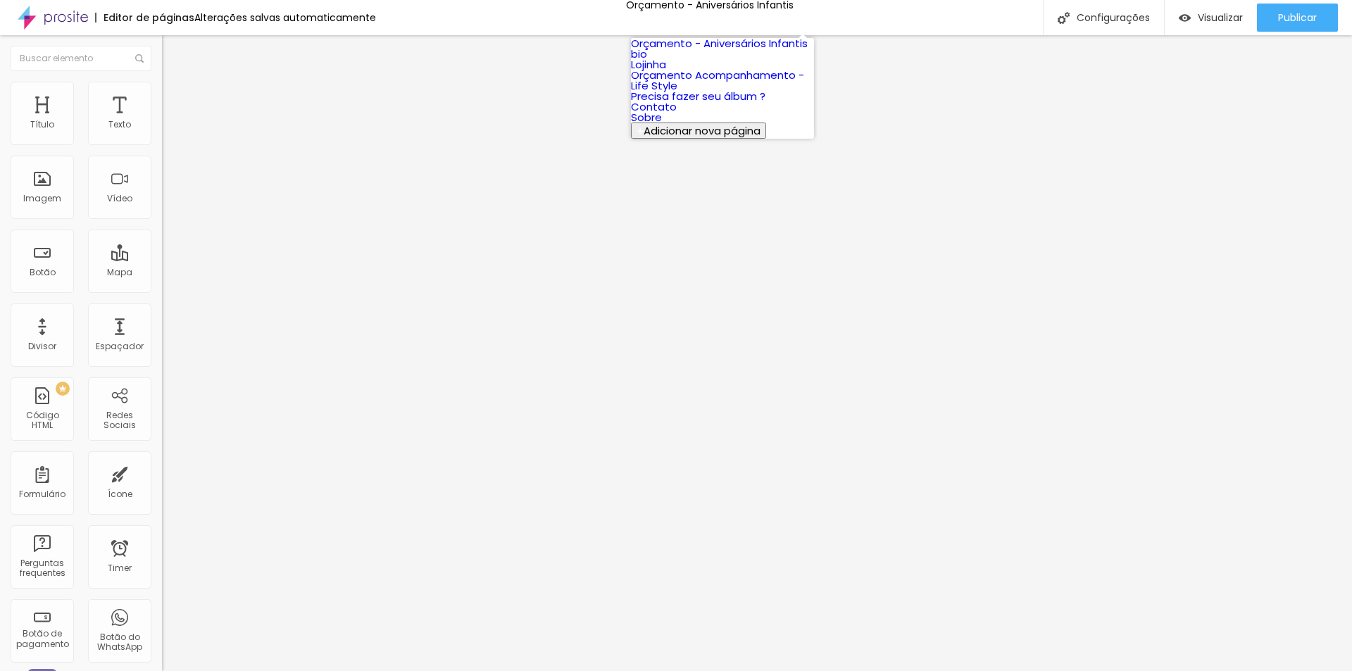
click at [666, 72] on link "Lojinha" at bounding box center [648, 64] width 35 height 15
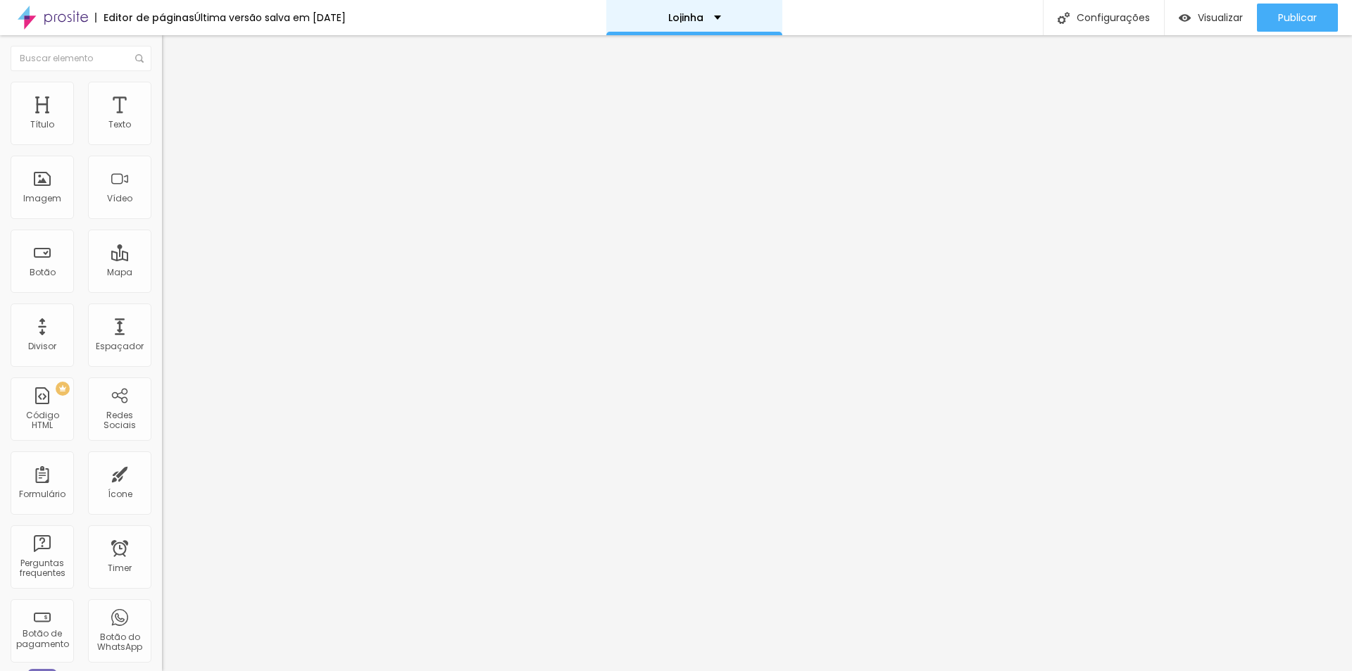
click at [683, 8] on div "Lojinha" at bounding box center [694, 17] width 176 height 35
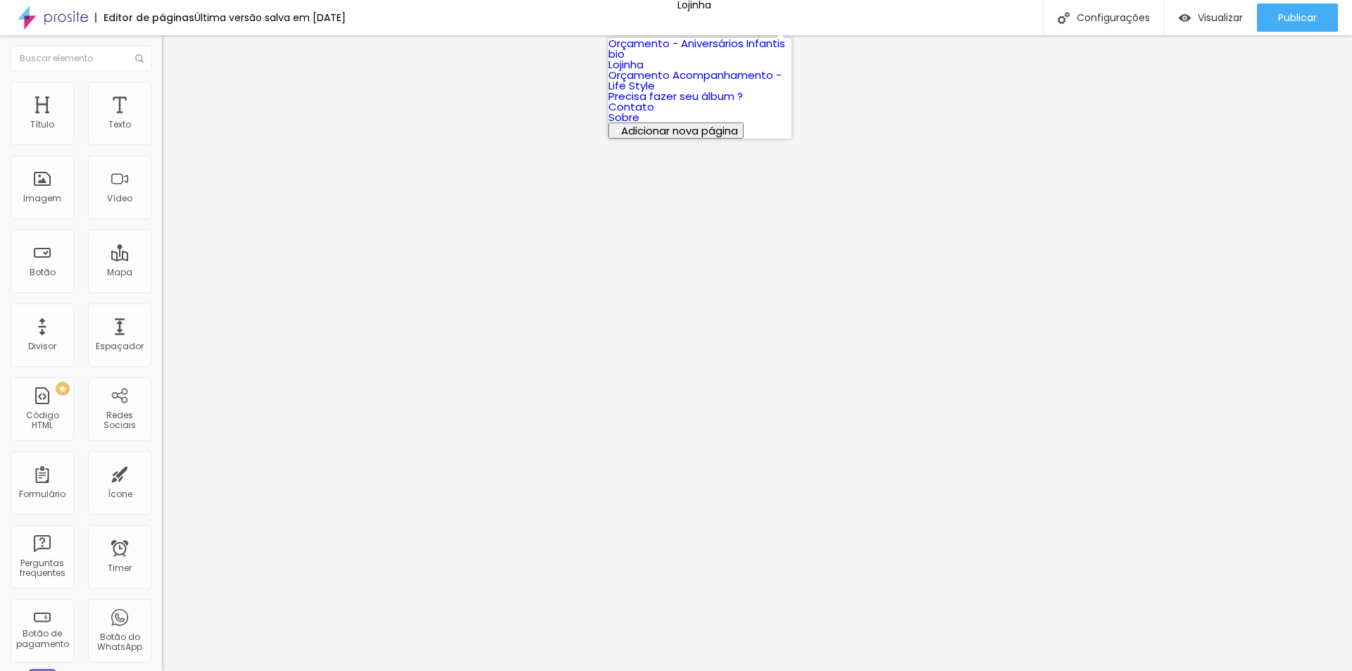
click at [672, 93] on link "Orçamento Acompanhamento - Life Style" at bounding box center [694, 80] width 173 height 25
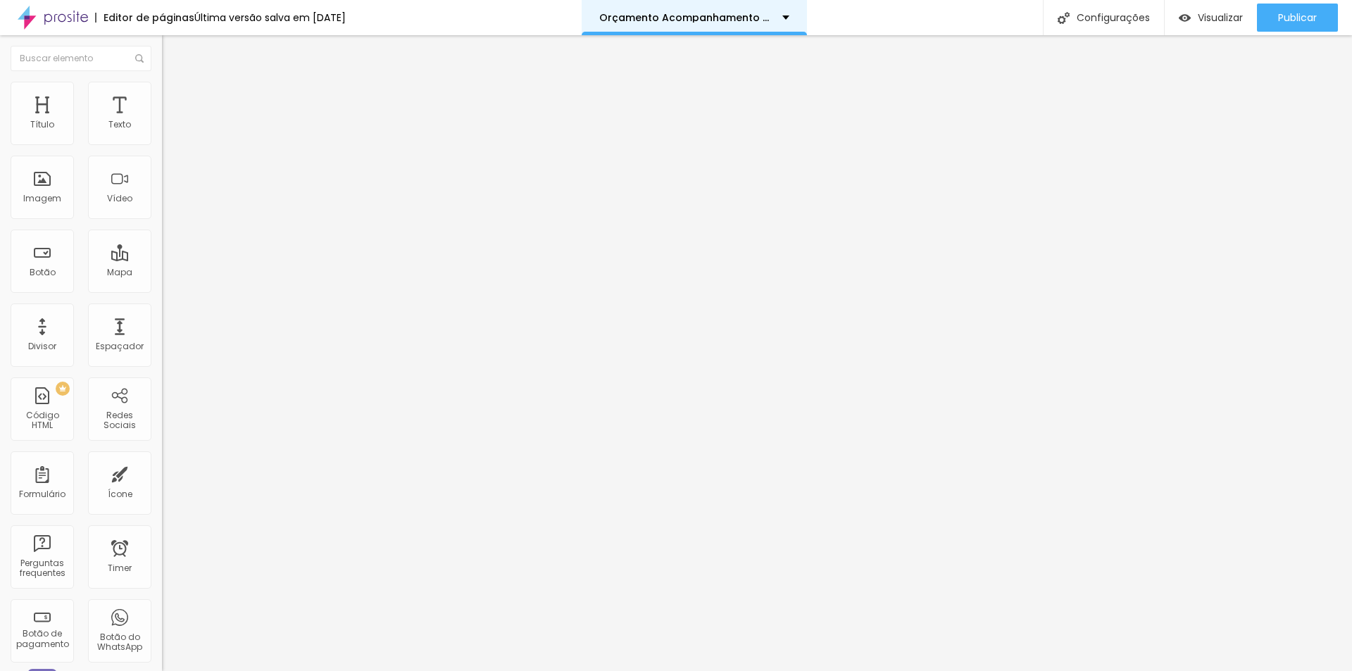
click at [684, 9] on div "Orçamento Acompanhamento - Life Style" at bounding box center [694, 17] width 225 height 35
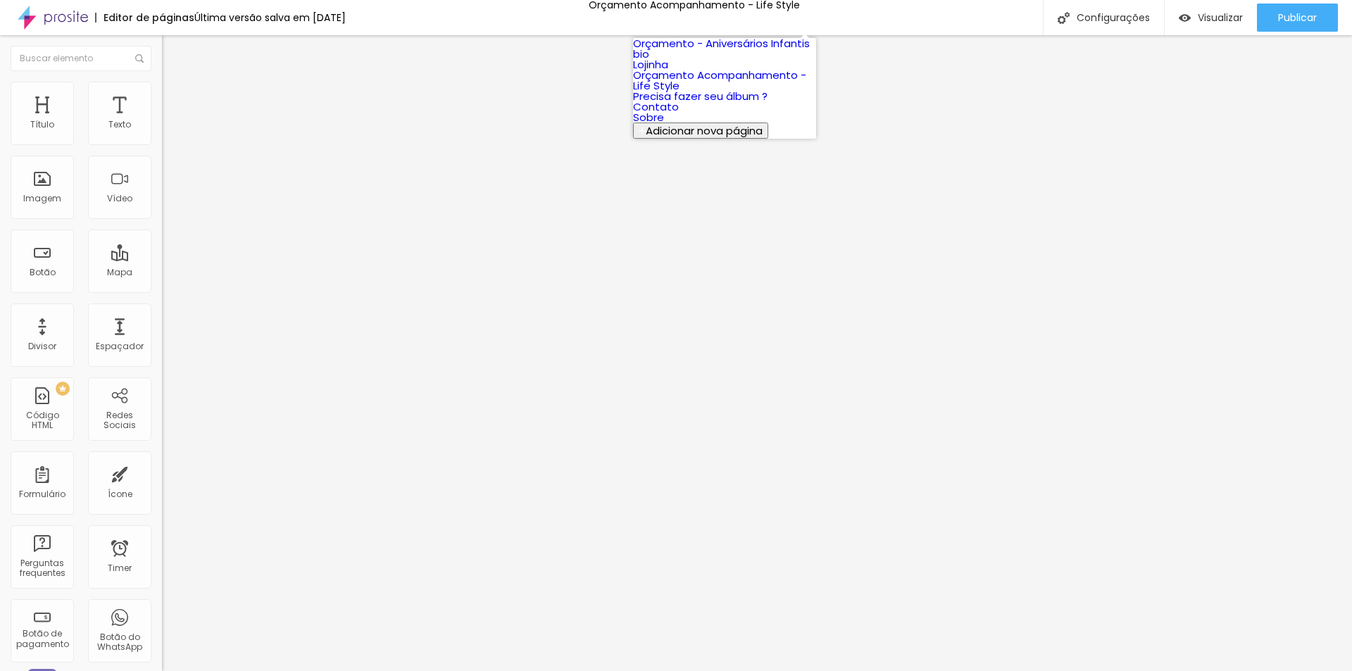
click at [684, 51] on link "Orçamento - Aniversários Infantis" at bounding box center [721, 43] width 177 height 15
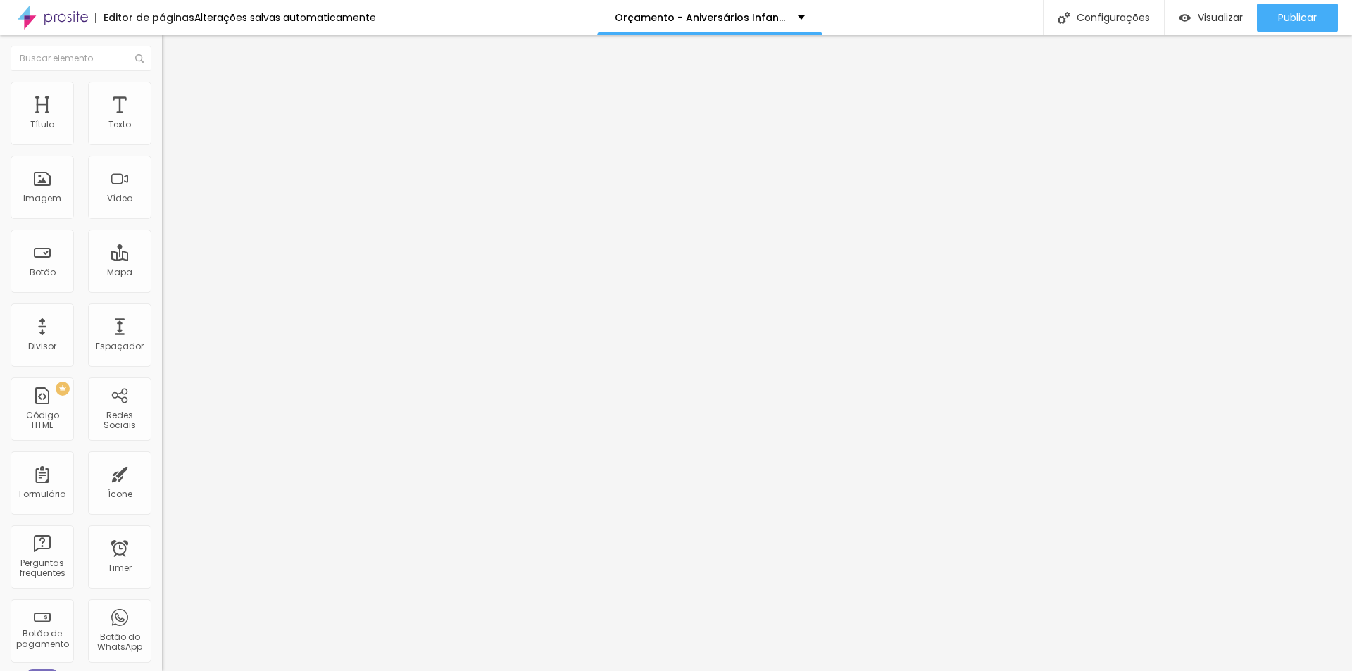
click at [175, 95] on span "Avançado" at bounding box center [198, 91] width 46 height 12
